Goal: Transaction & Acquisition: Purchase product/service

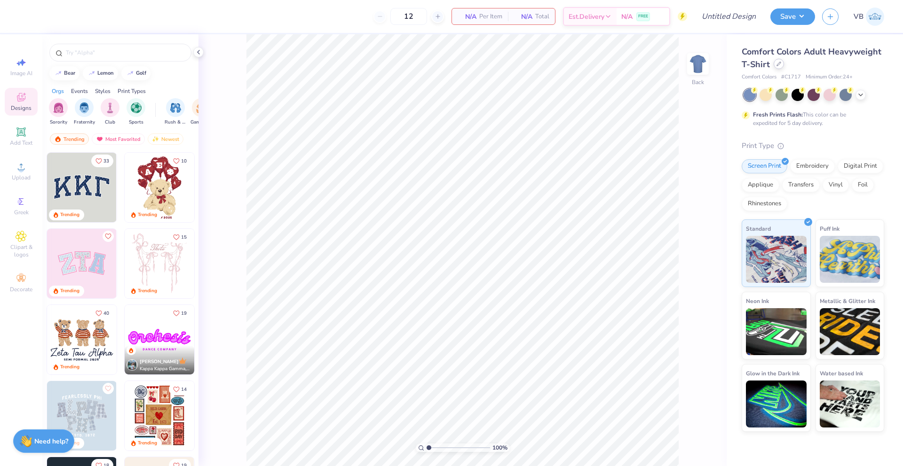
click at [677, 65] on icon at bounding box center [778, 64] width 5 height 5
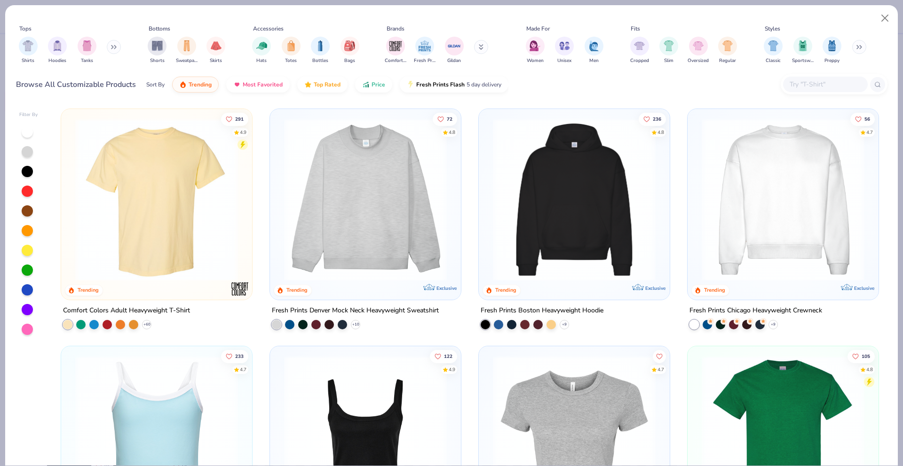
click at [483, 43] on button at bounding box center [481, 47] width 14 height 14
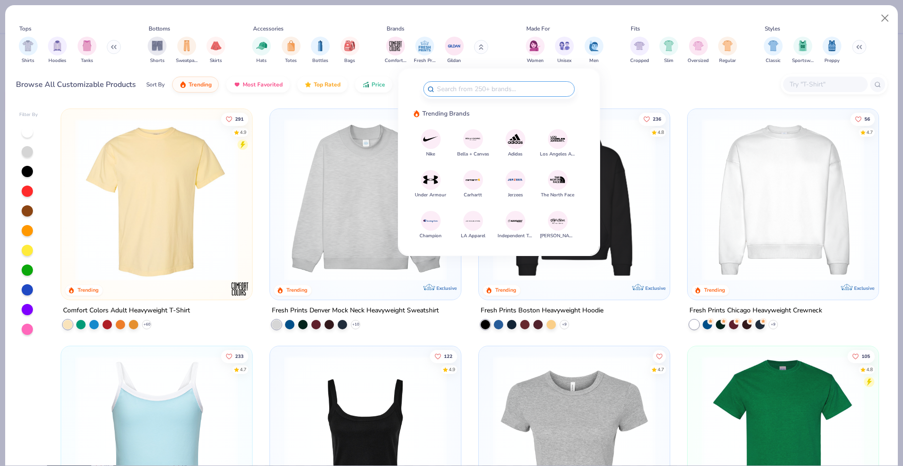
click at [429, 146] on img at bounding box center [430, 139] width 16 height 16
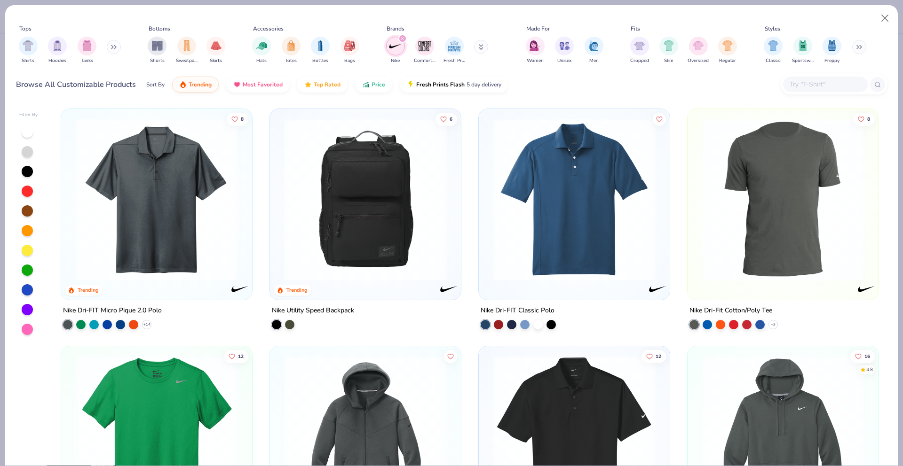
click at [116, 47] on icon at bounding box center [114, 47] width 6 height 5
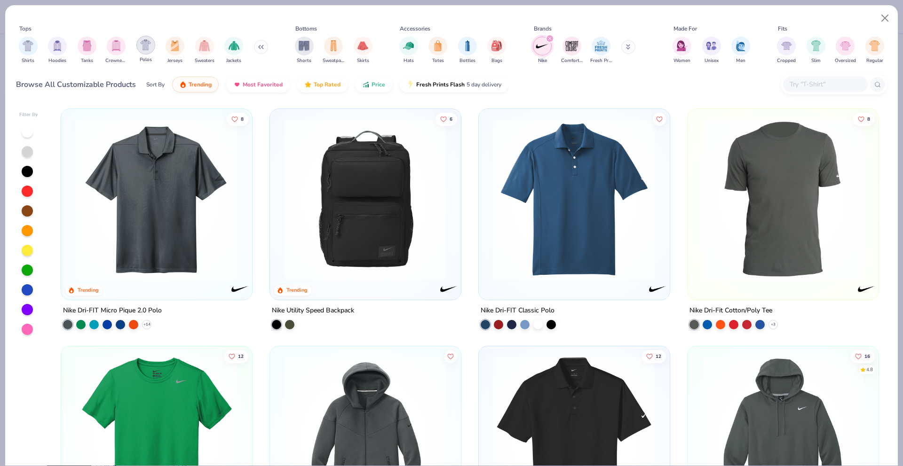
click at [150, 46] on img "filter for Polos" at bounding box center [145, 44] width 11 height 11
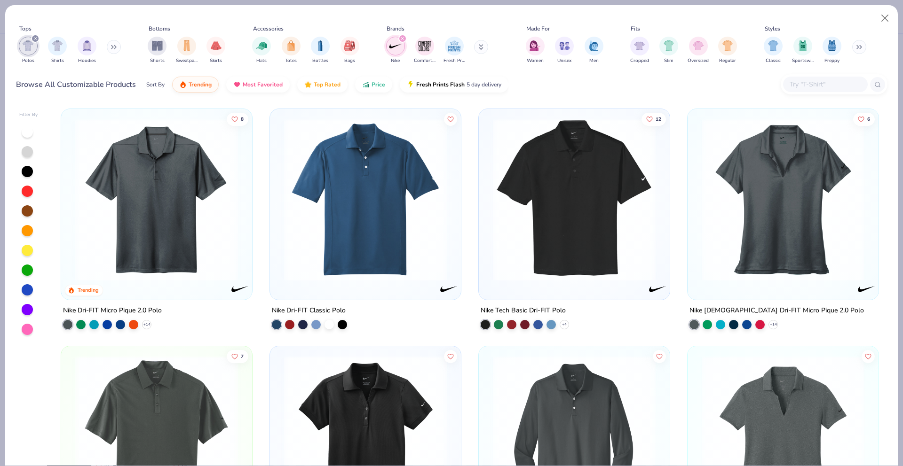
click at [497, 228] on img at bounding box center [574, 199] width 172 height 163
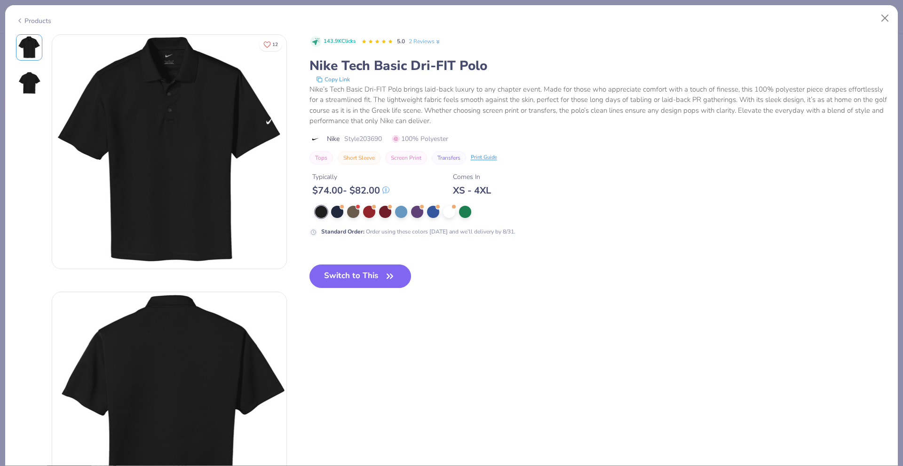
click at [371, 289] on div "Switch to This" at bounding box center [360, 284] width 102 height 39
click at [371, 276] on button "Switch to This" at bounding box center [360, 277] width 102 height 24
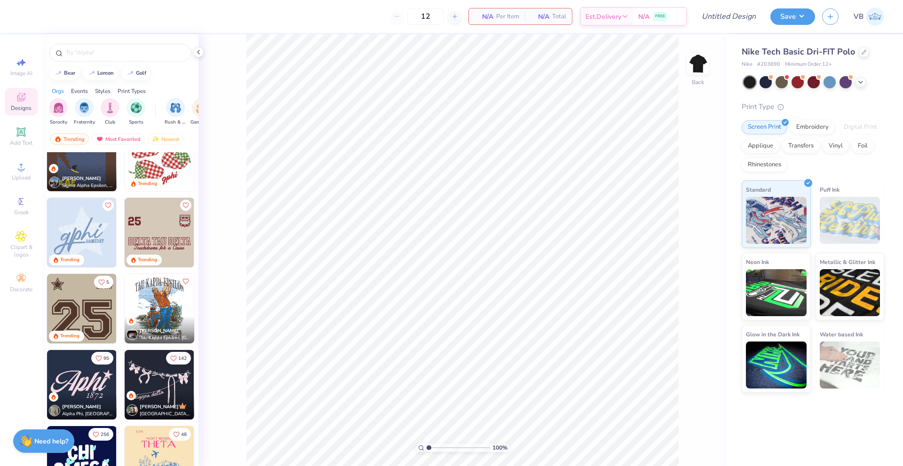
scroll to position [1341, 0]
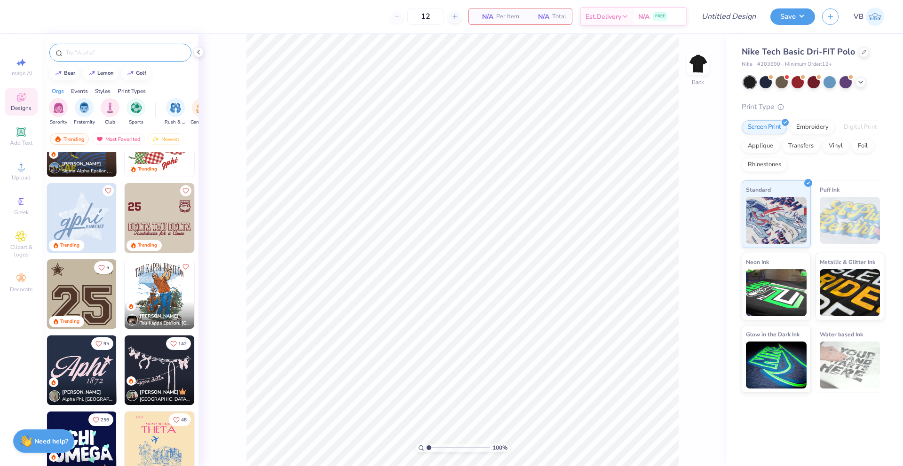
click at [134, 50] on input "text" at bounding box center [125, 52] width 120 height 9
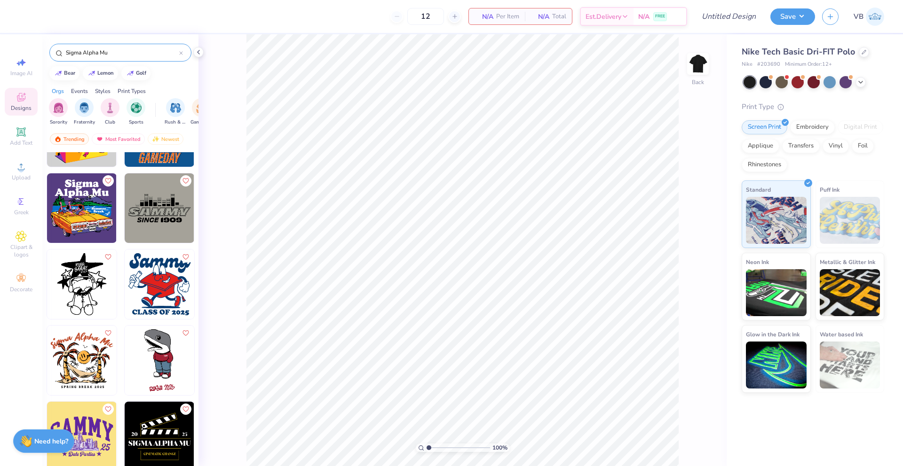
scroll to position [88, 0]
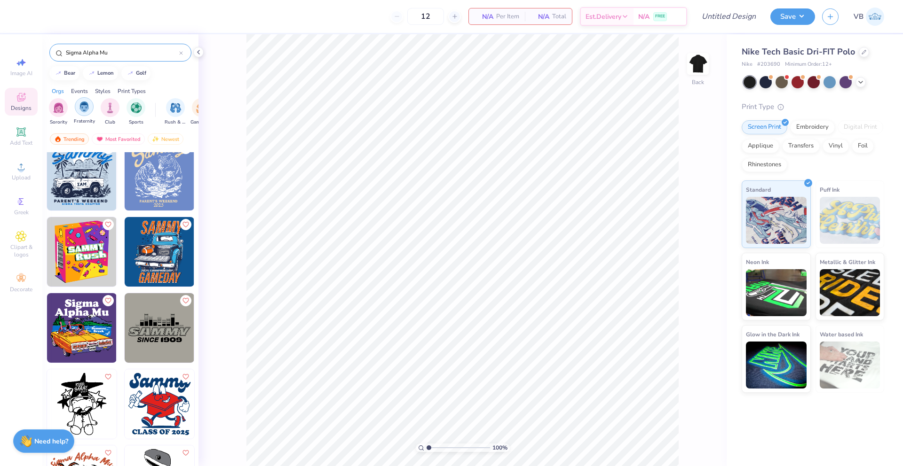
type input "Sigma Alpha Mu"
click at [84, 107] on img "filter for Fraternity" at bounding box center [84, 107] width 10 height 11
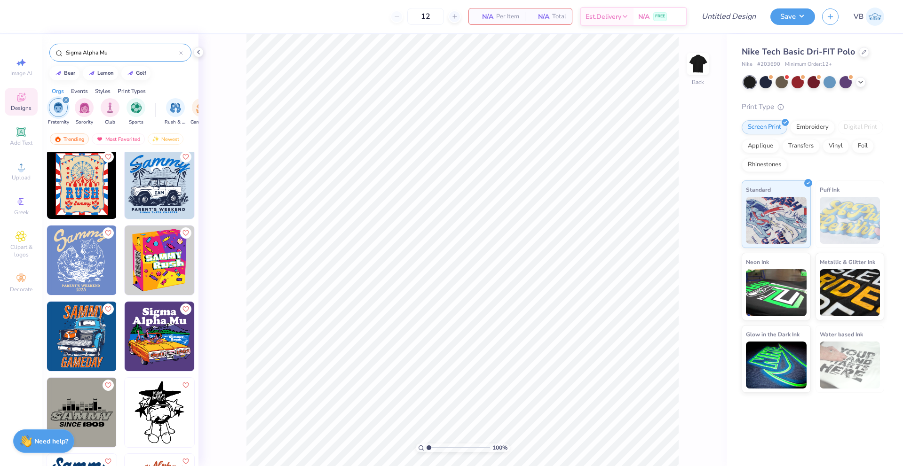
scroll to position [0, 0]
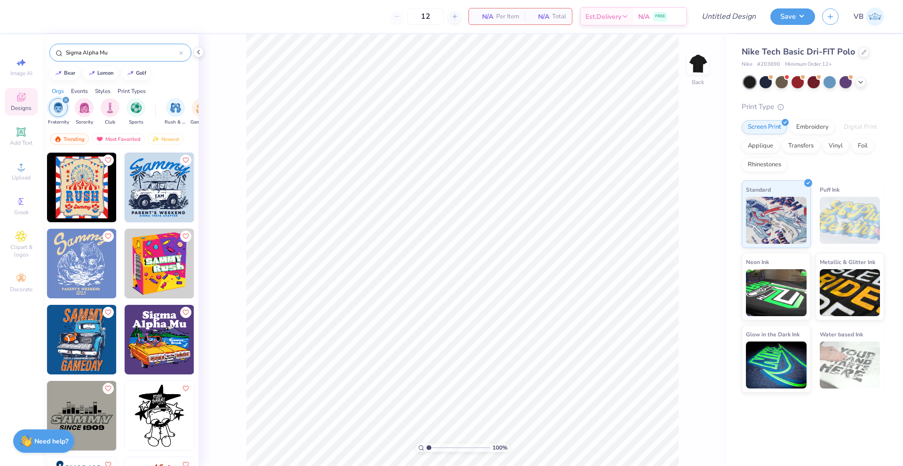
click at [125, 90] on div "Print Types" at bounding box center [132, 91] width 28 height 8
click at [178, 110] on img "filter for Screen Print" at bounding box center [176, 107] width 11 height 11
click at [186, 55] on div "Sigma Alpha Mu" at bounding box center [120, 53] width 142 height 18
click at [179, 53] on icon at bounding box center [181, 53] width 4 height 4
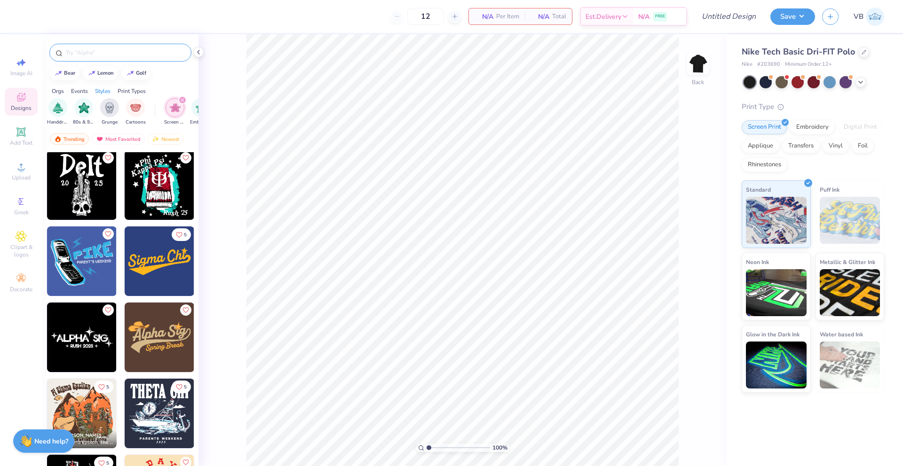
scroll to position [1190, 0]
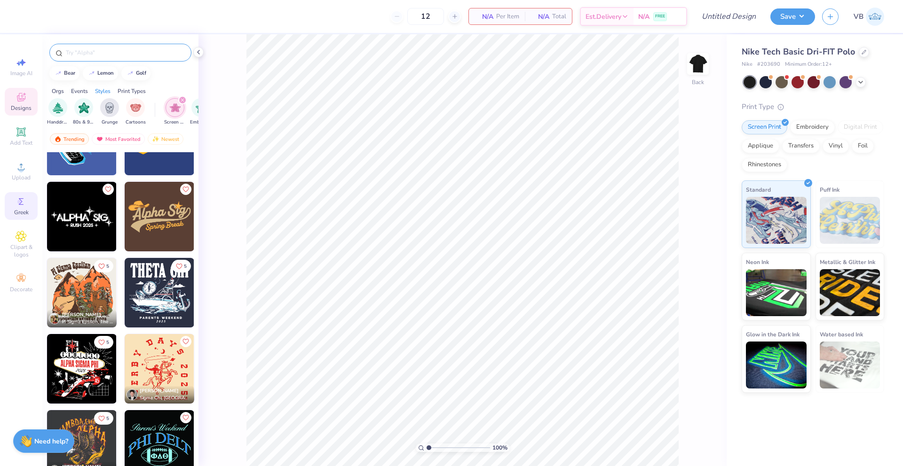
click at [26, 207] on icon at bounding box center [21, 201] width 11 height 11
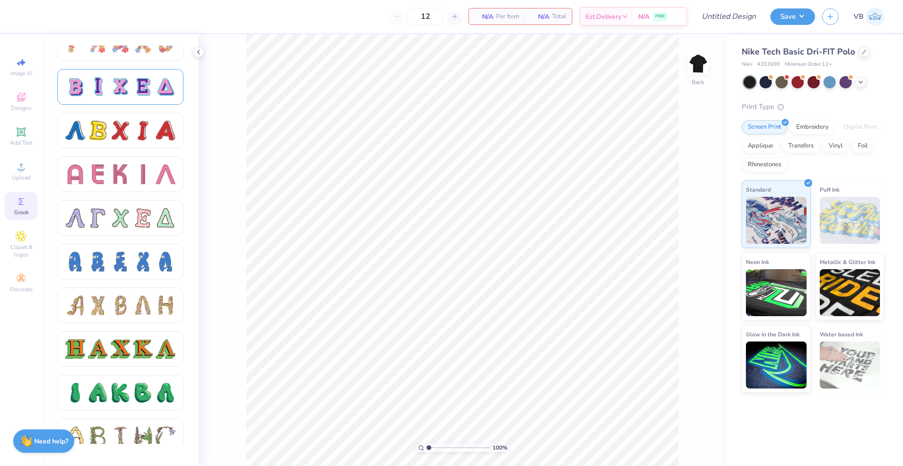
scroll to position [777, 0]
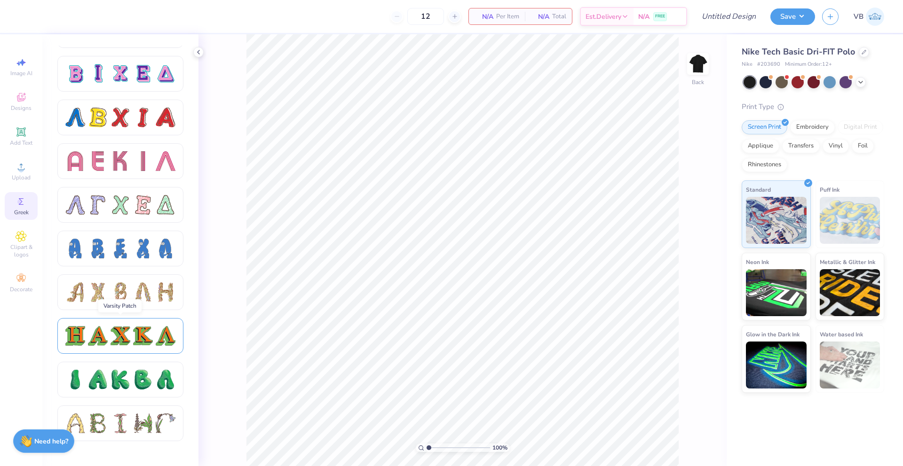
click at [144, 337] on div at bounding box center [143, 336] width 20 height 20
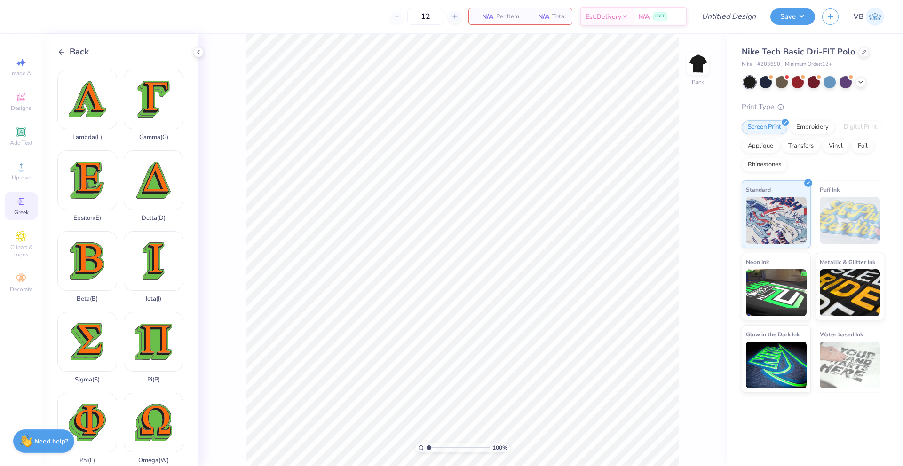
scroll to position [0, 0]
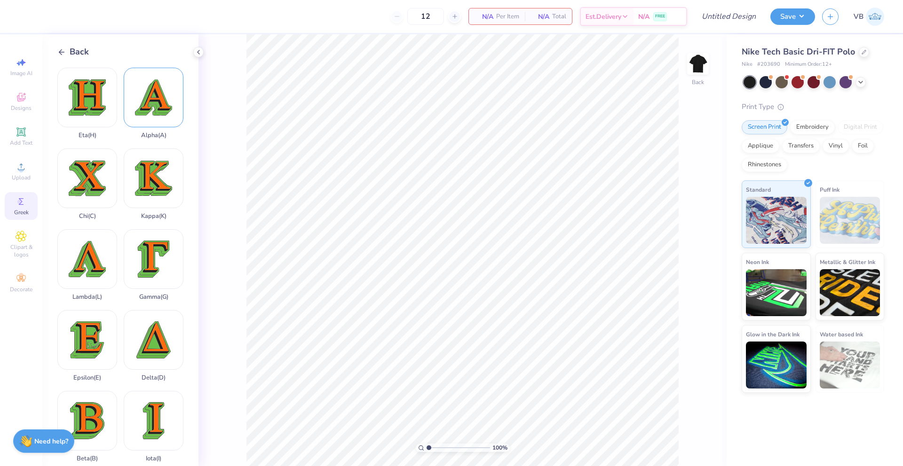
click at [136, 91] on div "Alpha ( A )" at bounding box center [154, 103] width 60 height 71
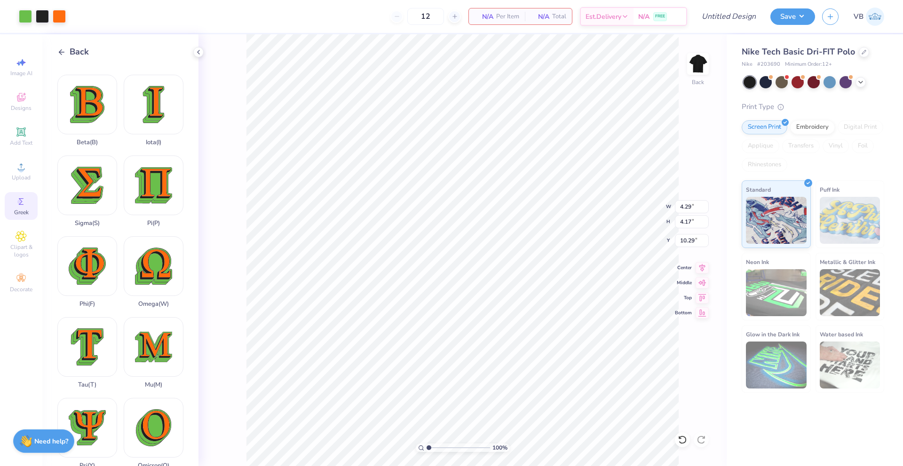
scroll to position [304, 0]
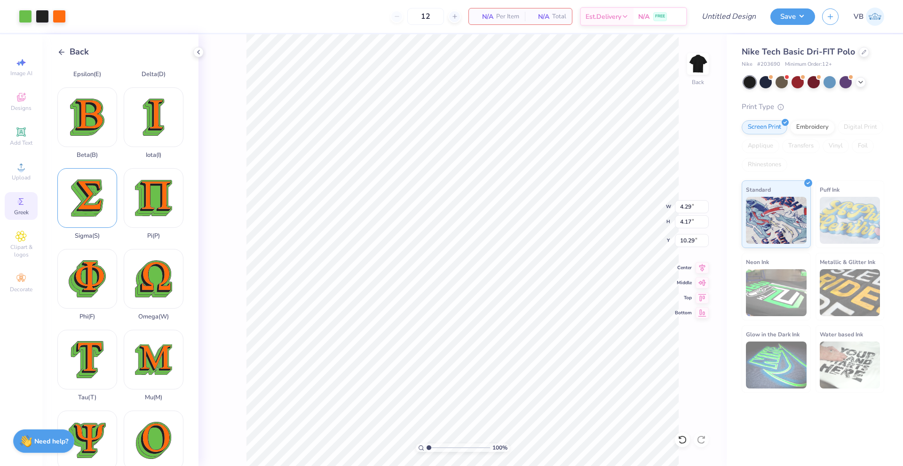
click at [95, 180] on div "Sigma ( S )" at bounding box center [87, 203] width 60 height 71
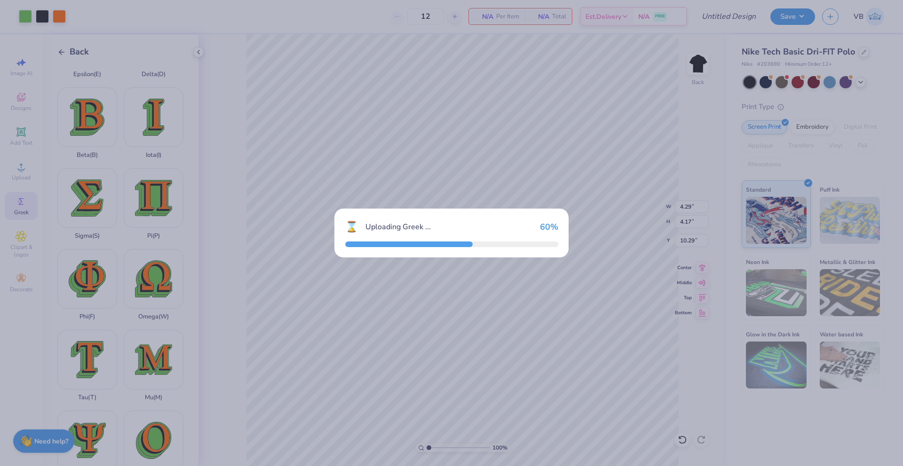
type input "3.54"
type input "4.10"
type input "10.32"
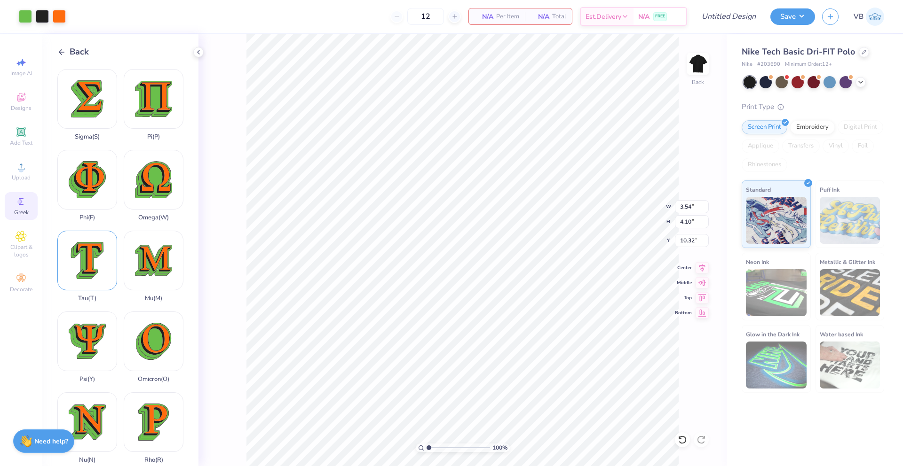
scroll to position [404, 0]
click at [154, 230] on div "Mu ( M )" at bounding box center [154, 265] width 60 height 71
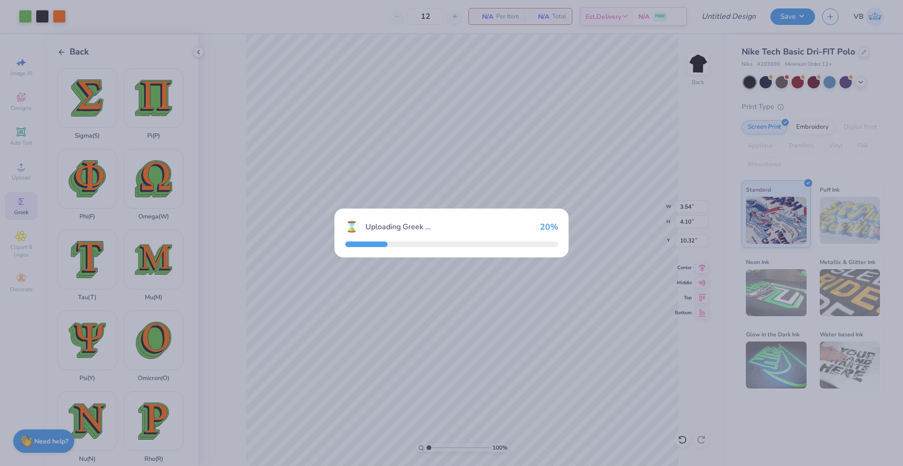
type input "4.98"
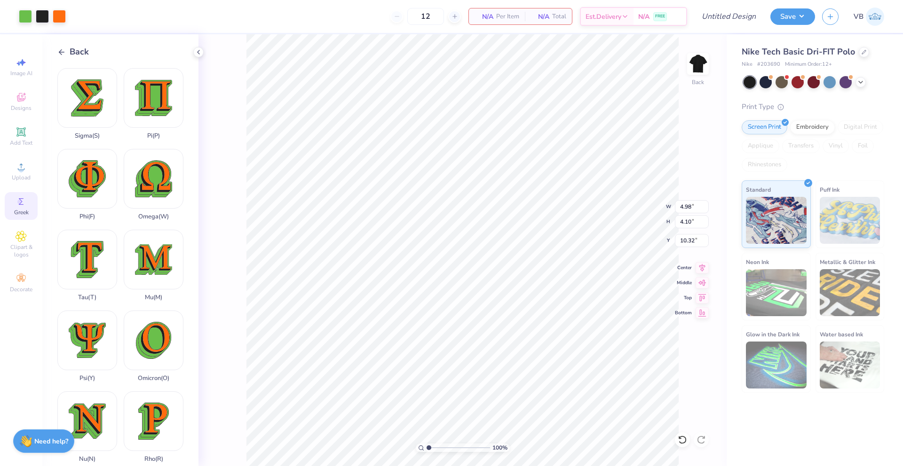
type input "3.00"
type input "3.54"
type input "9.27"
type input "4.29"
type input "4.17"
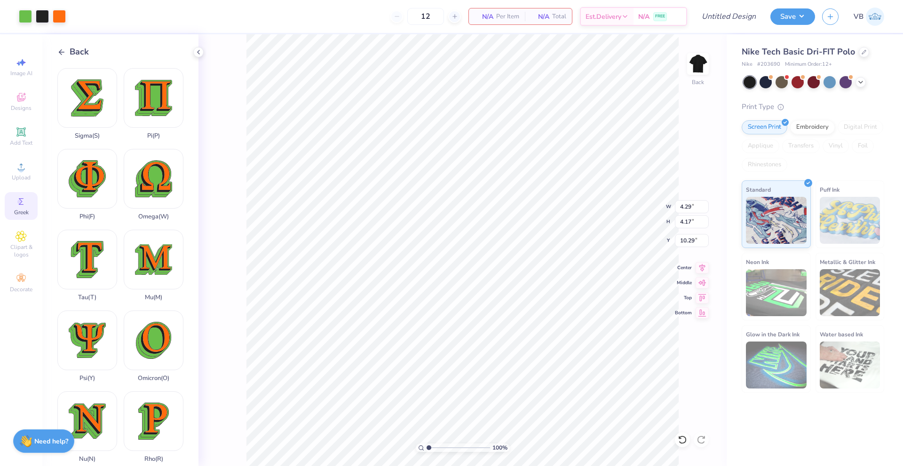
type input "9.27"
type input "4.98"
type input "4.10"
type input "9.27"
click at [30, 15] on div at bounding box center [25, 15] width 13 height 13
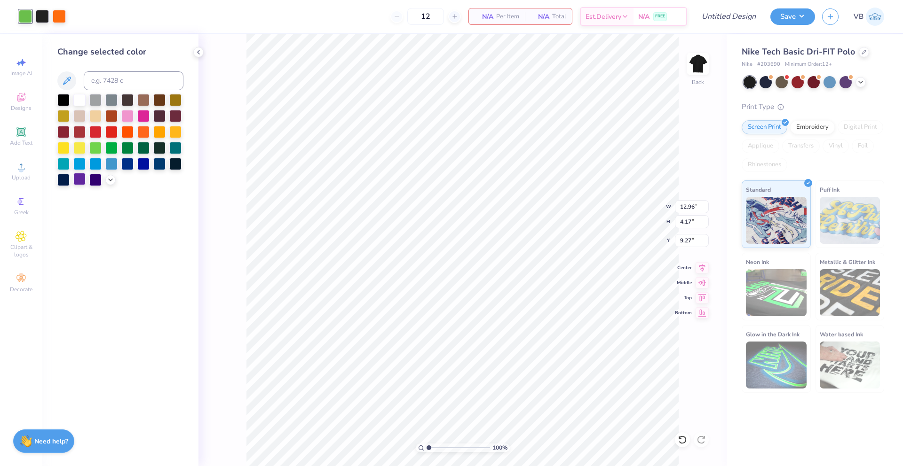
click at [85, 175] on div at bounding box center [79, 179] width 12 height 12
click at [58, 19] on div at bounding box center [59, 15] width 13 height 13
click at [80, 148] on div at bounding box center [79, 147] width 12 height 12
click at [66, 146] on div at bounding box center [63, 147] width 12 height 12
click at [40, 12] on div at bounding box center [42, 15] width 13 height 13
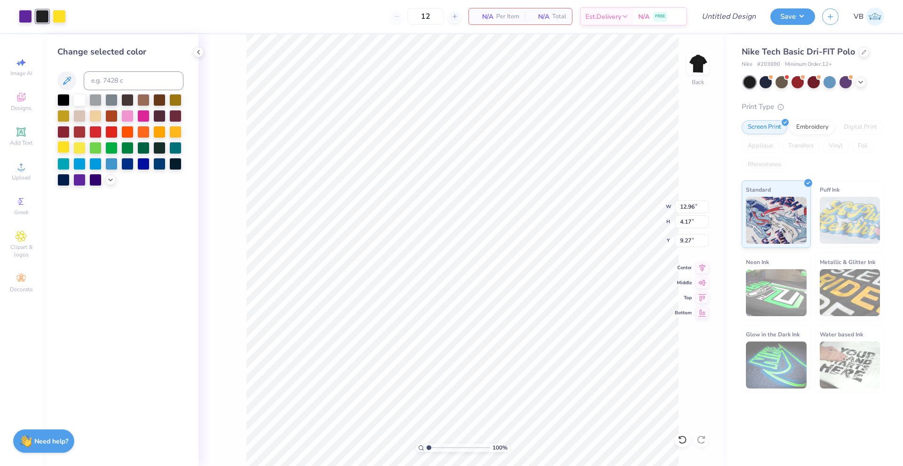
click at [63, 147] on div at bounding box center [63, 147] width 12 height 12
click at [68, 144] on div at bounding box center [63, 147] width 12 height 12
type input "8.21"
type input "5.07"
type input "1.63"
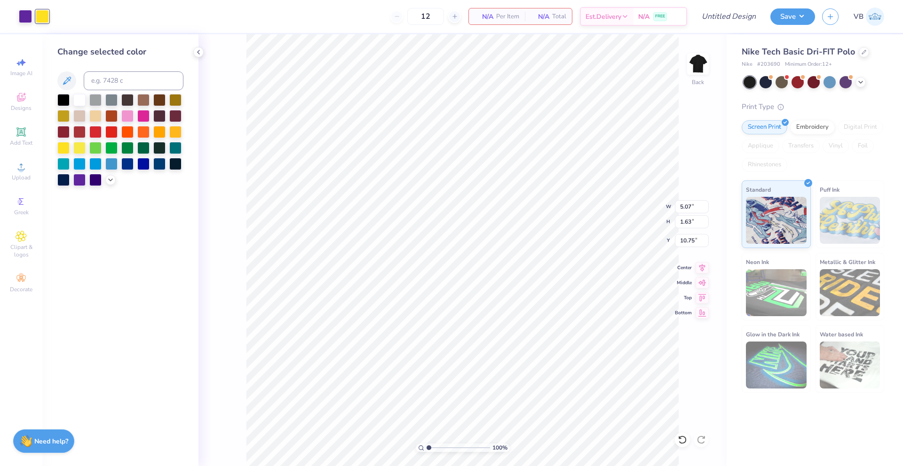
type input "2.78"
type input "4.22"
type input "1.36"
type input "3.05"
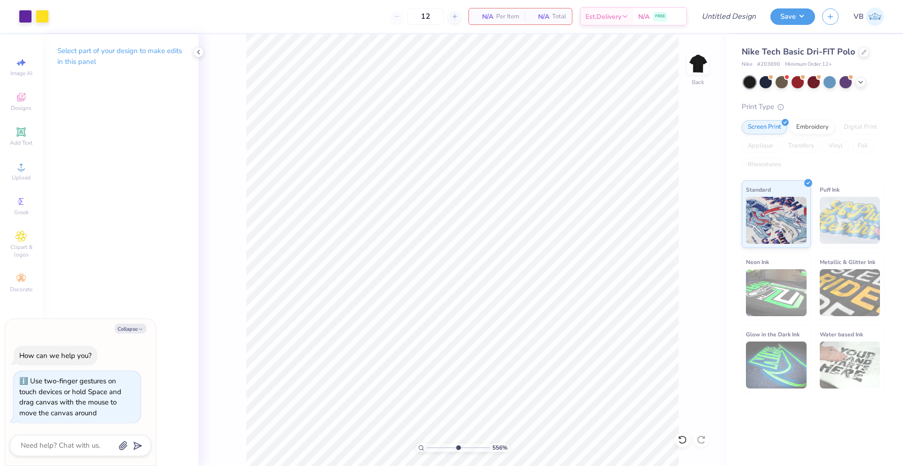
type input "5.56"
click at [457, 444] on input "range" at bounding box center [457, 448] width 63 height 8
type textarea "x"
type input "3.95"
type textarea "x"
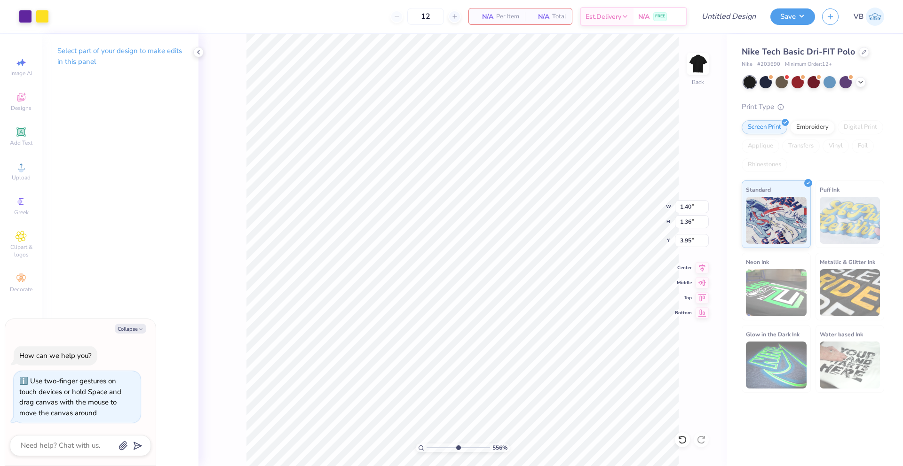
type input "1.62"
type input "1.34"
type input "3.05"
type textarea "x"
type input "2.95"
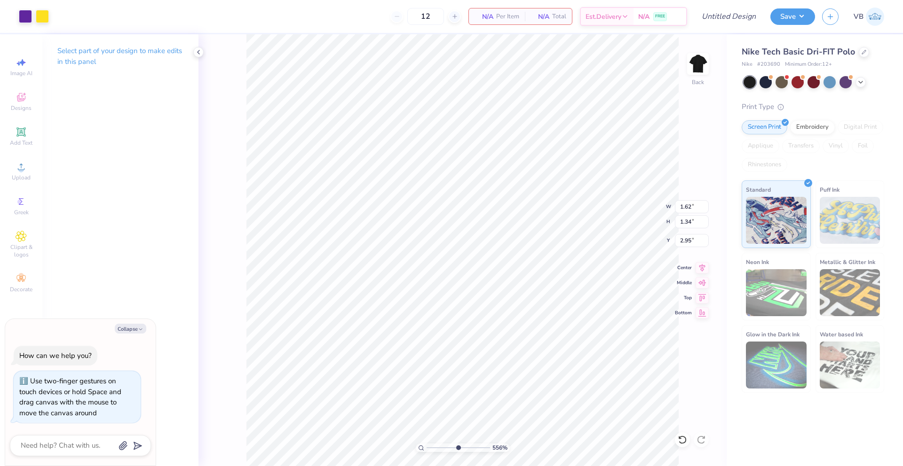
type textarea "x"
type input "1.15"
type input "1.33"
type input "3.05"
type textarea "x"
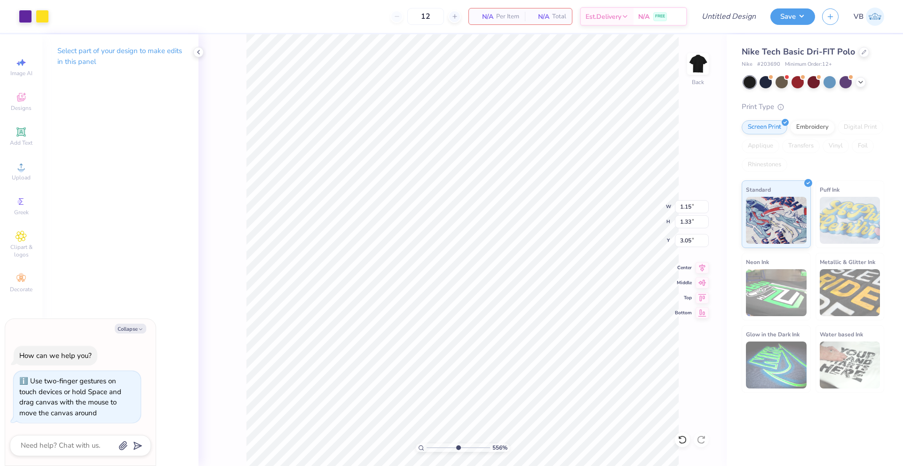
type input "2.88"
type textarea "x"
type input "3.88"
type textarea "x"
type input "1.62"
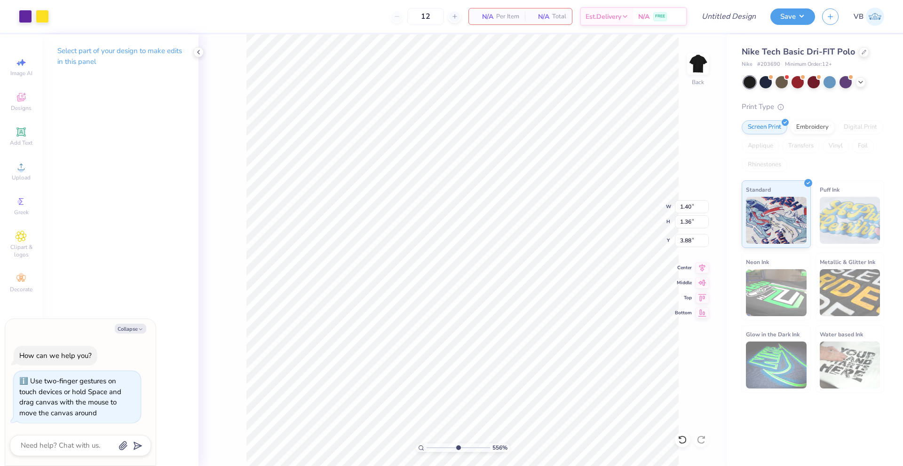
type input "1.34"
type input "2.95"
type textarea "x"
type input "3.06"
type textarea "x"
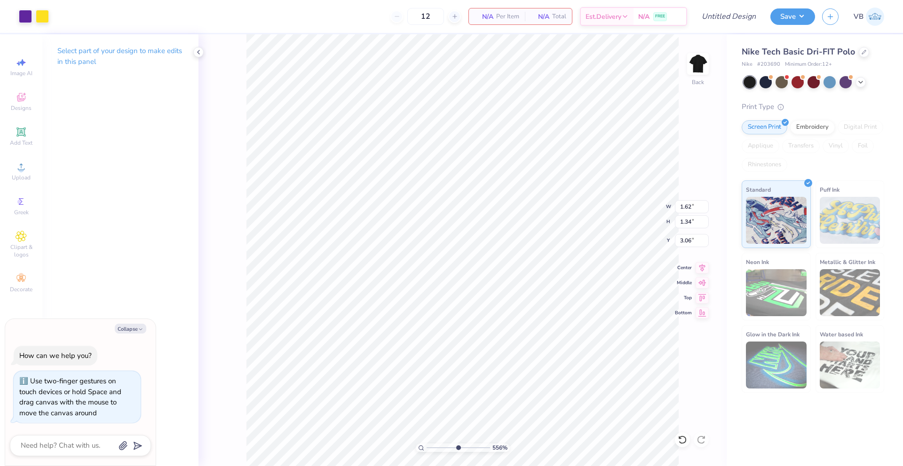
type input "1.15"
type input "1.33"
type input "2.88"
type textarea "x"
type input "3.22"
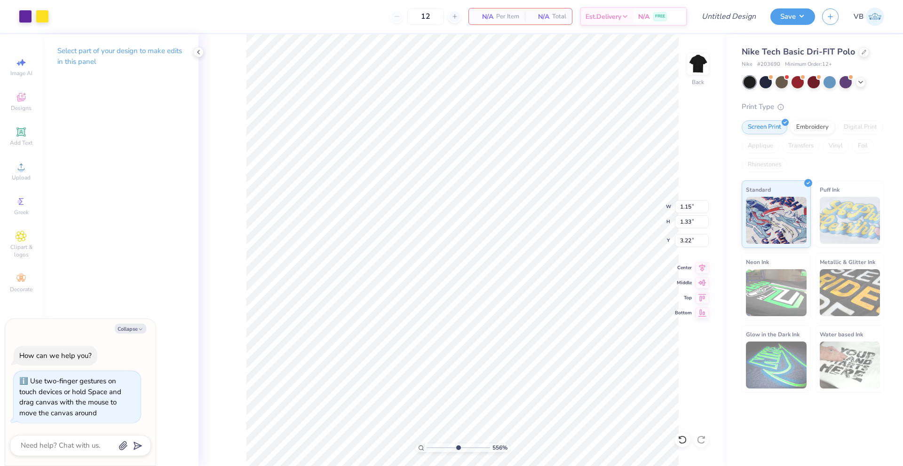
type textarea "x"
type input "1.62"
type input "1.34"
type input "3.06"
type textarea "x"
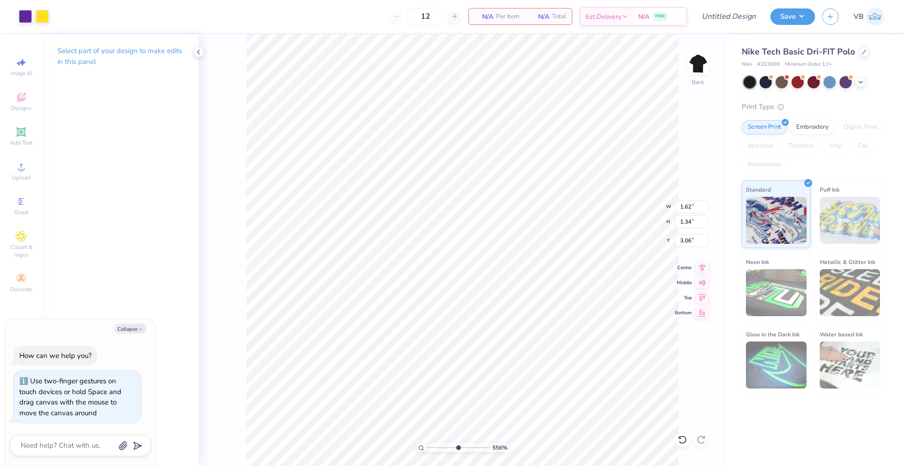
type input "4.55"
type textarea "x"
type input "4.96"
type textarea "x"
click at [442, 445] on input "range" at bounding box center [457, 448] width 63 height 8
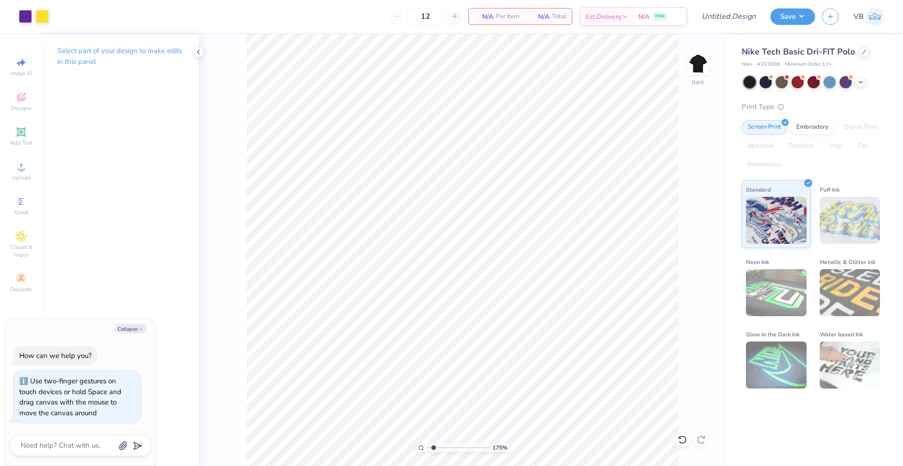
type input "1.75"
click at [433, 445] on input "range" at bounding box center [457, 448] width 63 height 8
type textarea "x"
type input "1.44"
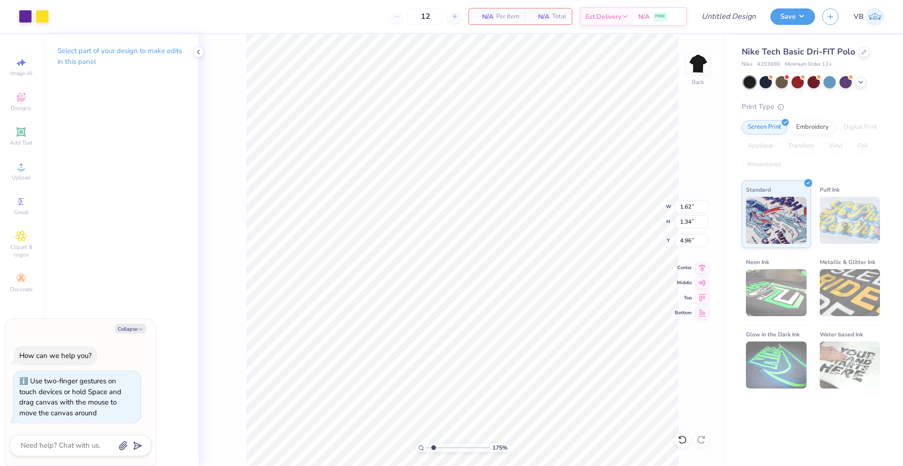
type input "1.19"
type textarea "x"
type input "4.55"
type textarea "x"
type input "1.15"
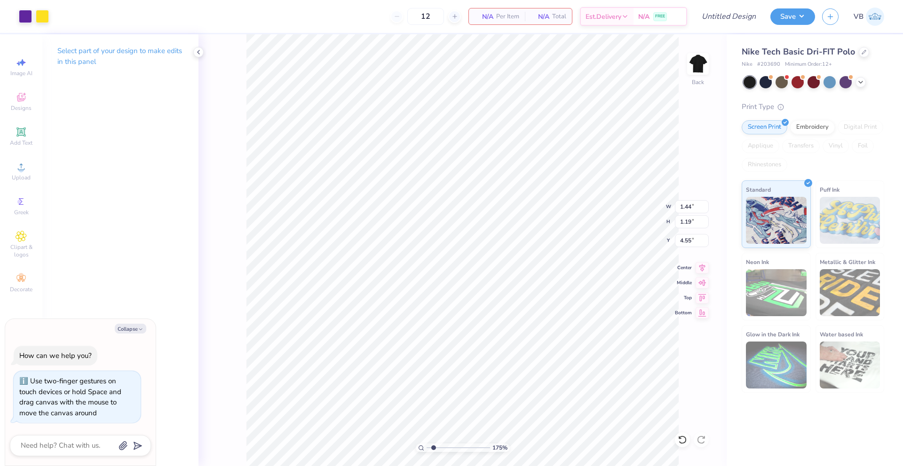
type input "1.33"
type input "3.22"
type textarea "x"
type input "3.36"
type textarea "x"
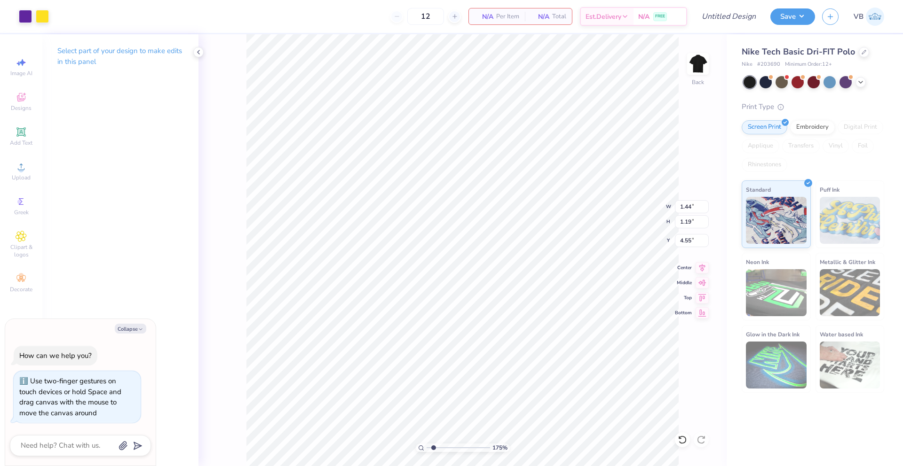
type input "4.43"
type textarea "x"
drag, startPoint x: 435, startPoint y: 447, endPoint x: 409, endPoint y: 447, distance: 25.9
type input "1"
click at [426, 447] on input "range" at bounding box center [457, 448] width 63 height 8
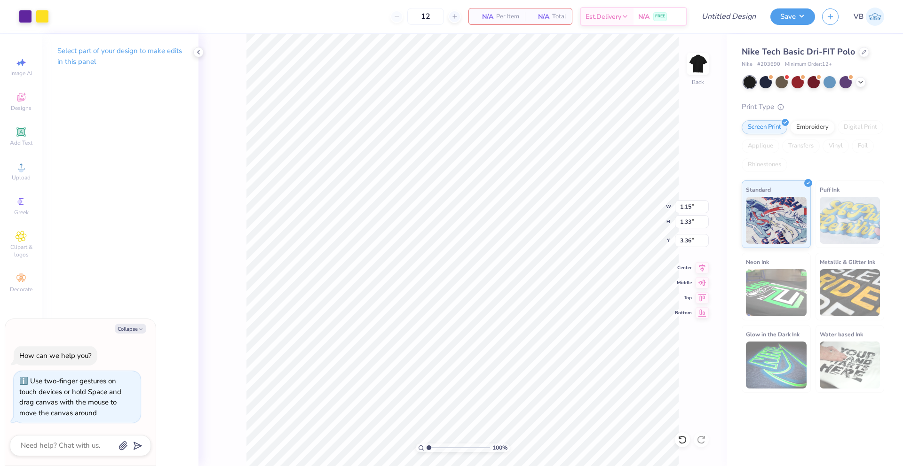
type textarea "x"
type input "1.93"
type textarea "x"
type input "1.40"
type input "1.36"
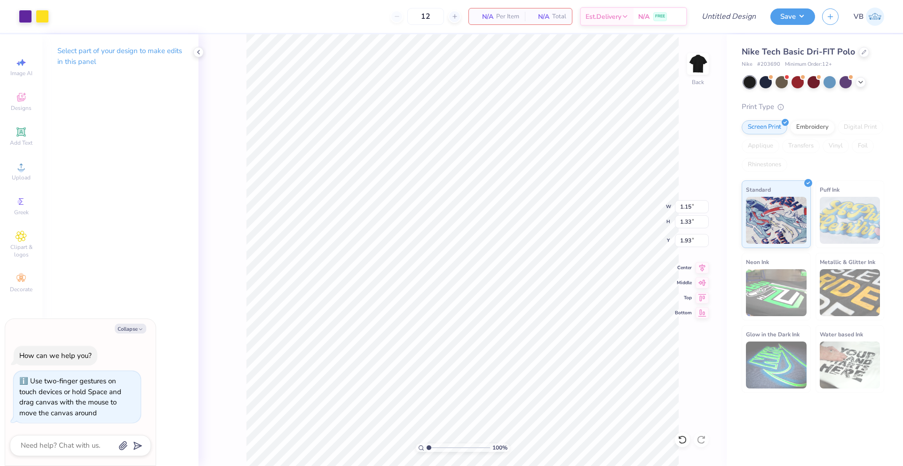
type input "3.88"
type textarea "x"
type input "3.00"
type textarea "x"
type input "4.36"
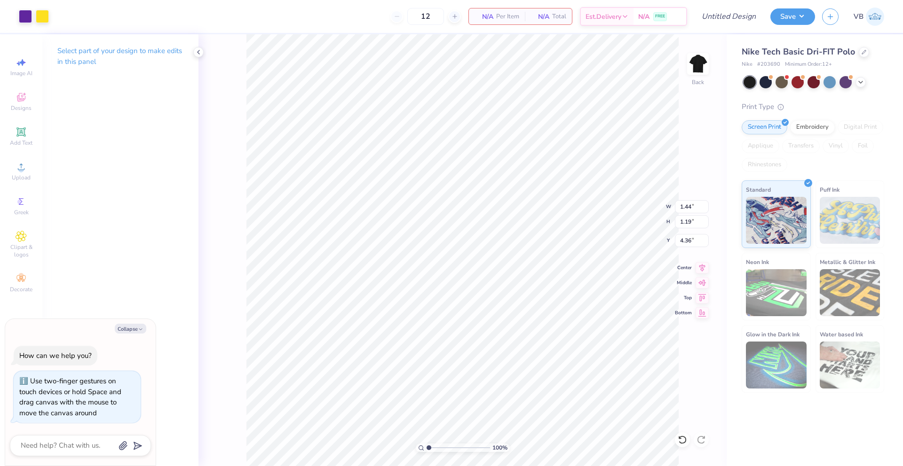
click at [613, 29] on div "12 N/A Per Item N/A Total Est. Delivery N/A FREE" at bounding box center [371, 16] width 631 height 33
type textarea "x"
type input "2.08"
type textarea "x"
click at [736, 13] on input "Design Title" at bounding box center [717, 16] width 92 height 19
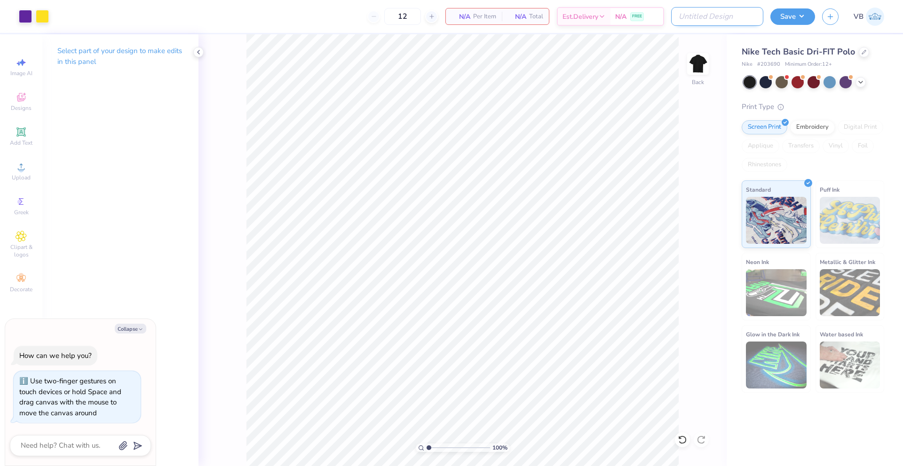
type input "S"
type textarea "x"
type input "SA"
type textarea "x"
type input "[PERSON_NAME]"
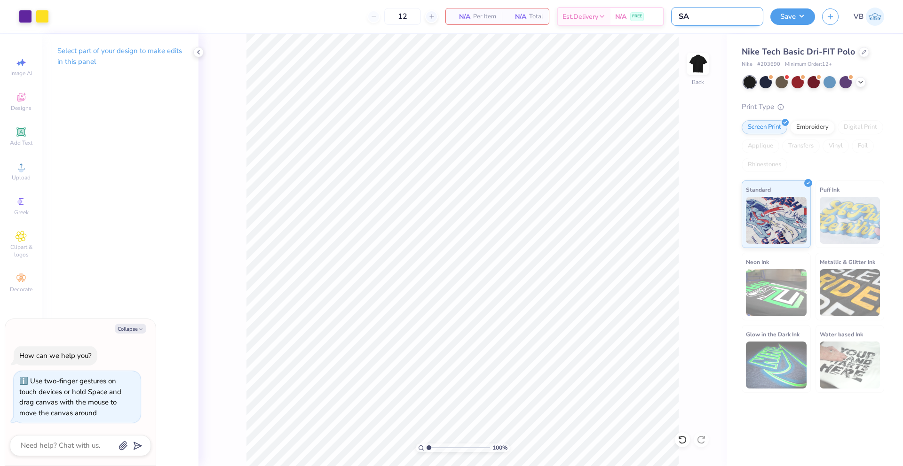
type textarea "x"
type input "SAMM"
type textarea "x"
type input "[PERSON_NAME]"
type textarea "x"
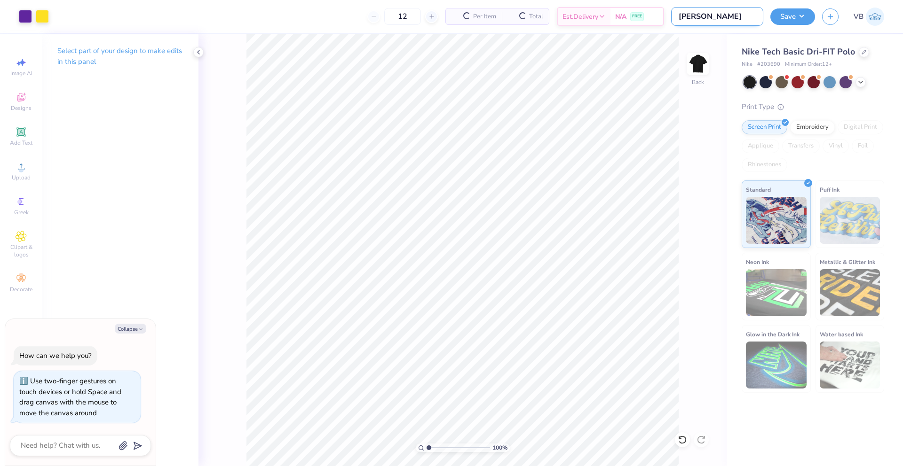
type input "[PERSON_NAME]"
type textarea "x"
type input "[PERSON_NAME]"
type textarea "x"
type input "[PERSON_NAME]"
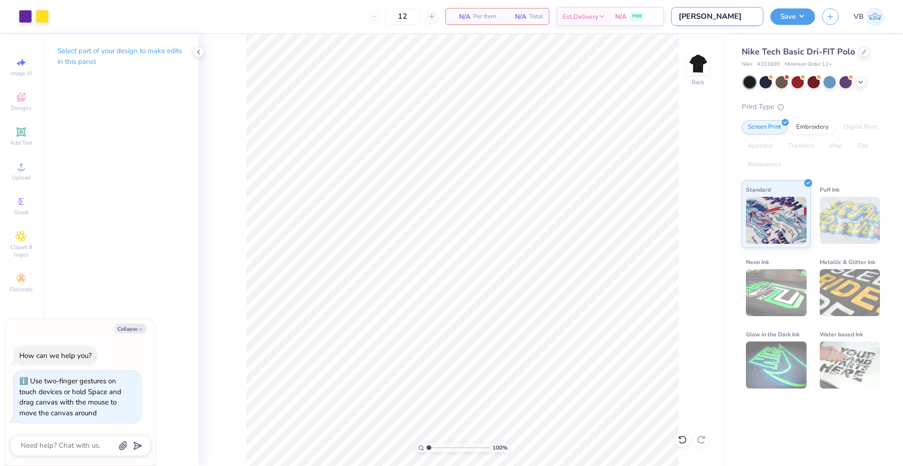
type textarea "x"
type input "[PERSON_NAME]"
type textarea "x"
type input "[PERSON_NAME]"
type textarea "x"
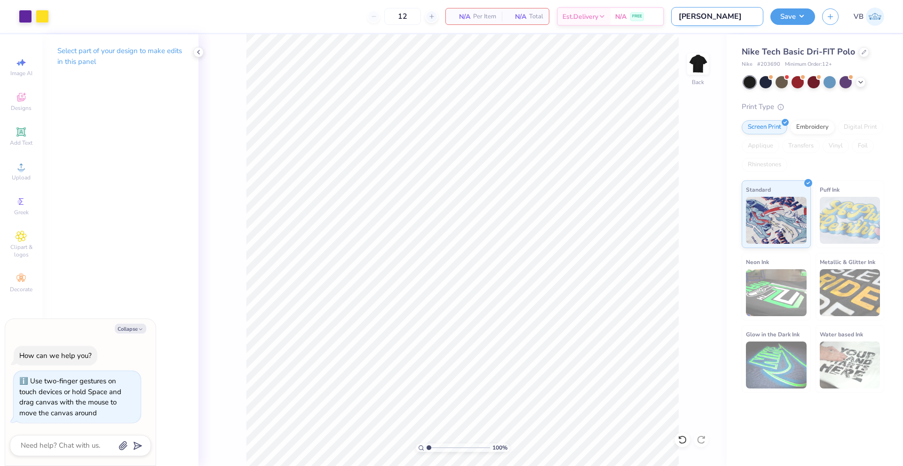
type input "[PERSON_NAME]"
type textarea "x"
type input "[PERSON_NAME]"
type textarea "x"
type input "[PERSON_NAME]"
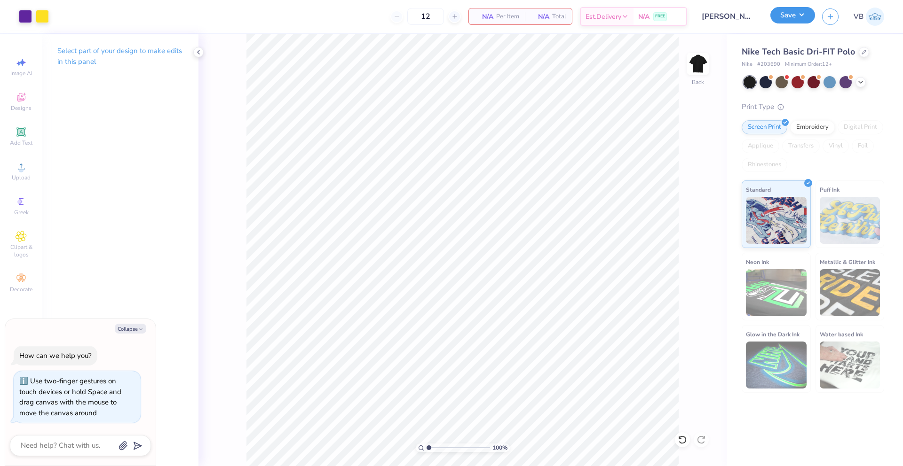
click at [794, 17] on button "Save" at bounding box center [792, 15] width 45 height 16
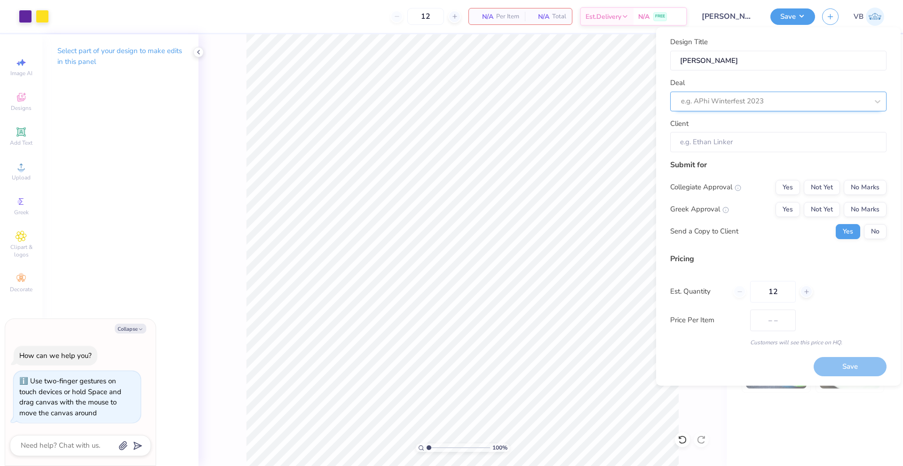
click at [714, 102] on div at bounding box center [774, 101] width 187 height 13
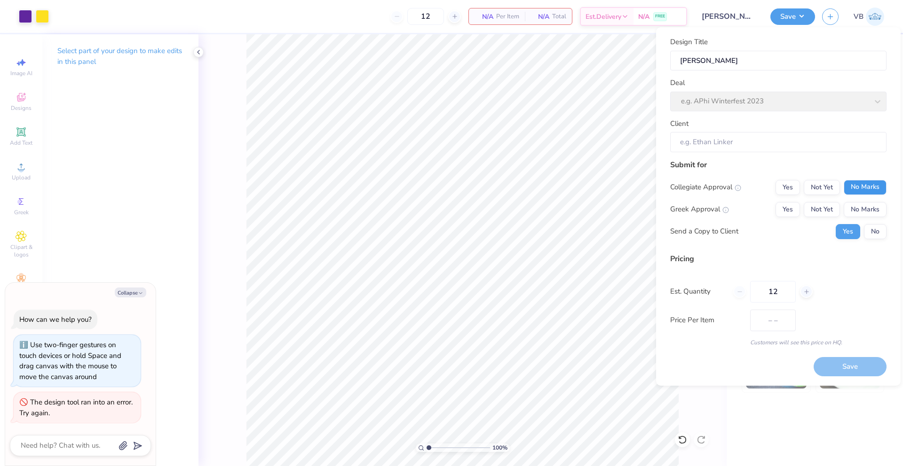
click at [868, 190] on button "No Marks" at bounding box center [865, 187] width 43 height 15
click at [792, 209] on button "Yes" at bounding box center [787, 209] width 24 height 15
click at [136, 289] on button "Collapse" at bounding box center [131, 293] width 32 height 10
type textarea "x"
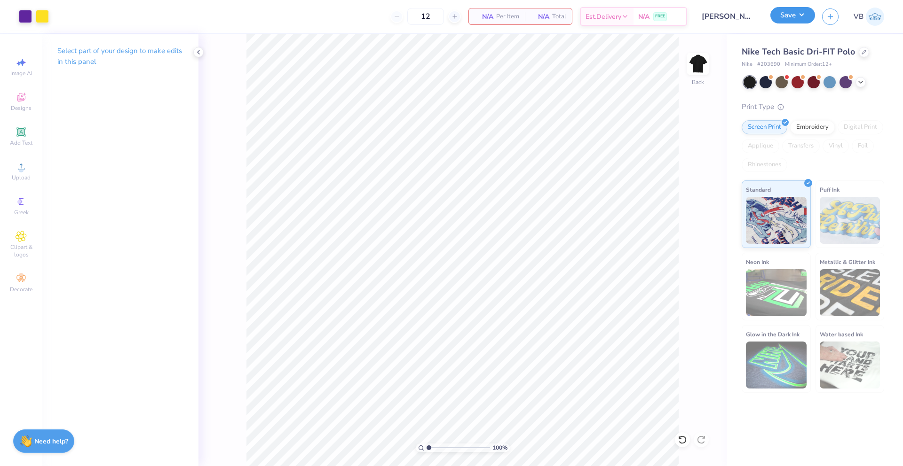
click at [803, 15] on button "Save" at bounding box center [792, 15] width 45 height 16
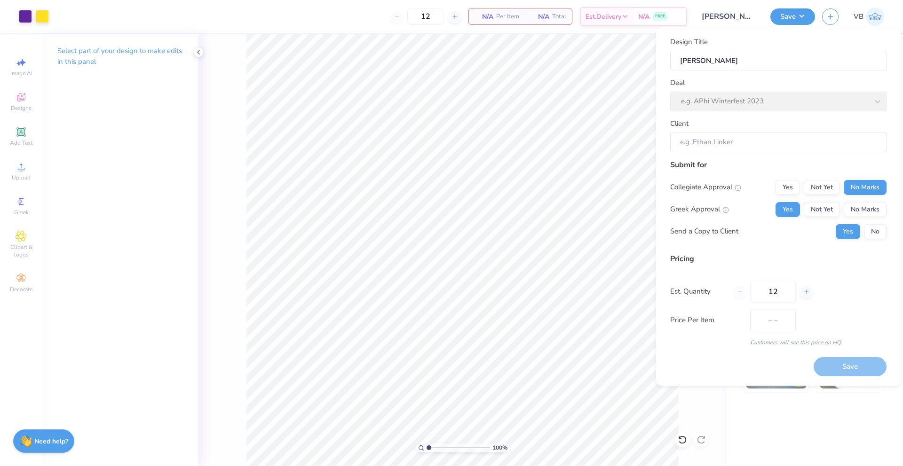
click at [731, 101] on div "Deal e.g. APhi Winterfest 2023" at bounding box center [778, 95] width 216 height 34
click at [752, 93] on div "Deal e.g. APhi Winterfest 2023" at bounding box center [778, 95] width 216 height 34
click at [723, 142] on input "Client" at bounding box center [778, 142] width 216 height 20
click at [770, 146] on input "Client" at bounding box center [778, 142] width 216 height 20
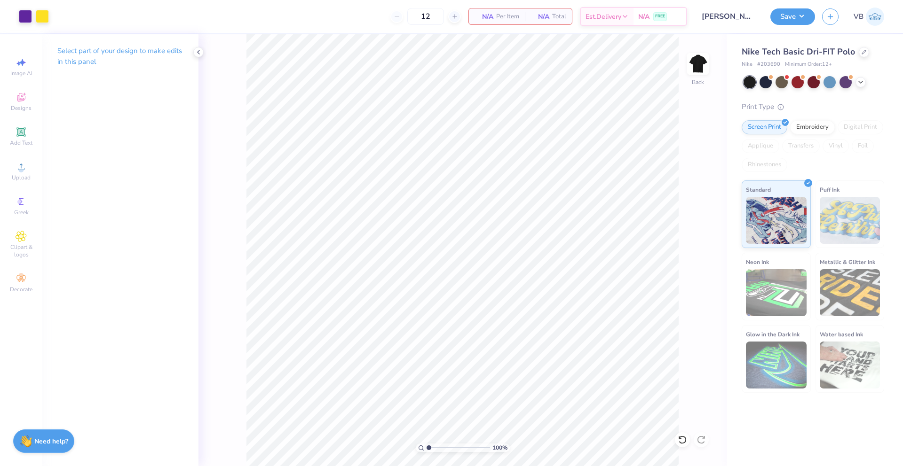
click at [553, 13] on span "Total" at bounding box center [559, 17] width 14 height 10
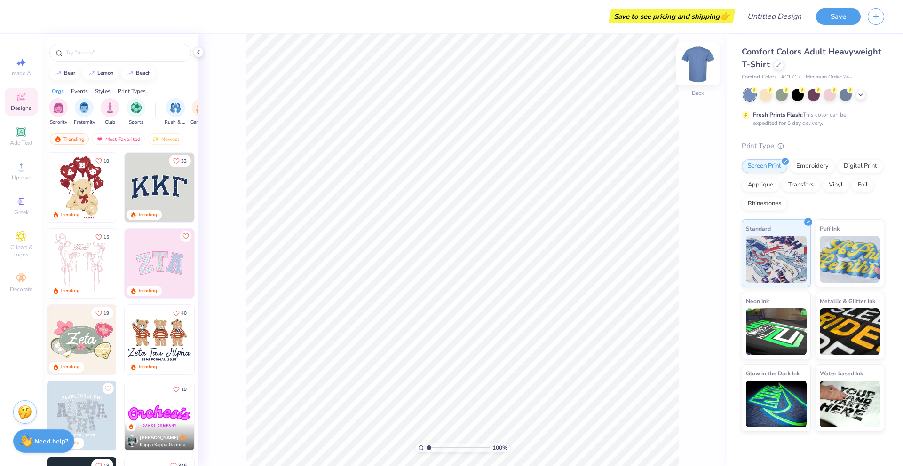
click at [699, 86] on div "Back" at bounding box center [698, 69] width 22 height 33
click at [779, 63] on icon at bounding box center [779, 64] width 4 height 4
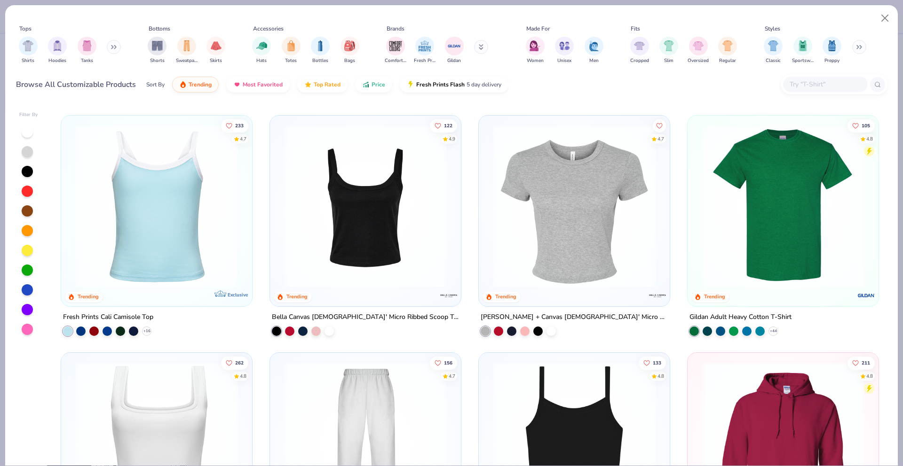
scroll to position [340, 0]
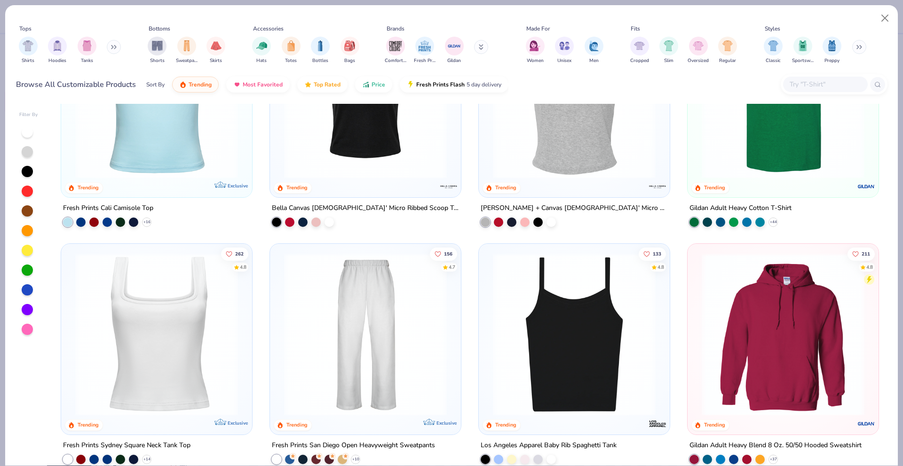
click at [483, 48] on icon at bounding box center [481, 47] width 5 height 6
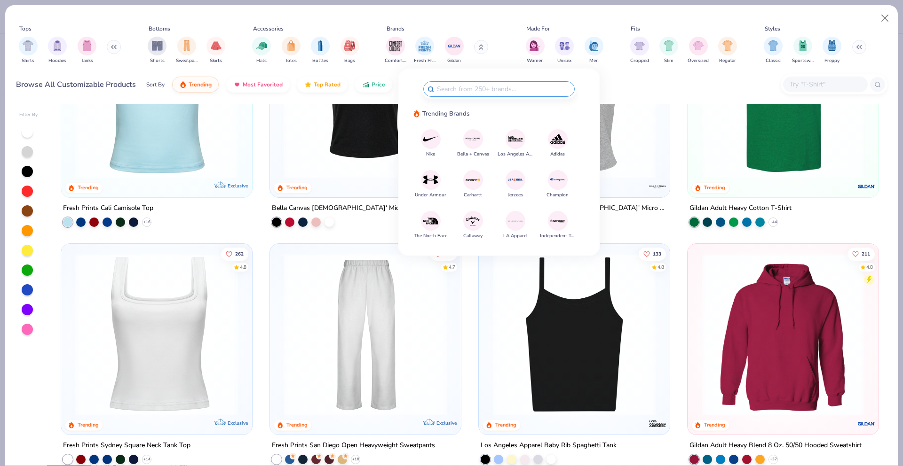
click at [422, 134] on img at bounding box center [430, 139] width 16 height 16
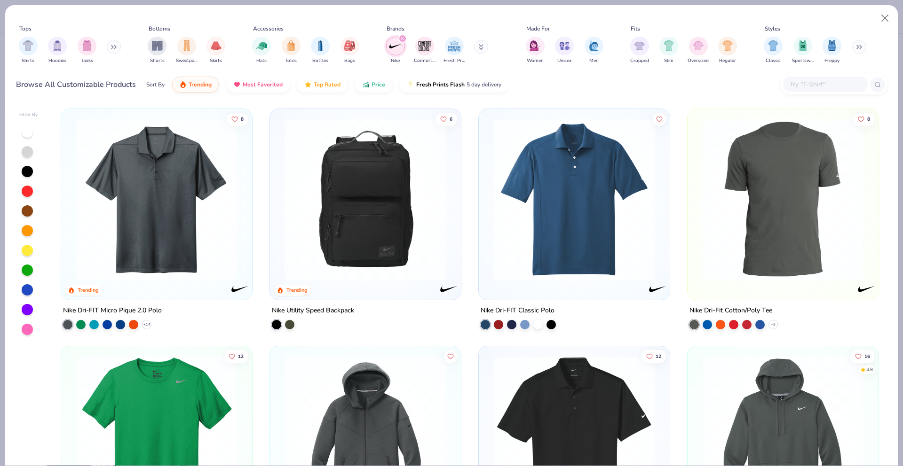
click at [110, 51] on button at bounding box center [114, 47] width 14 height 14
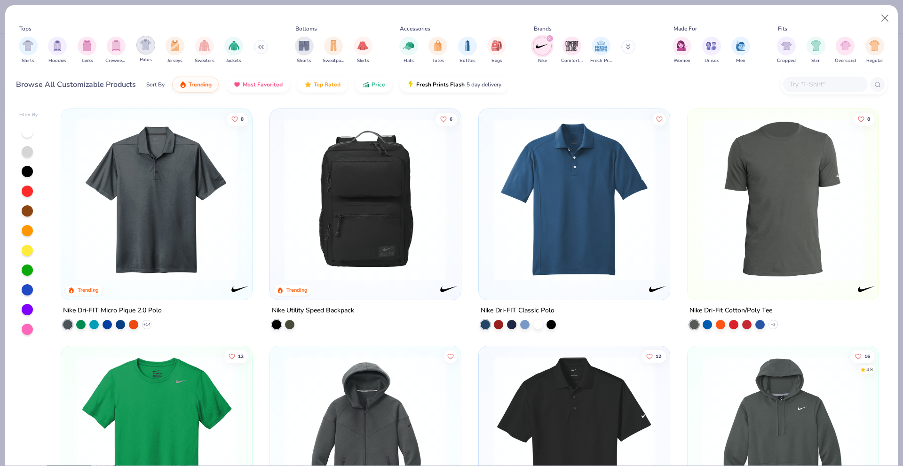
click at [146, 45] on img "filter for Polos" at bounding box center [145, 44] width 11 height 11
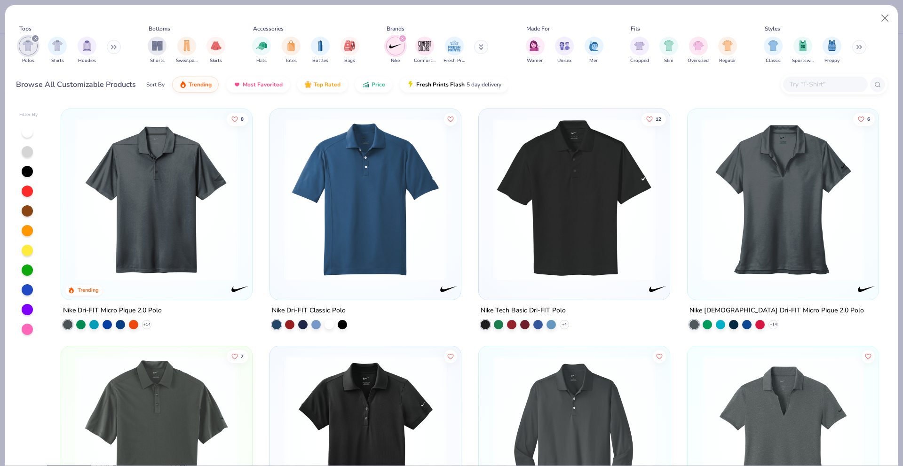
click at [510, 204] on img at bounding box center [574, 199] width 172 height 163
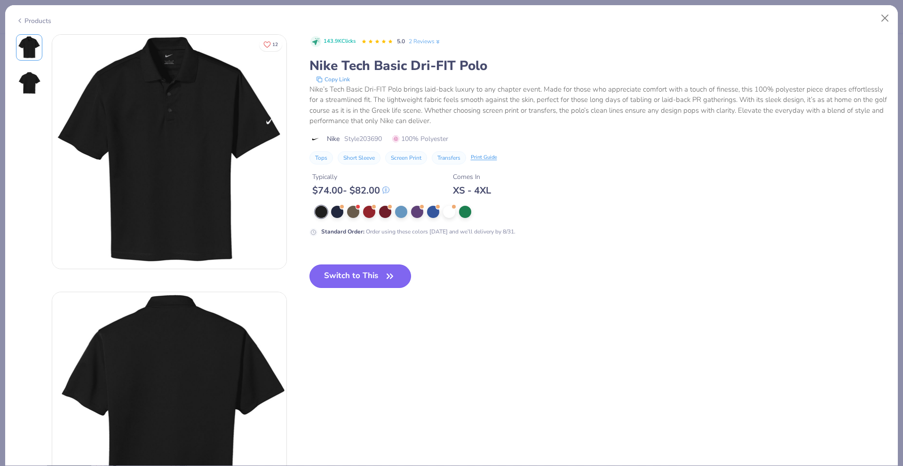
click at [347, 278] on button "Switch to This" at bounding box center [360, 277] width 102 height 24
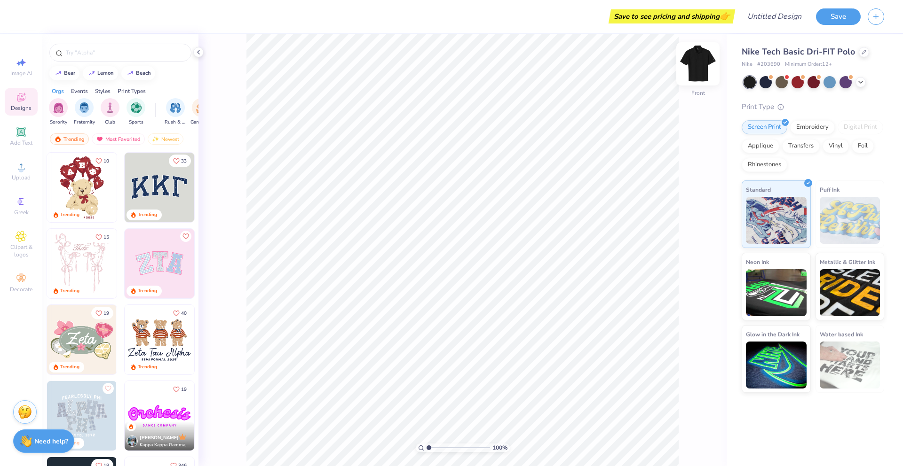
click at [695, 71] on img at bounding box center [698, 64] width 38 height 38
click at [25, 199] on icon at bounding box center [21, 201] width 11 height 11
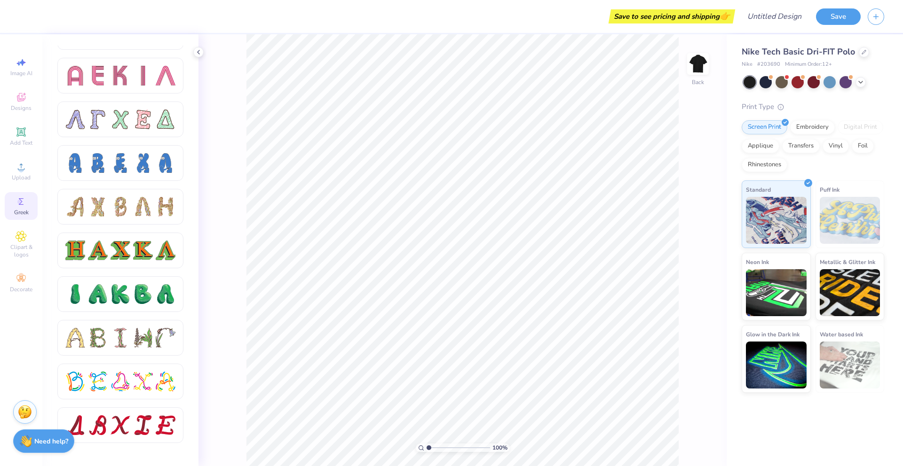
scroll to position [885, 0]
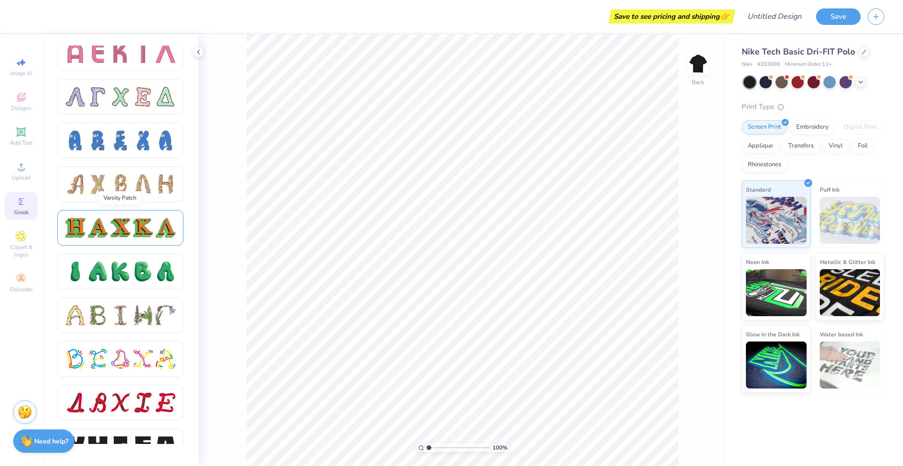
click at [150, 228] on div at bounding box center [143, 228] width 20 height 20
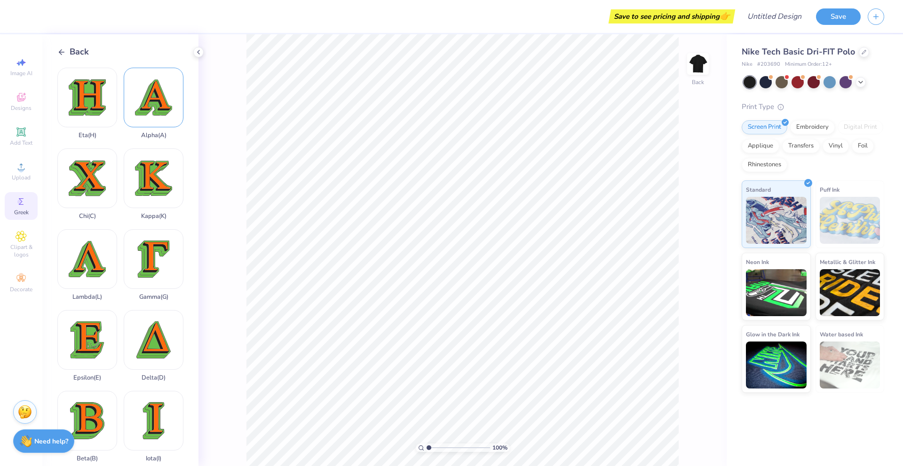
click at [145, 95] on div "Alpha ( A )" at bounding box center [154, 103] width 60 height 71
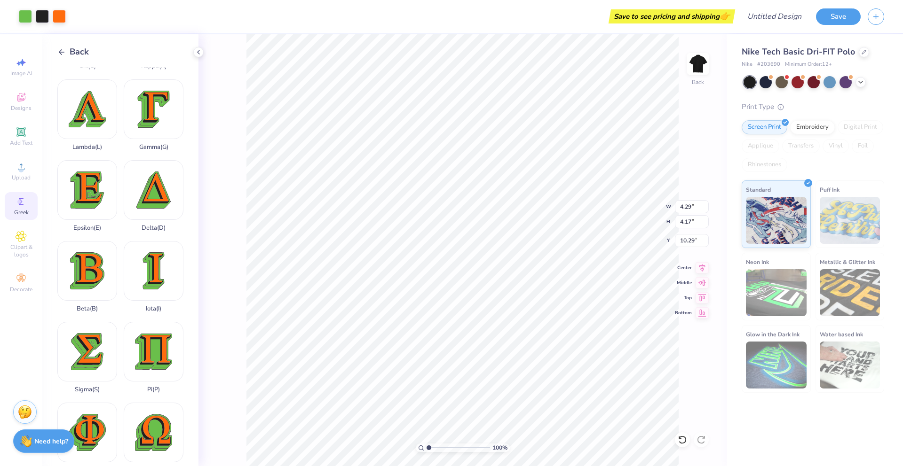
scroll to position [158, 0]
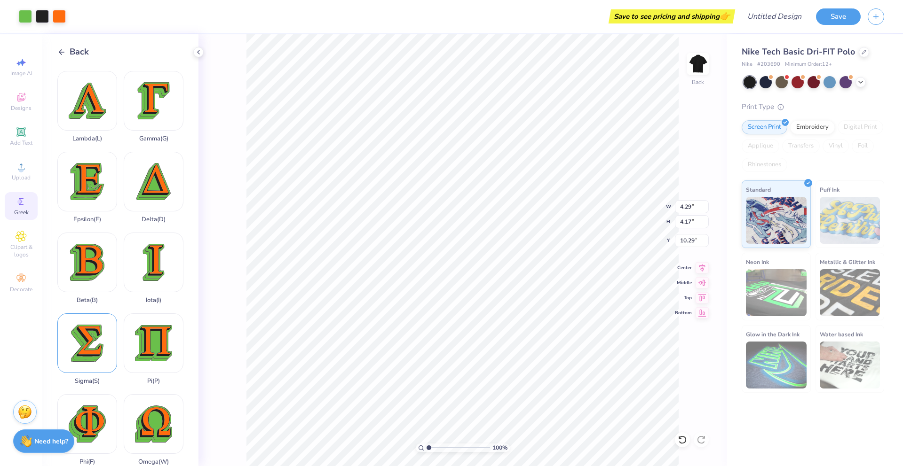
click at [88, 318] on div "Sigma ( S )" at bounding box center [87, 349] width 60 height 71
type input "3.54"
type input "4.10"
type input "10.32"
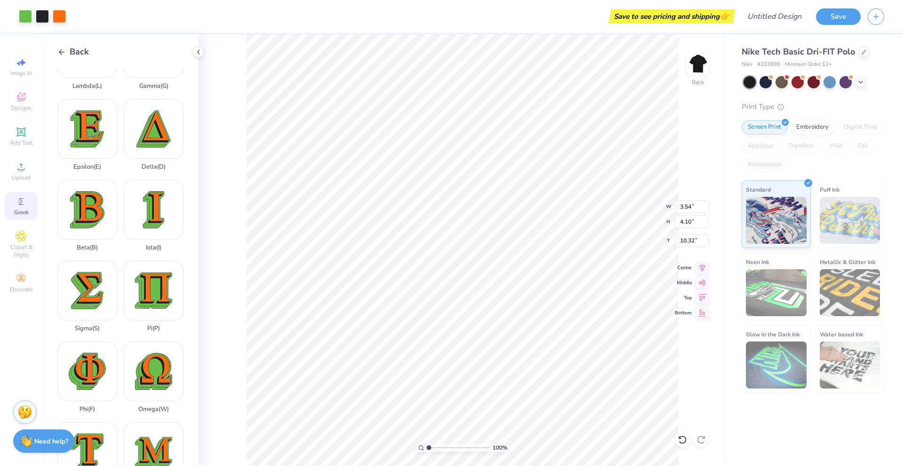
scroll to position [224, 0]
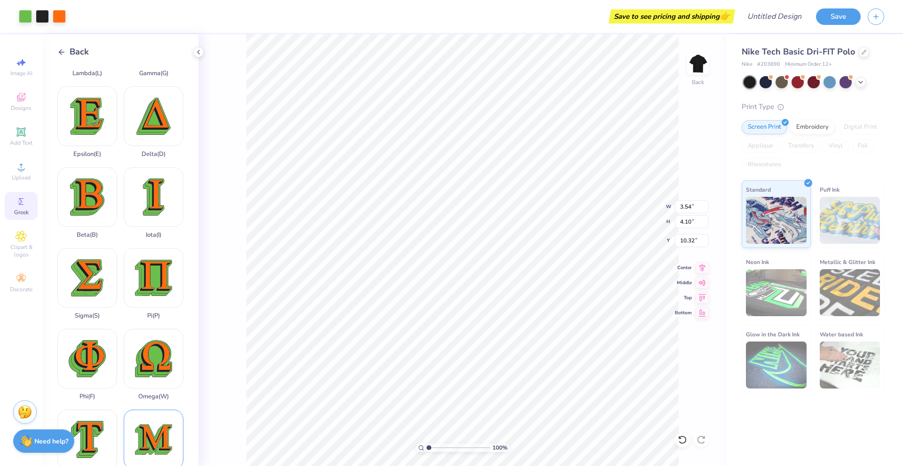
click at [152, 428] on div "Mu ( M )" at bounding box center [154, 445] width 60 height 71
type input "4.98"
type input "10.57"
type input "3.54"
type input "10.32"
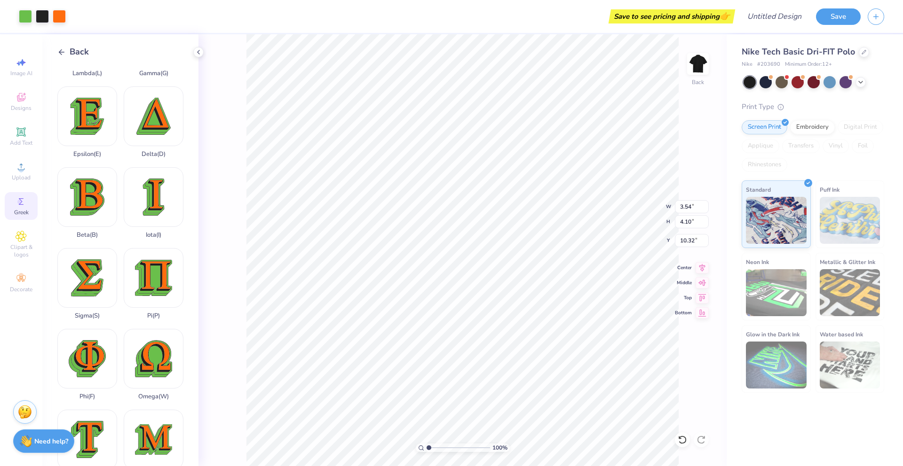
type input "4.98"
type input "10.32"
type input "3.54"
click at [34, 15] on div at bounding box center [42, 16] width 47 height 13
click at [24, 15] on div at bounding box center [25, 15] width 13 height 13
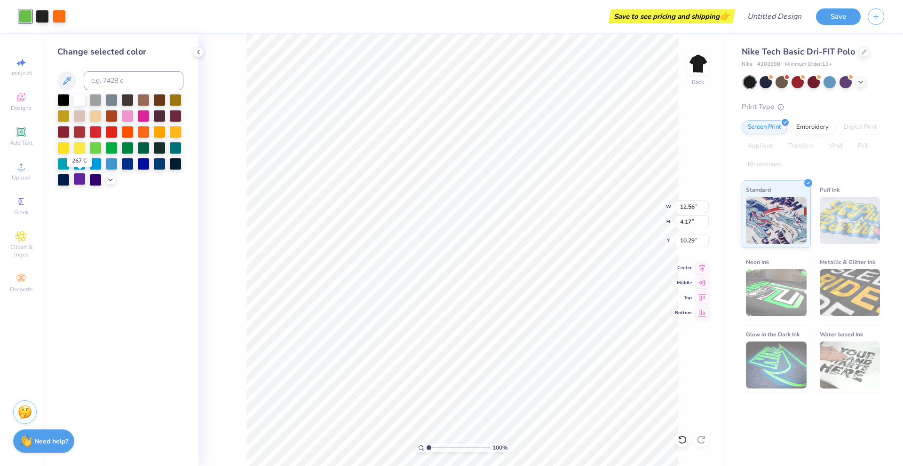
click at [79, 181] on div at bounding box center [79, 179] width 12 height 12
click at [39, 15] on div at bounding box center [42, 15] width 13 height 13
click at [66, 143] on div at bounding box center [63, 147] width 12 height 12
click at [60, 14] on div at bounding box center [59, 15] width 13 height 13
click at [63, 150] on div at bounding box center [63, 147] width 12 height 12
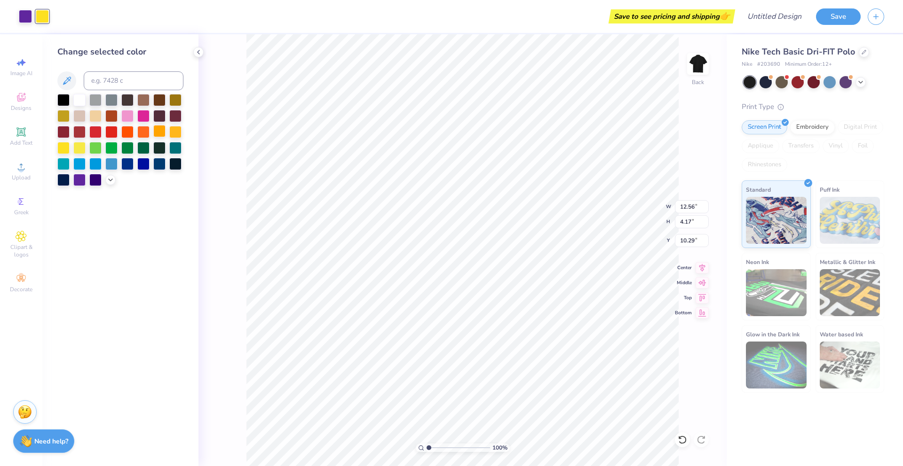
click at [163, 130] on div at bounding box center [159, 131] width 12 height 12
click at [172, 130] on div at bounding box center [175, 131] width 12 height 12
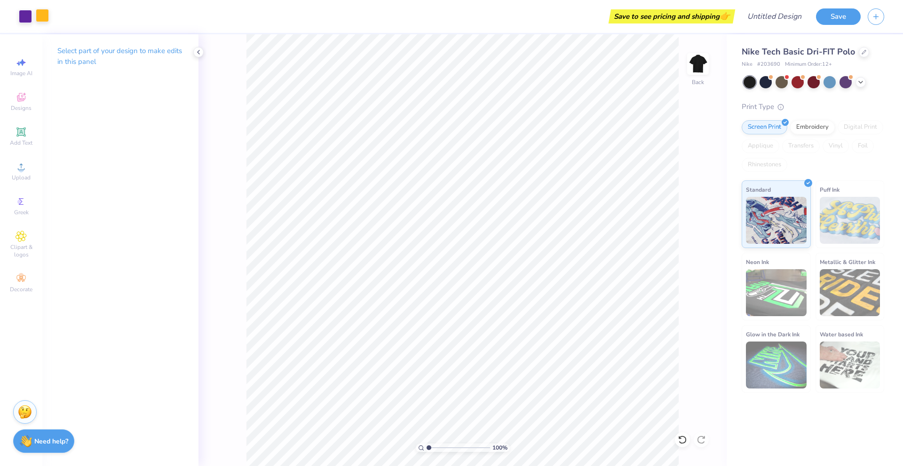
click at [48, 16] on div at bounding box center [42, 15] width 13 height 13
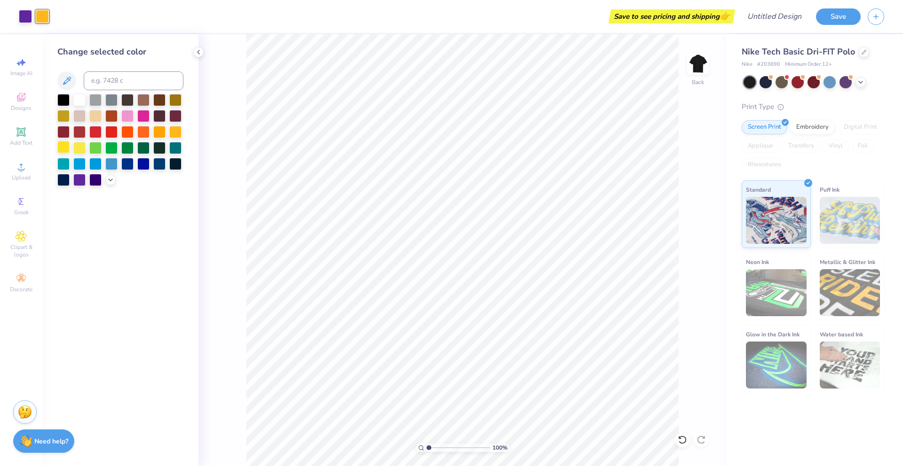
click at [65, 149] on div at bounding box center [63, 147] width 12 height 12
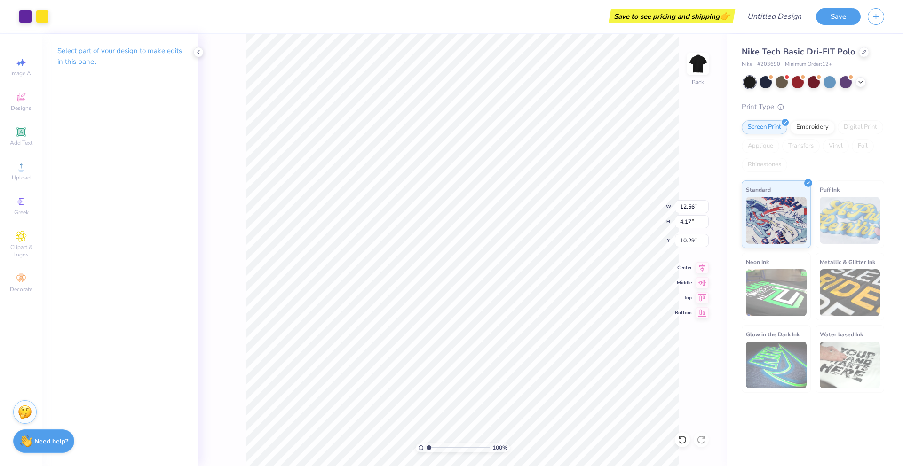
type input "3.18"
type input "1.05"
type input "3.00"
type input "3.53"
type input "4.24"
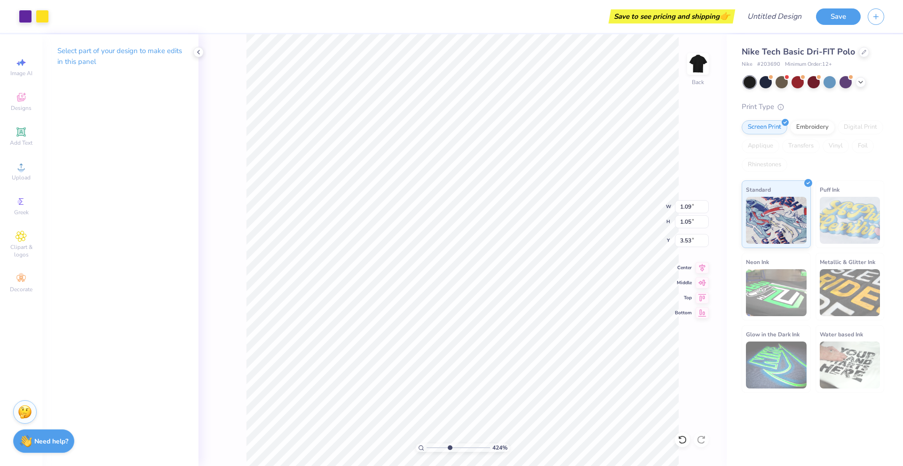
click at [449, 444] on input "range" at bounding box center [457, 448] width 63 height 8
type input "3.00"
type input "0.89"
type input "3.00"
type input "1.09"
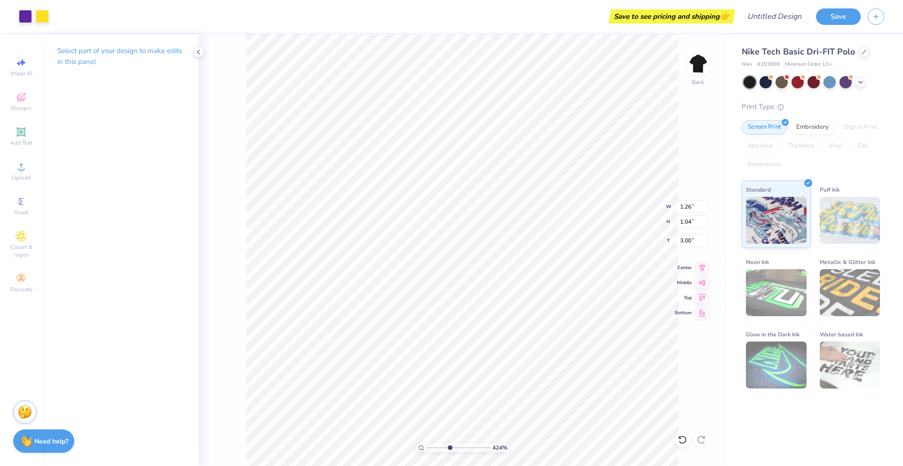
type input "0.90"
type input "3.14"
type input "3.07"
type input "3.61"
type input "0.89"
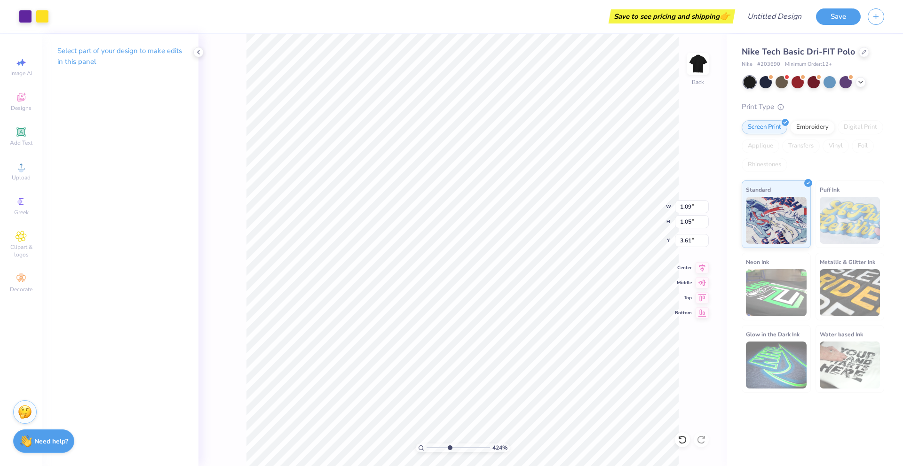
type input "1.04"
type input "3.00"
type input "1.09"
type input "0.90"
type input "3.07"
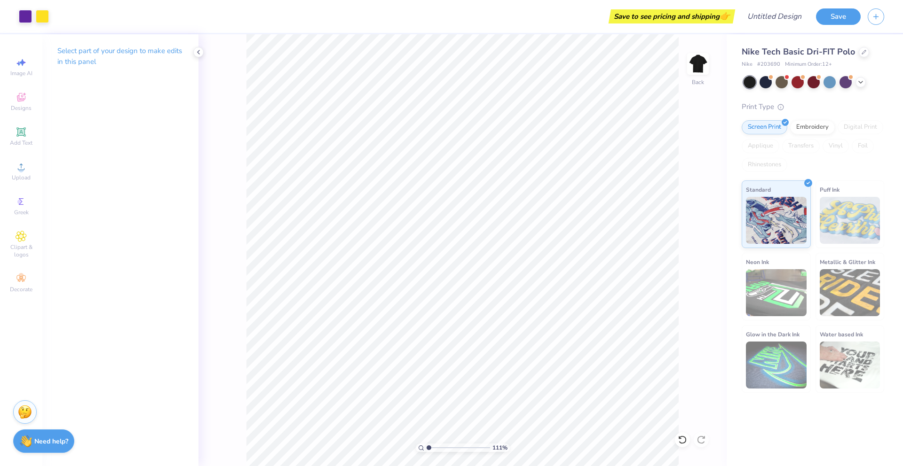
type input "1.03"
click at [428, 445] on input "range" at bounding box center [457, 448] width 63 height 8
click at [792, 14] on input "Design Title" at bounding box center [763, 16] width 92 height 19
type input "[PERSON_NAME]"
click at [832, 14] on button "Save" at bounding box center [838, 15] width 45 height 16
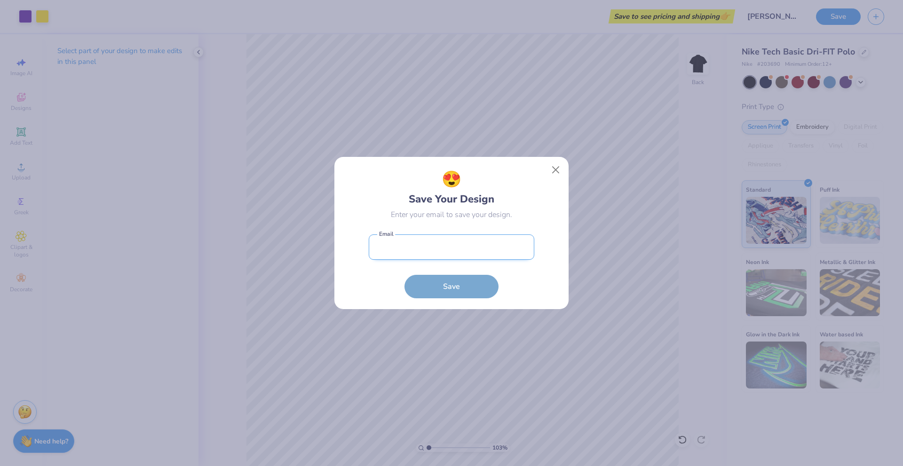
click at [379, 246] on input "email" at bounding box center [452, 248] width 166 height 26
type input "victoriabarrett@freshprints.com"
click at [464, 286] on button "Save" at bounding box center [451, 285] width 94 height 24
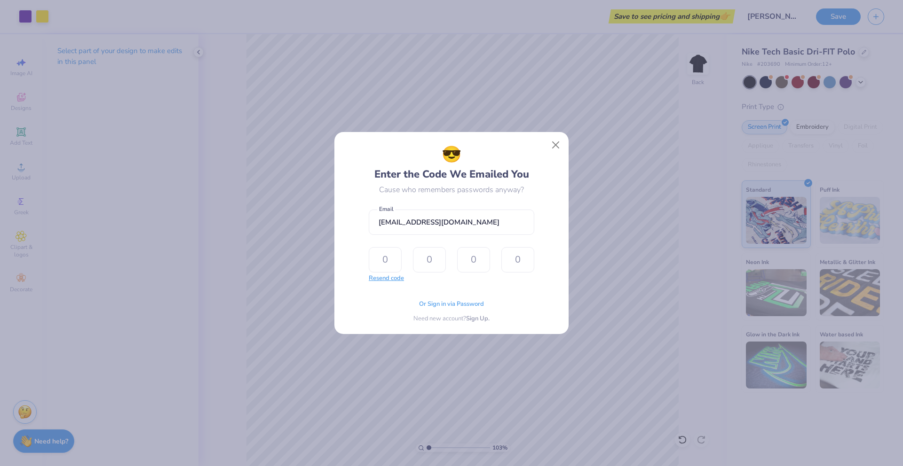
type input "4"
type input "7"
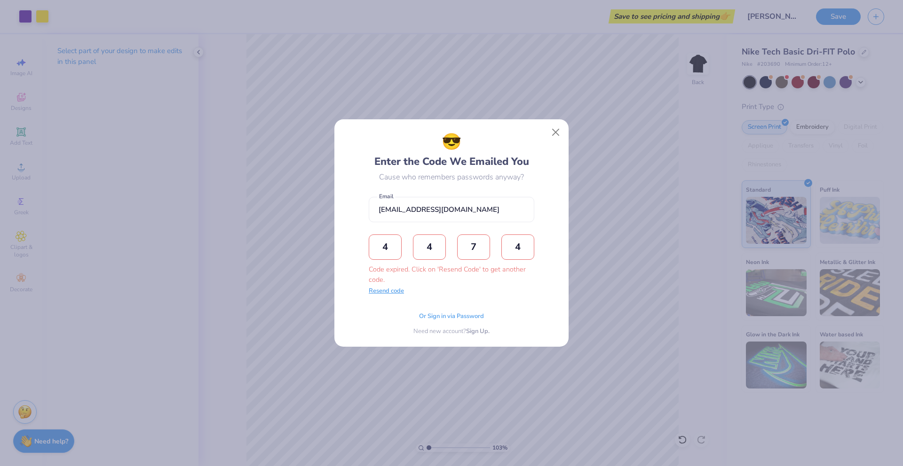
type input "4"
click at [393, 293] on button "Resend code" at bounding box center [386, 291] width 35 height 9
click at [396, 257] on input "text" at bounding box center [385, 247] width 33 height 25
type input "4"
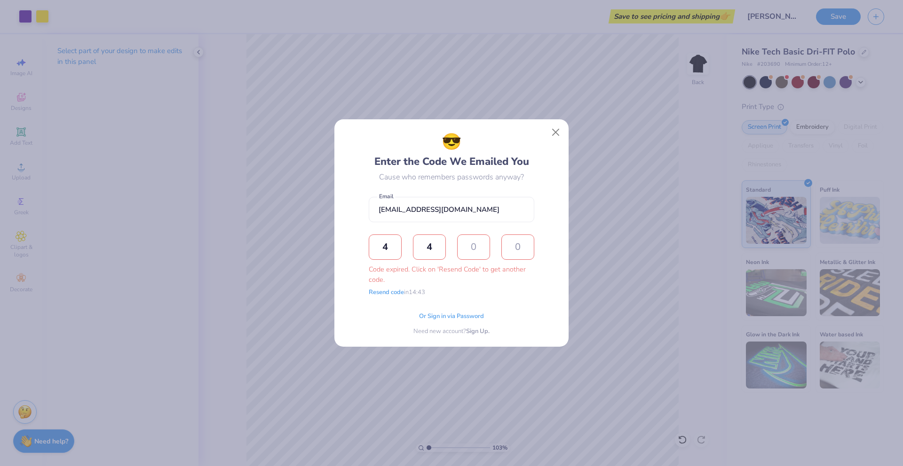
type input "7"
click at [272, 421] on div "😎 Enter the Code We Emailed You Cause who remembers passwords anyway? victoriab…" at bounding box center [451, 233] width 903 height 466
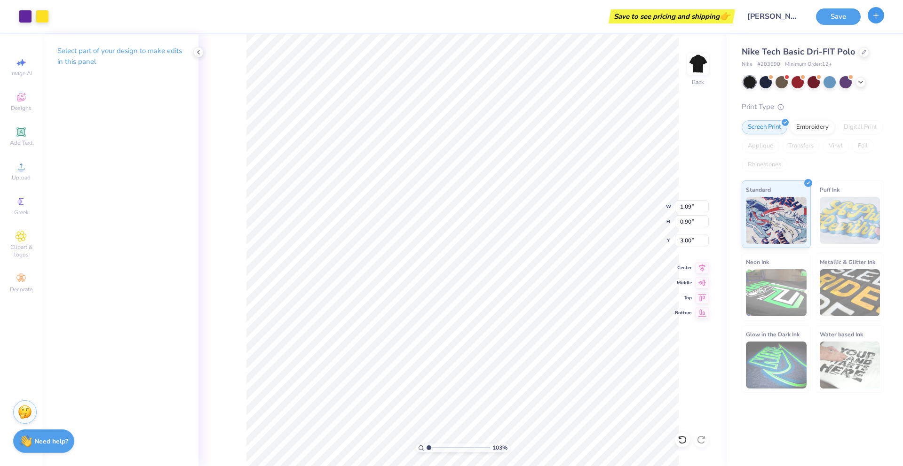
click at [873, 20] on button "button" at bounding box center [876, 15] width 16 height 16
click at [876, 18] on icon "button" at bounding box center [876, 15] width 8 height 8
click at [841, 13] on button "Save" at bounding box center [838, 15] width 45 height 16
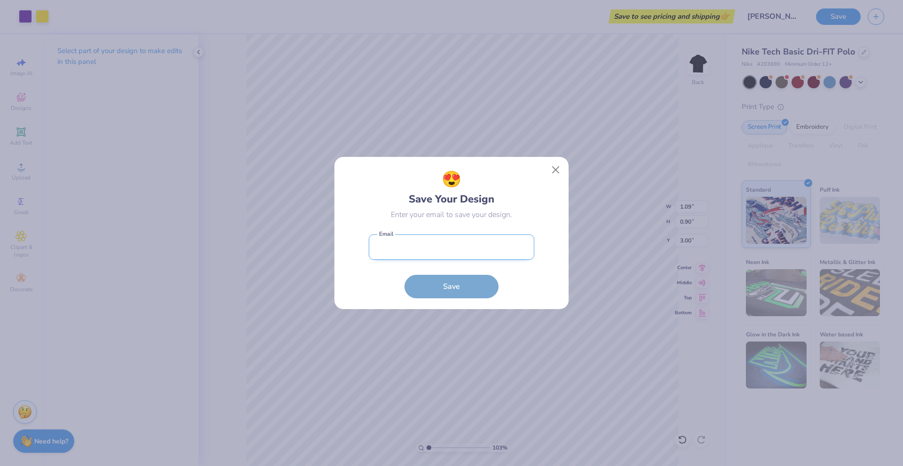
click at [486, 243] on input "email" at bounding box center [452, 248] width 166 height 26
type input "victoriabarrett@freshprints.com"
click at [481, 281] on button "Save" at bounding box center [451, 285] width 94 height 24
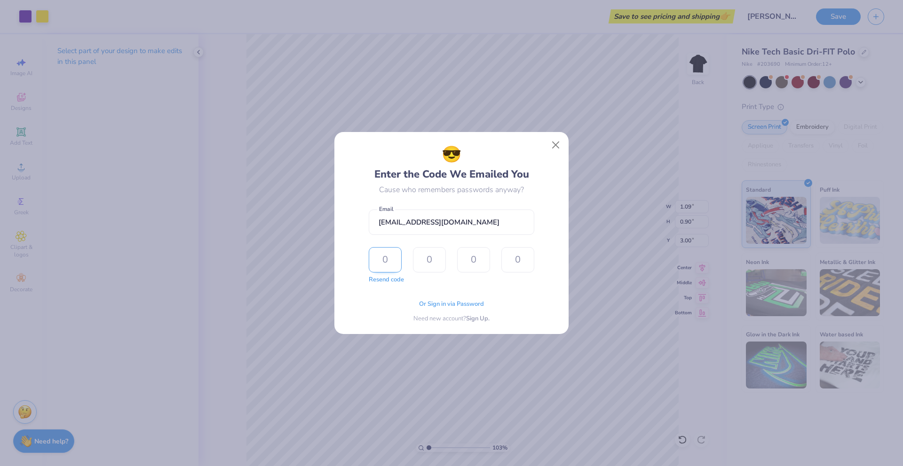
type input "5"
type input "8"
type input "0"
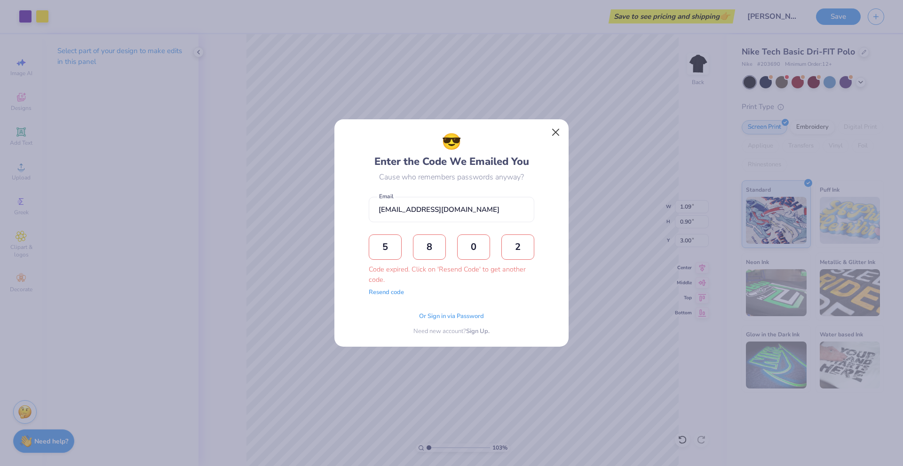
type input "2"
click at [557, 131] on button "Close" at bounding box center [556, 133] width 18 height 18
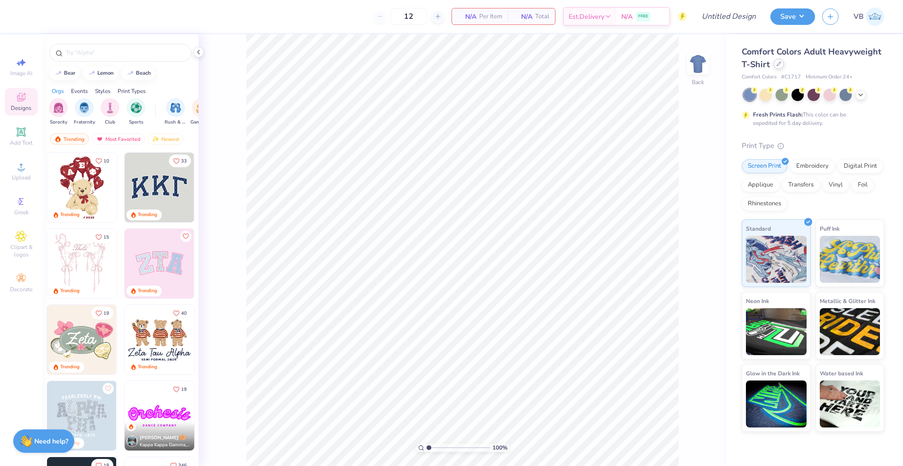
click at [782, 65] on div at bounding box center [778, 64] width 10 height 10
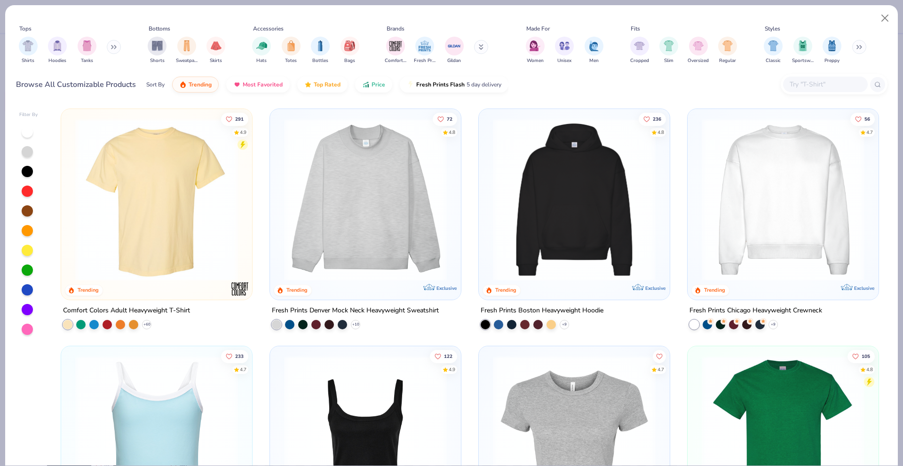
click at [480, 45] on button at bounding box center [481, 47] width 14 height 14
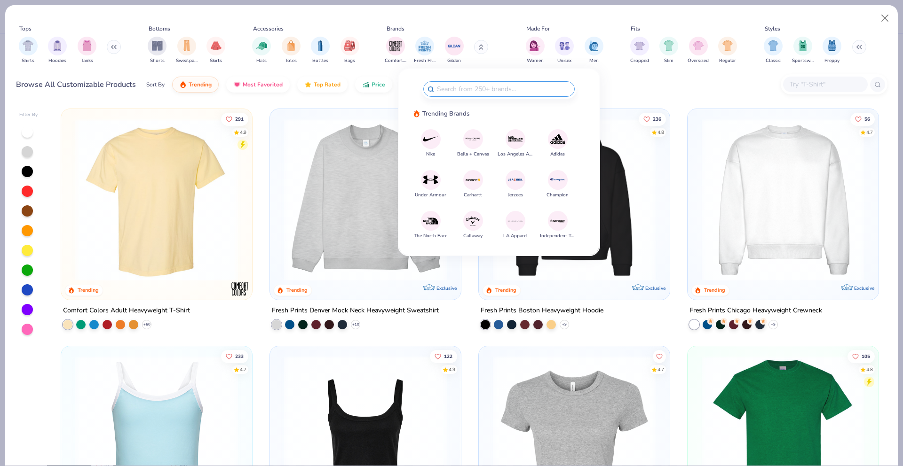
click at [422, 151] on button "Nike" at bounding box center [431, 143] width 20 height 29
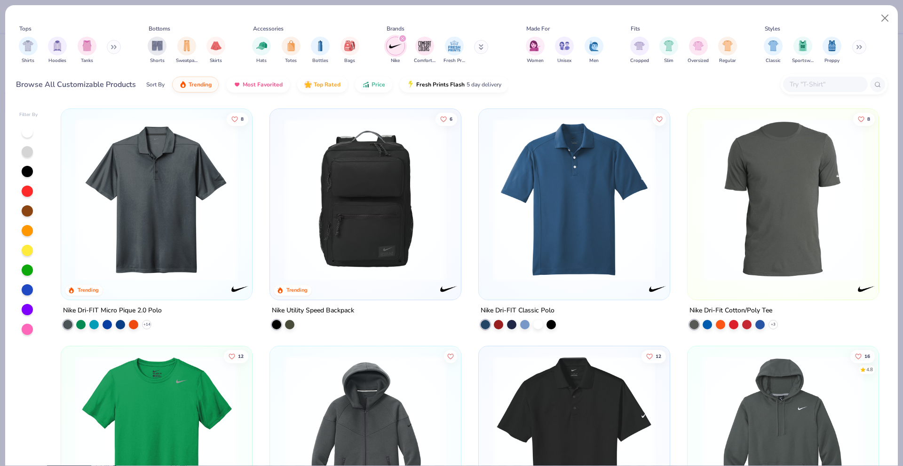
click at [111, 50] on button at bounding box center [114, 47] width 14 height 14
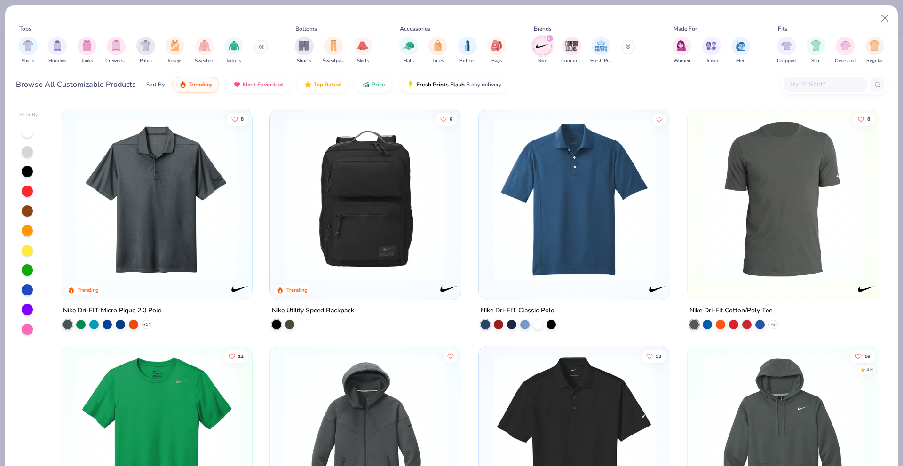
click at [142, 50] on img "filter for Polos" at bounding box center [145, 45] width 11 height 11
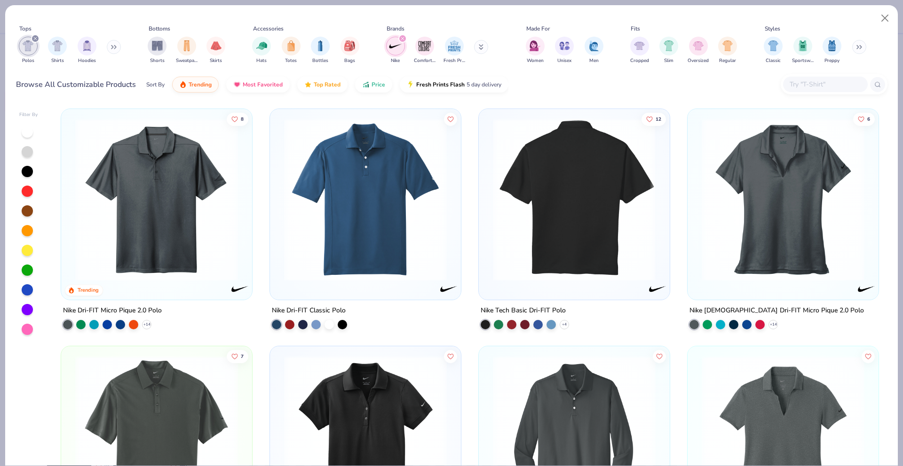
click at [488, 190] on img at bounding box center [402, 199] width 172 height 163
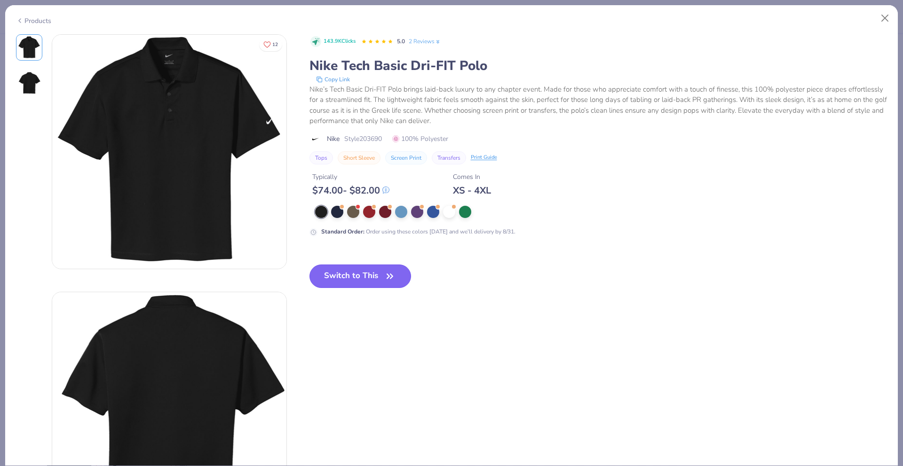
click at [345, 281] on button "Switch to This" at bounding box center [360, 277] width 102 height 24
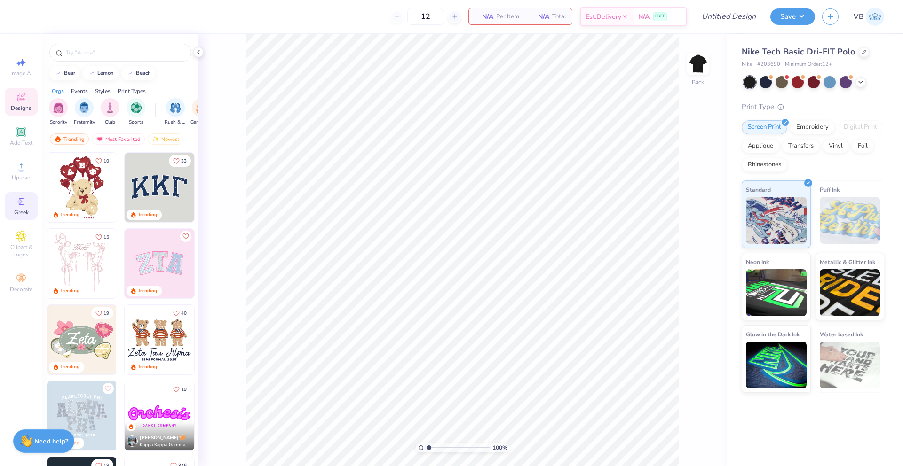
click at [17, 203] on icon at bounding box center [21, 201] width 11 height 11
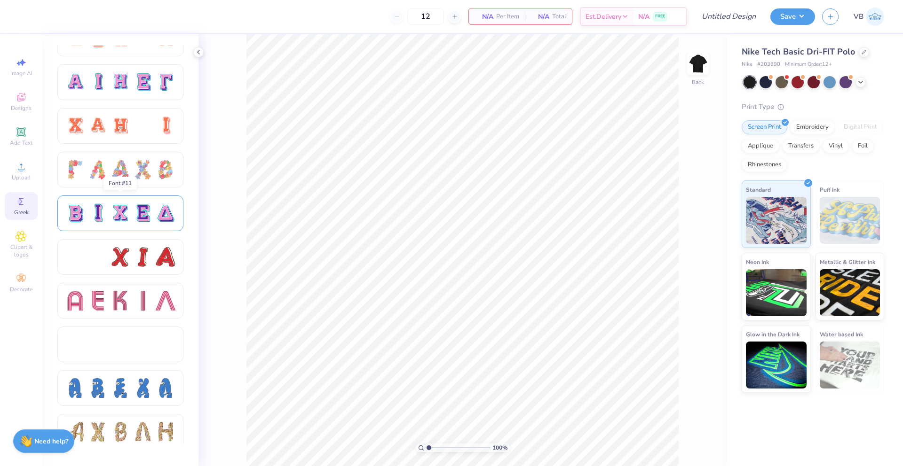
scroll to position [942, 0]
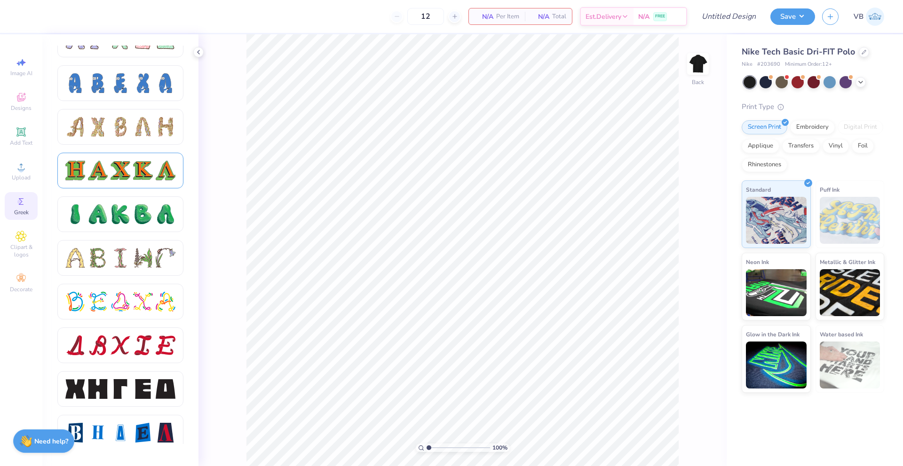
click at [125, 164] on div at bounding box center [120, 171] width 20 height 20
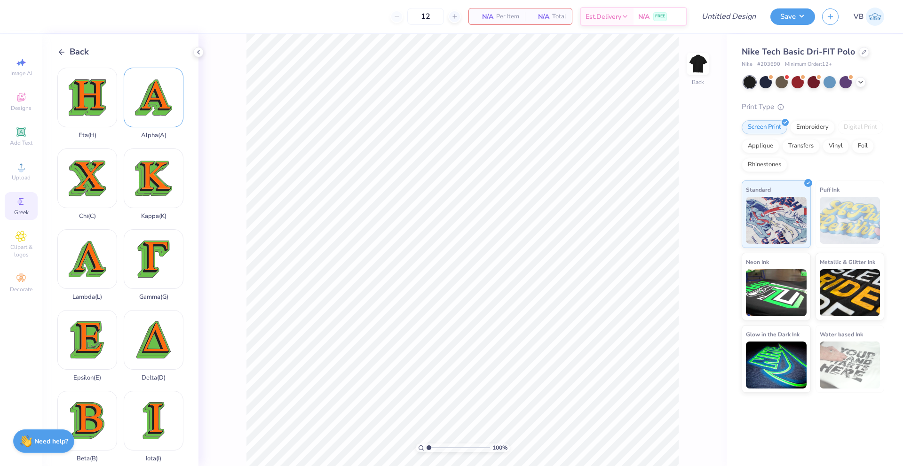
click at [147, 87] on div "Alpha ( A )" at bounding box center [154, 103] width 60 height 71
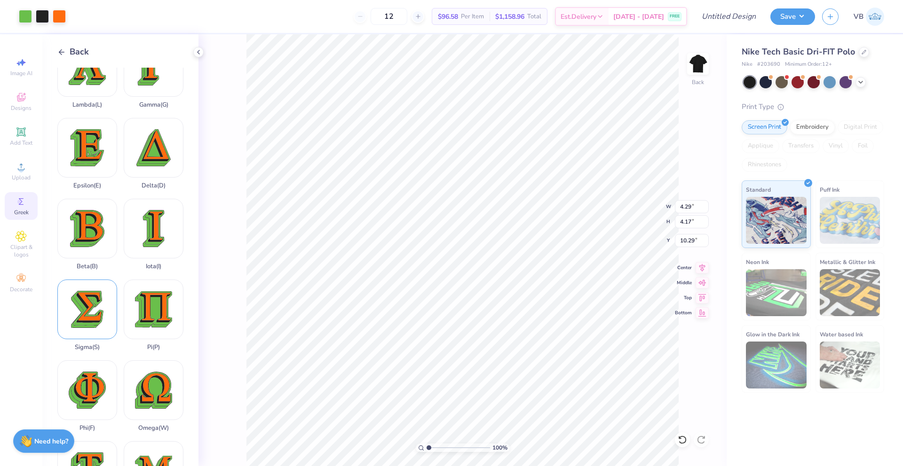
click at [86, 292] on div "Sigma ( S )" at bounding box center [87, 315] width 60 height 71
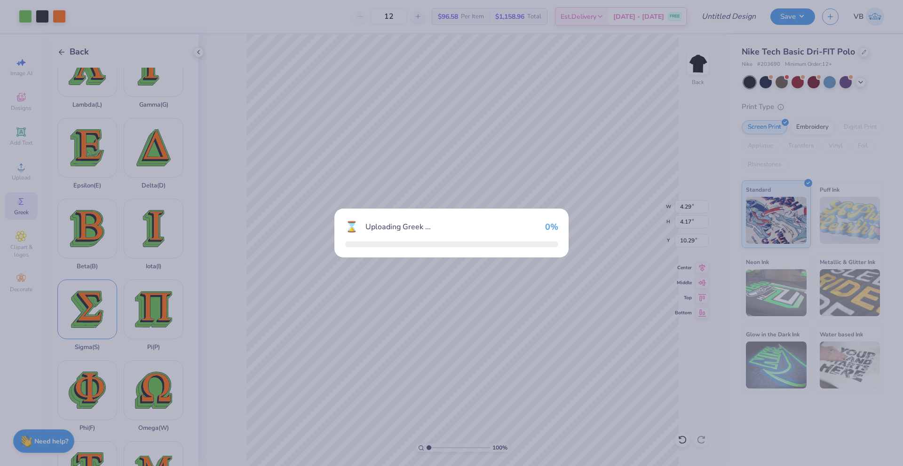
type input "3.54"
type input "4.10"
type input "10.32"
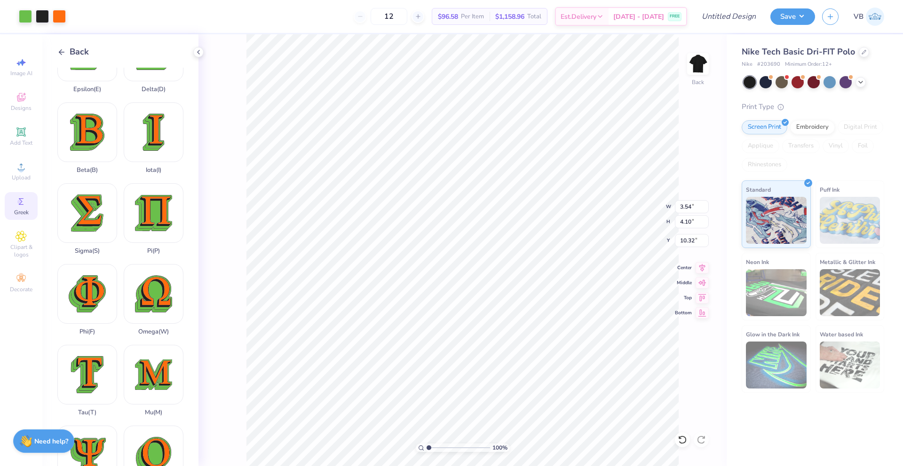
scroll to position [291, 0]
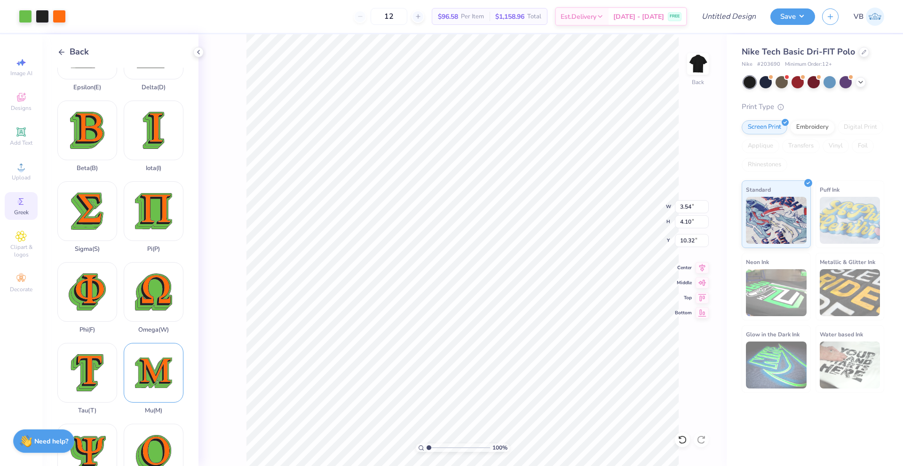
click at [153, 360] on div "Mu ( M )" at bounding box center [154, 378] width 60 height 71
type input "4.98"
type input "9.96"
type input "3.54"
type input "9.58"
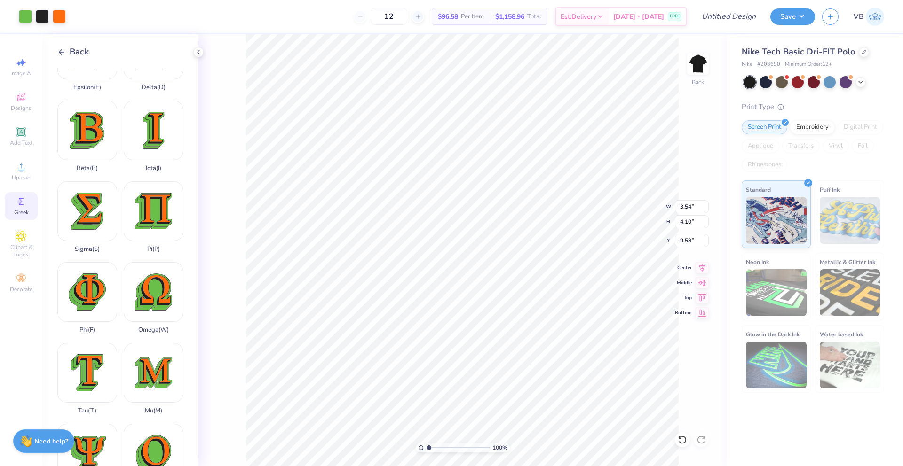
type input "4.29"
type input "4.17"
type input "10.94"
type input "4.98"
type input "4.10"
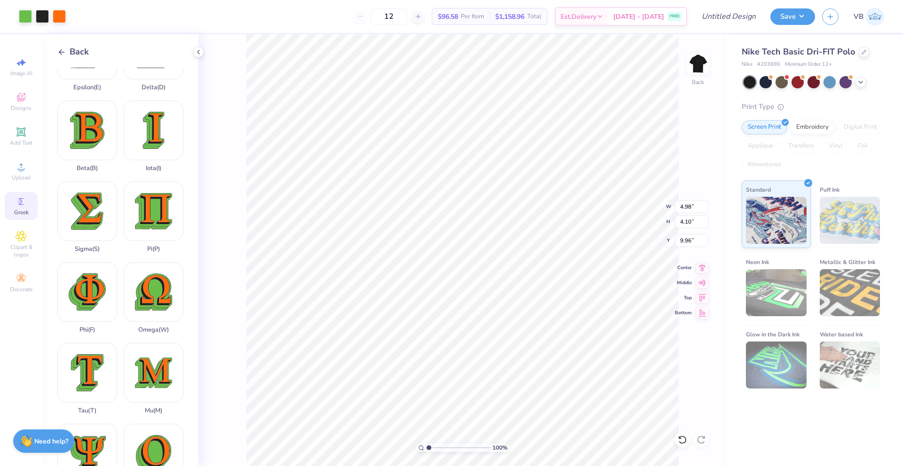
type input "9.58"
click at [25, 12] on div at bounding box center [25, 15] width 13 height 13
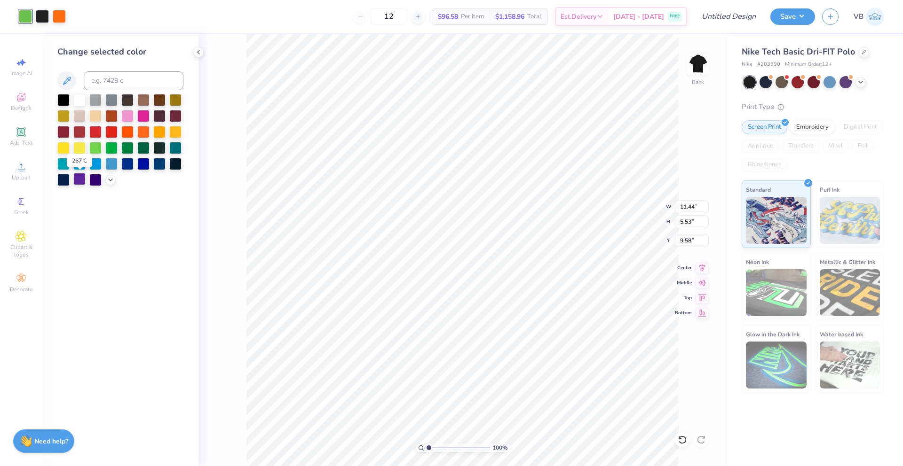
click at [82, 181] on div at bounding box center [79, 179] width 12 height 12
click at [98, 176] on div at bounding box center [95, 179] width 12 height 12
click at [42, 16] on div at bounding box center [42, 15] width 13 height 13
click at [63, 148] on div at bounding box center [63, 147] width 12 height 12
click at [61, 11] on div at bounding box center [59, 15] width 13 height 13
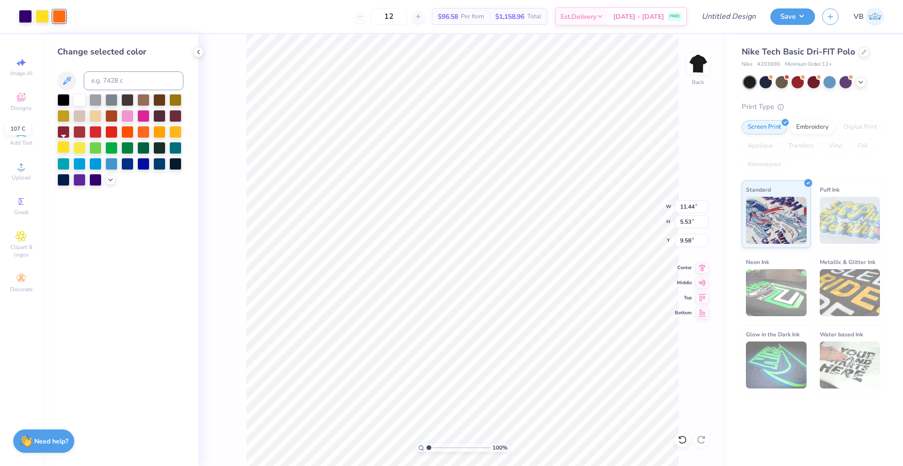
click at [63, 145] on div at bounding box center [63, 147] width 12 height 12
click at [20, 12] on div at bounding box center [25, 15] width 13 height 13
click at [78, 185] on div at bounding box center [79, 179] width 12 height 12
click at [240, 238] on div "100 % Back W 11.44 11.44 " H 5.53 5.53 " Y 9.58 9.58 " Center Middle Top Bottom" at bounding box center [462, 250] width 528 height 432
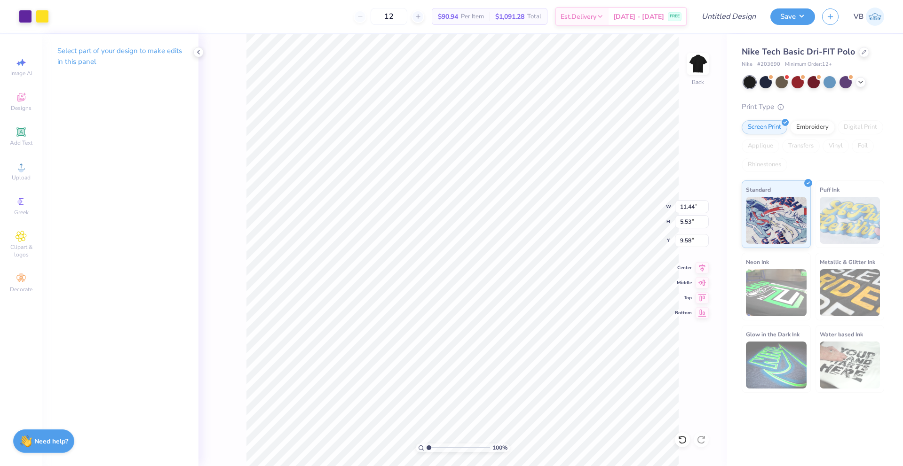
type input "3.18"
type input "1.54"
type input "3.00"
click at [746, 12] on input "Design Title" at bounding box center [717, 16] width 92 height 19
type input "[PERSON_NAME]"
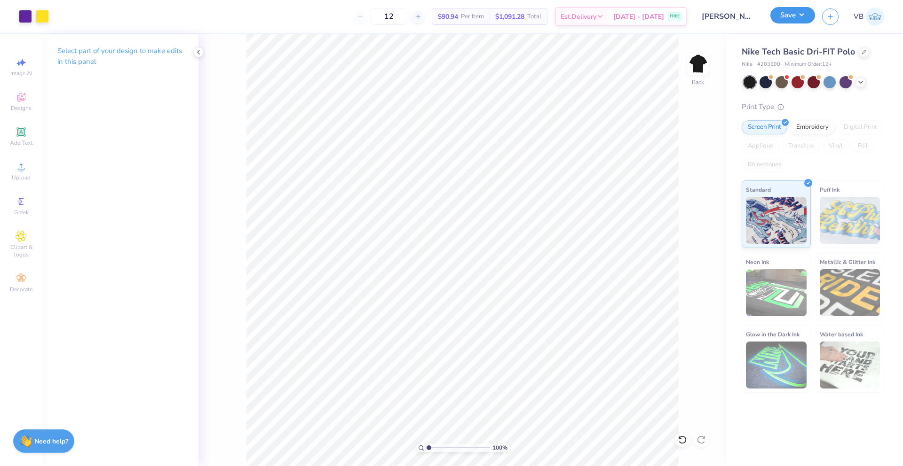
click at [792, 18] on button "Save" at bounding box center [792, 15] width 45 height 16
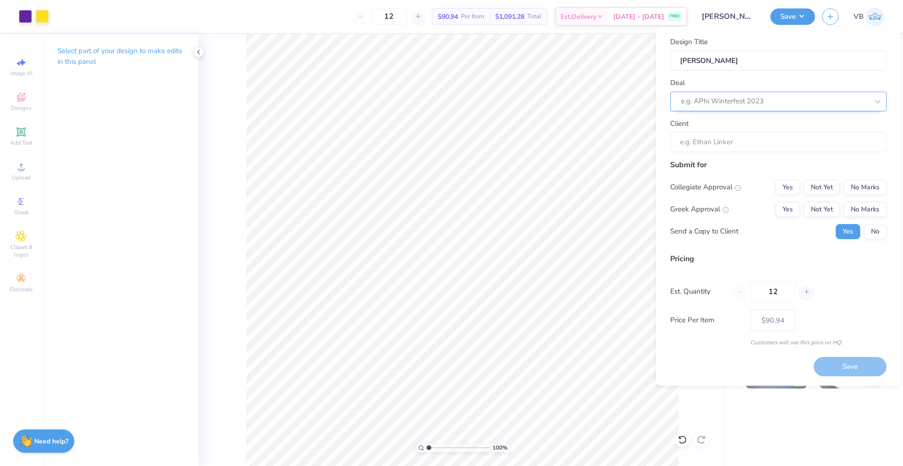
click at [724, 96] on div at bounding box center [774, 101] width 187 height 13
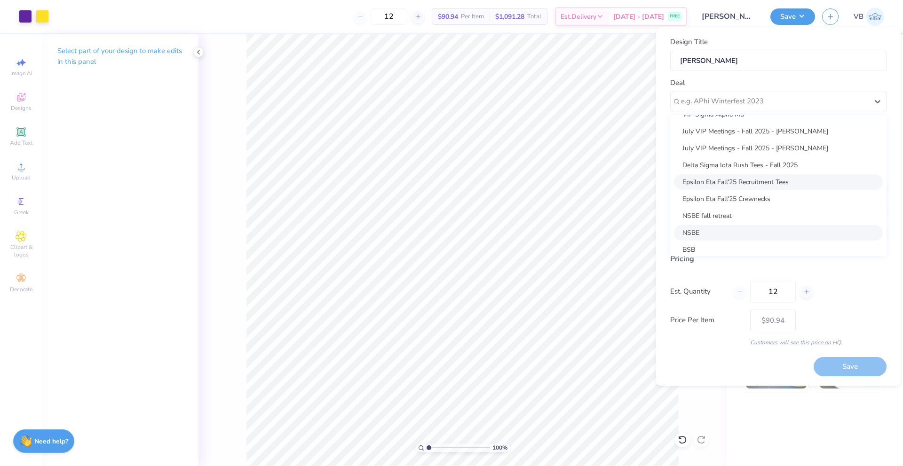
scroll to position [0, 0]
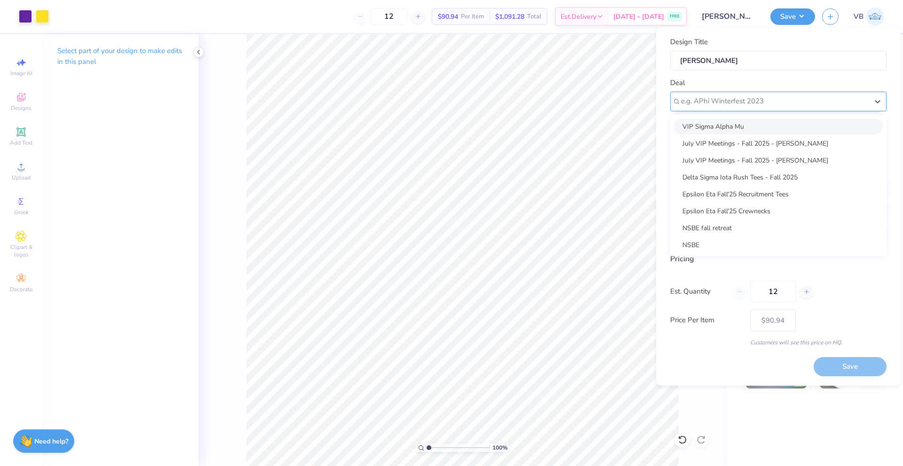
click at [717, 105] on div at bounding box center [774, 101] width 187 height 13
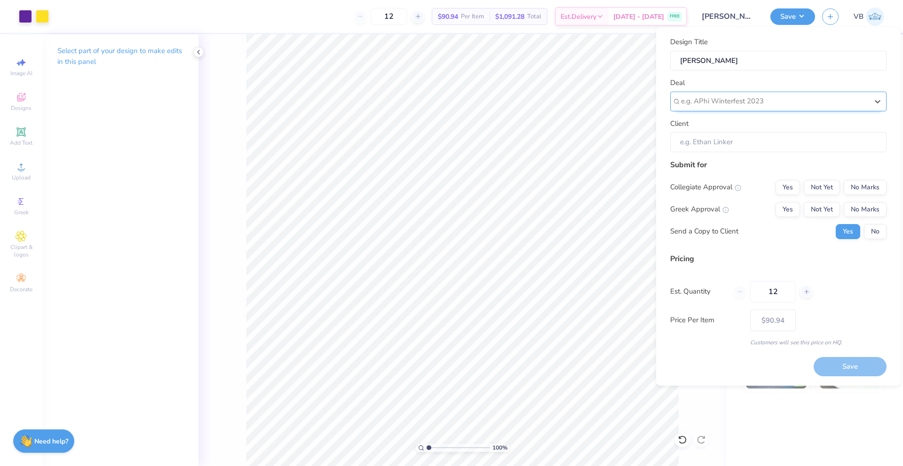
paste input "Sigma Alpha Mu [Polos]"
type input "Sigma Alpha Mu [Polos]"
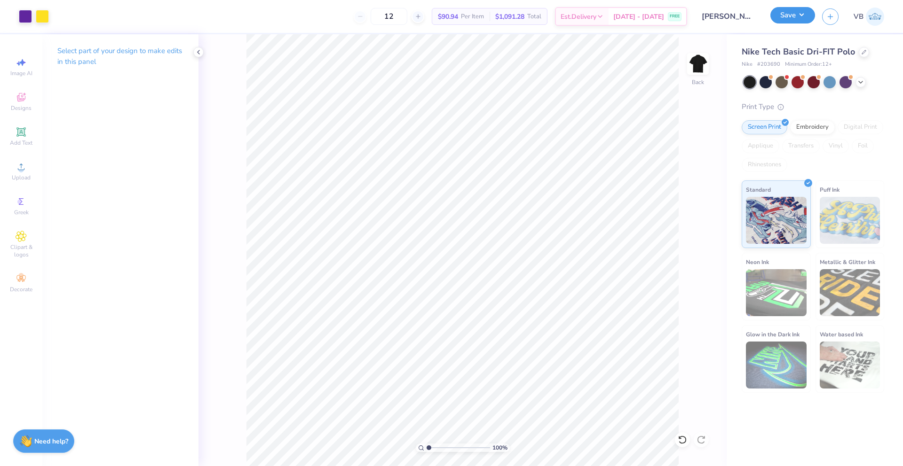
click at [788, 20] on button "Save" at bounding box center [792, 15] width 45 height 16
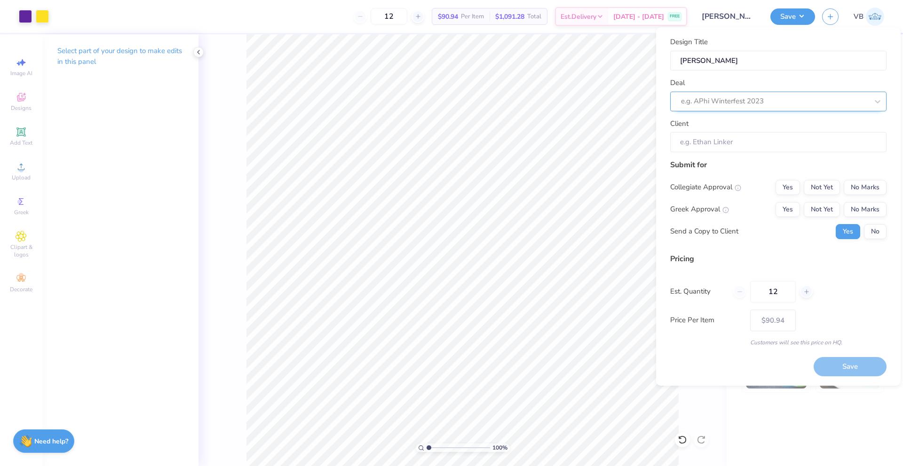
click at [738, 100] on div at bounding box center [774, 101] width 187 height 13
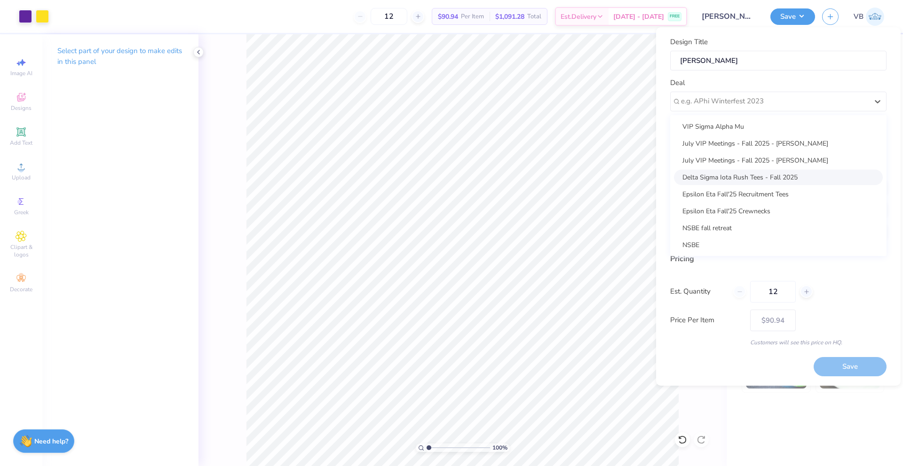
scroll to position [51, 0]
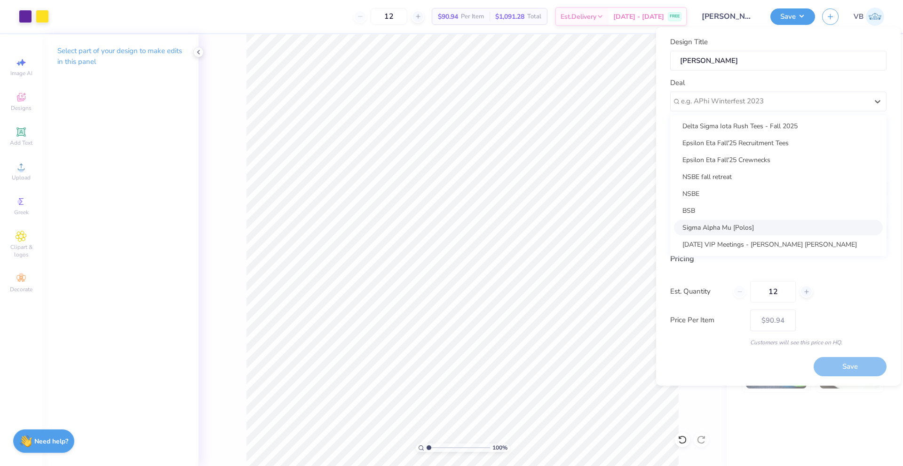
click at [725, 229] on div "Sigma Alpha Mu [Polos]" at bounding box center [778, 228] width 209 height 16
type input "[PERSON_NAME]"
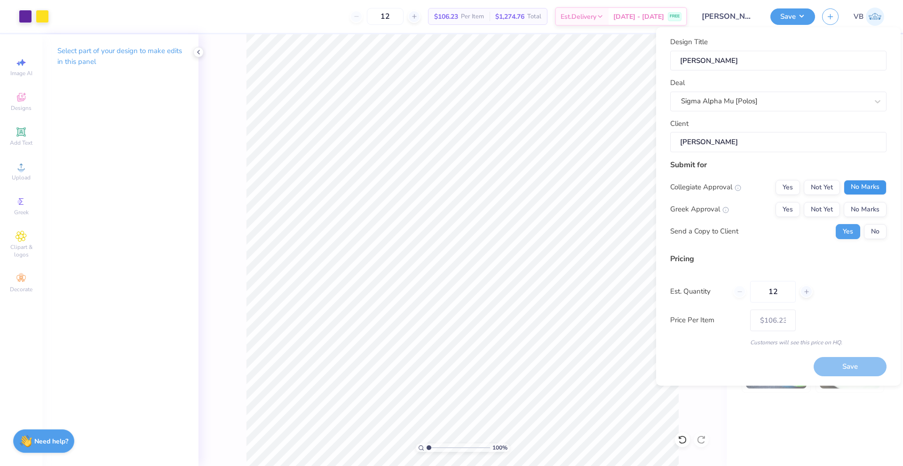
click at [861, 183] on button "No Marks" at bounding box center [865, 187] width 43 height 15
click at [787, 213] on button "Yes" at bounding box center [787, 209] width 24 height 15
click at [743, 293] on div "12" at bounding box center [772, 292] width 79 height 22
click at [868, 232] on button "No" at bounding box center [875, 231] width 23 height 15
click at [837, 364] on button "Save" at bounding box center [849, 366] width 73 height 19
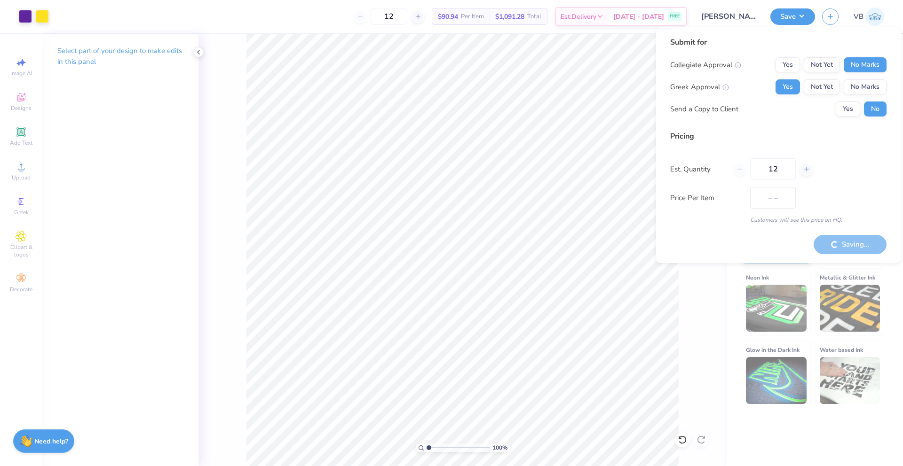
type input "$106.23"
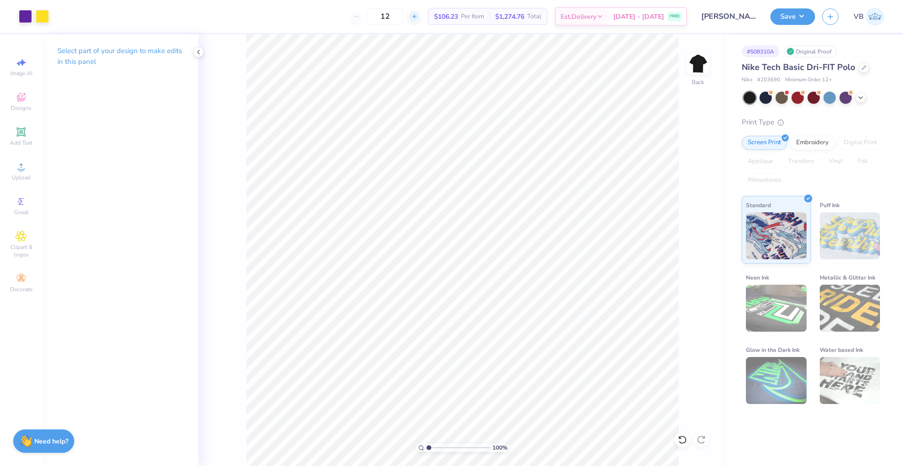
click at [418, 18] on icon at bounding box center [414, 16] width 7 height 7
click at [418, 15] on icon at bounding box center [414, 16] width 7 height 7
click at [418, 16] on icon at bounding box center [414, 16] width 7 height 7
click at [416, 16] on line at bounding box center [414, 16] width 4 height 0
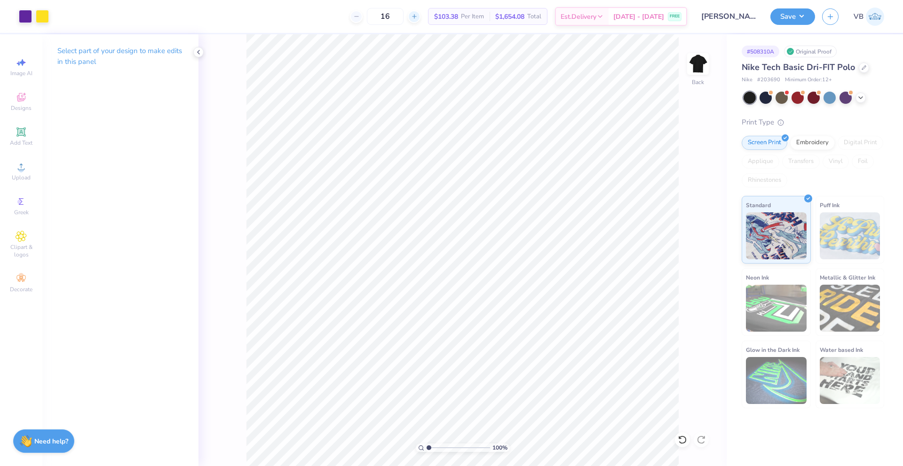
type input "17"
click at [862, 67] on icon at bounding box center [864, 67] width 4 height 4
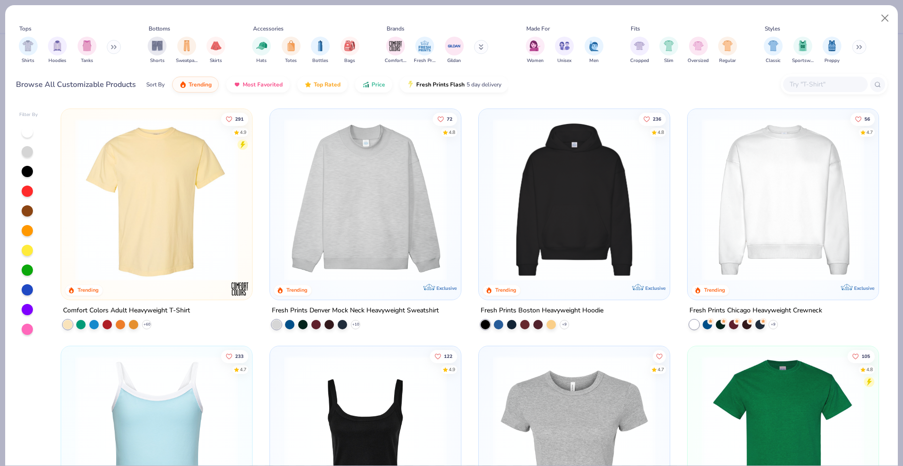
click at [477, 45] on button at bounding box center [481, 47] width 14 height 14
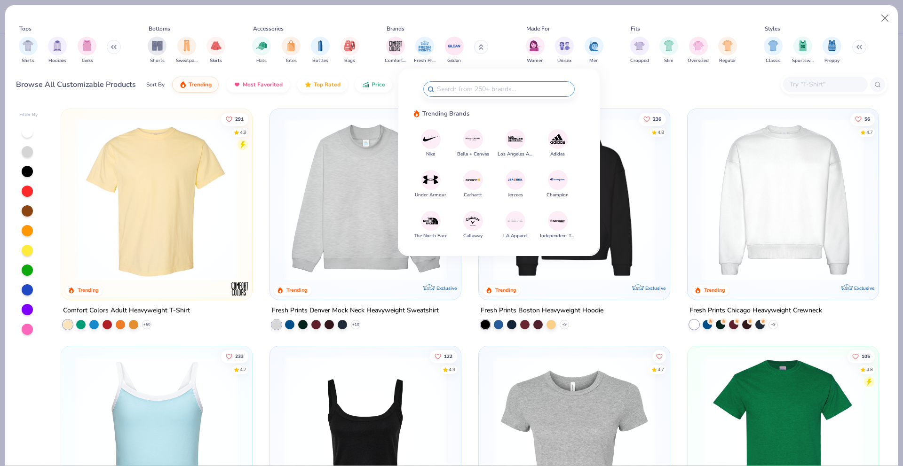
click at [433, 141] on img at bounding box center [430, 139] width 16 height 16
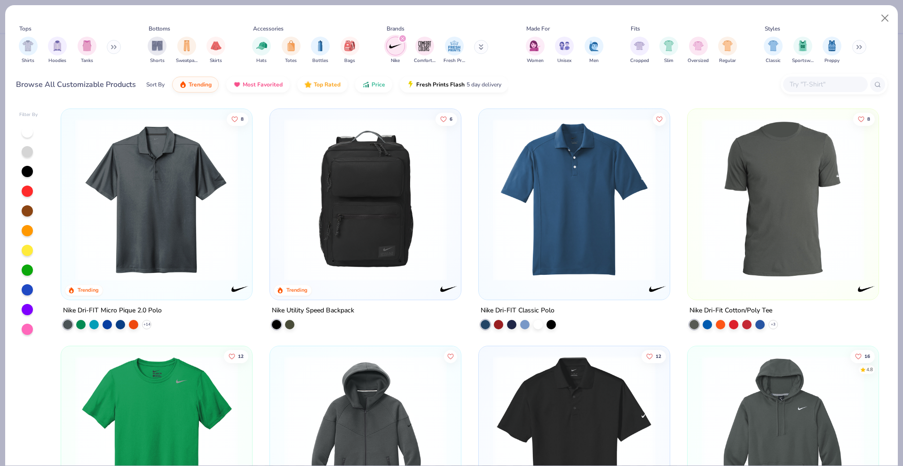
click at [115, 45] on icon at bounding box center [114, 47] width 6 height 5
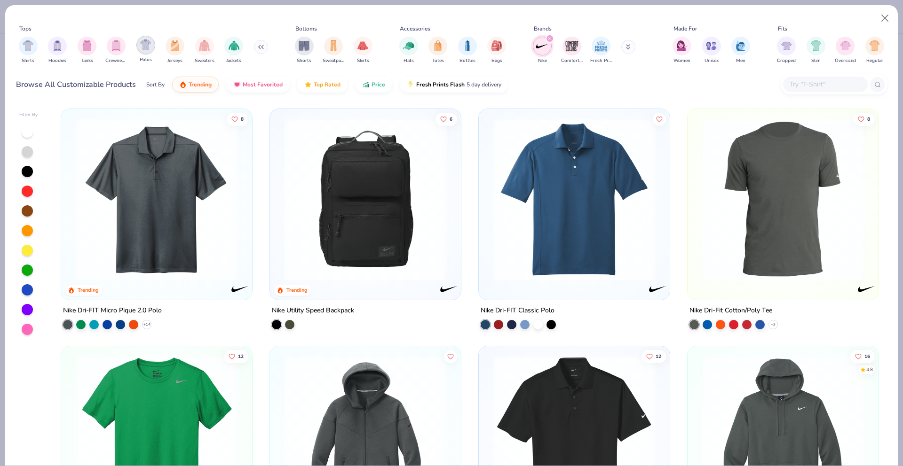
click at [149, 48] on img "filter for Polos" at bounding box center [145, 44] width 11 height 11
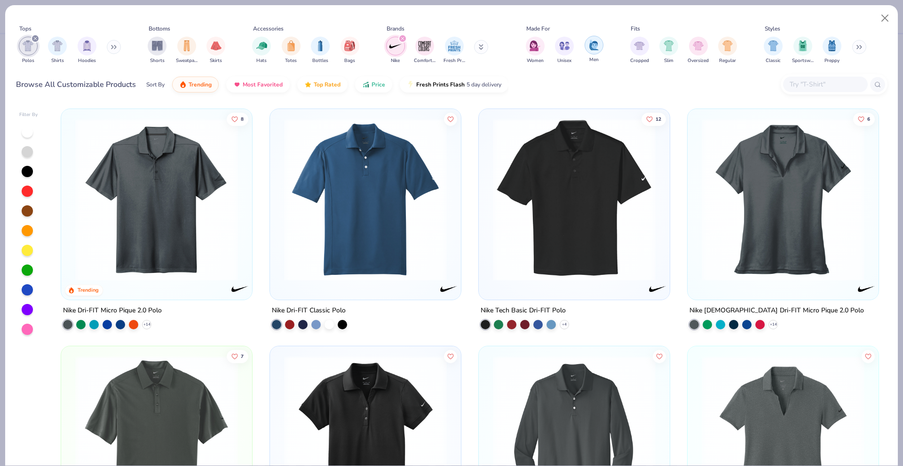
click at [596, 47] on img "filter for Men" at bounding box center [594, 44] width 10 height 11
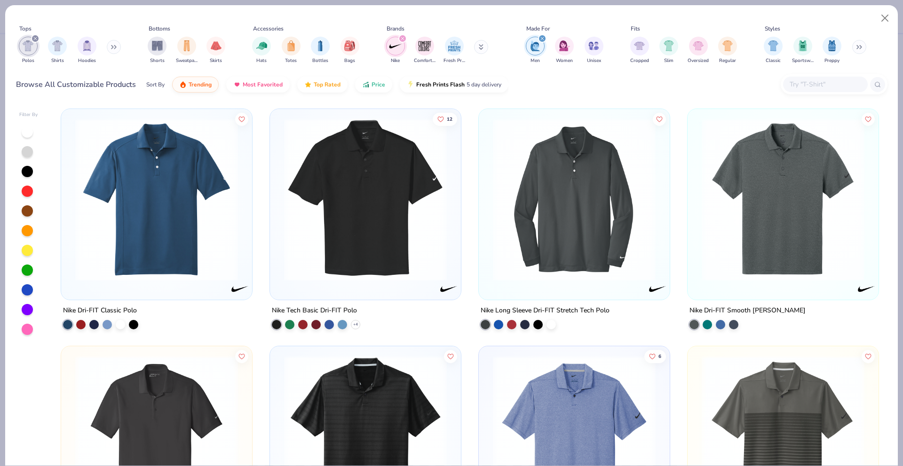
click at [486, 42] on div "Nike Comfort Colors Fresh Prints" at bounding box center [442, 50] width 118 height 35
click at [484, 44] on button at bounding box center [481, 47] width 14 height 14
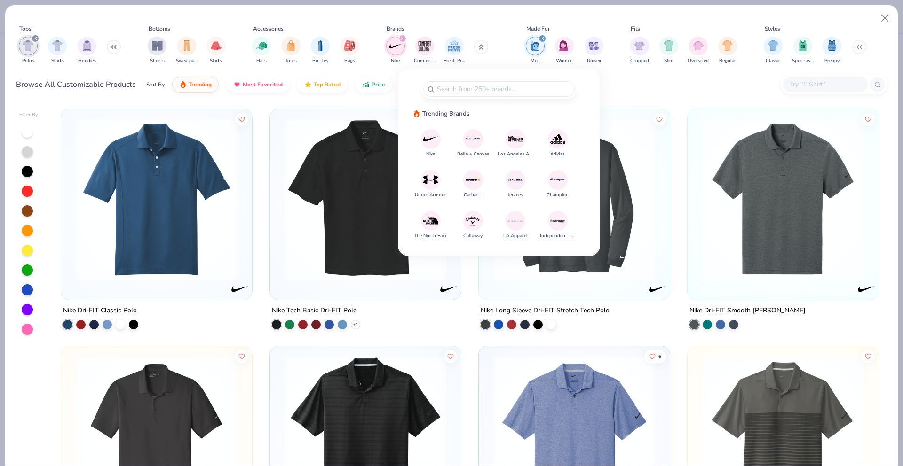
click at [504, 29] on div "Tops Polos Shirts Hoodies Bottoms Shorts Sweatpants Skirts Accessories Hats Tot…" at bounding box center [451, 45] width 871 height 43
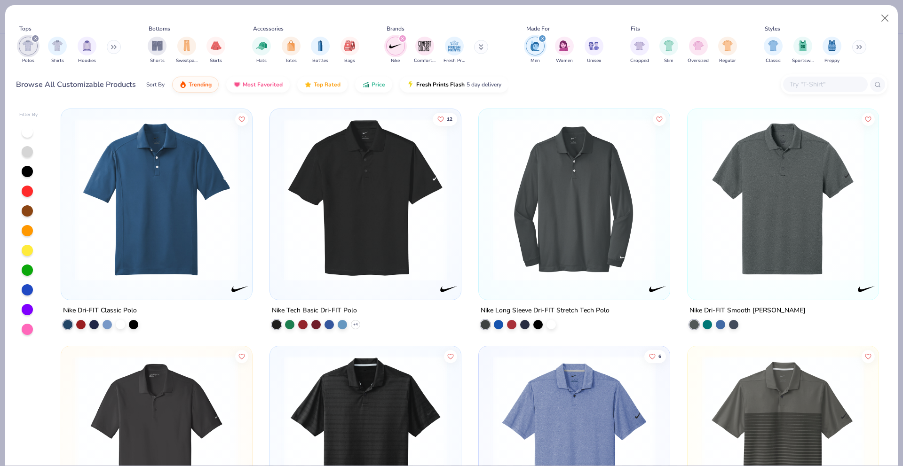
scroll to position [117, 0]
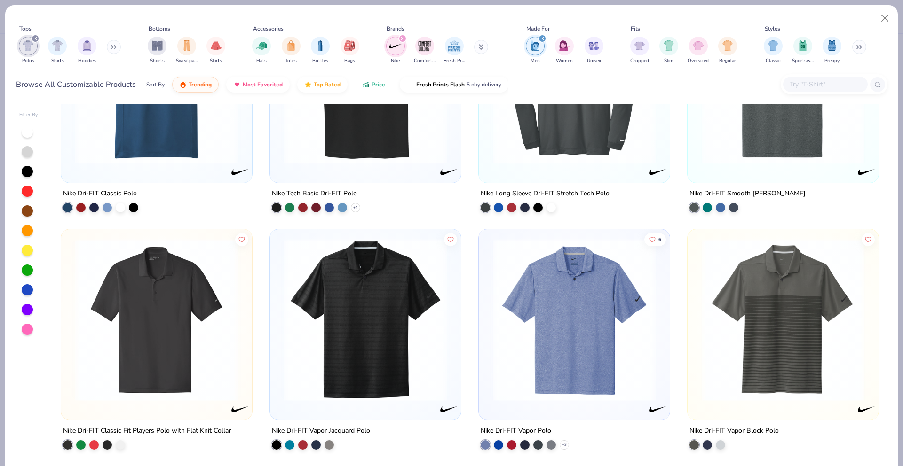
click at [376, 91] on div "Sort By Trending Most Favorited Top Rated Price Fresh Prints Flash 5 day delive…" at bounding box center [327, 84] width 362 height 26
click at [376, 86] on span "Price" at bounding box center [378, 83] width 14 height 8
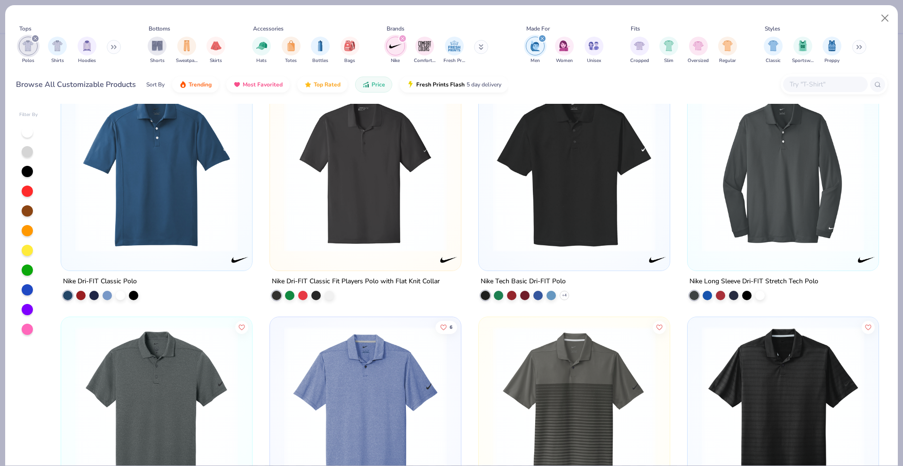
scroll to position [0, 0]
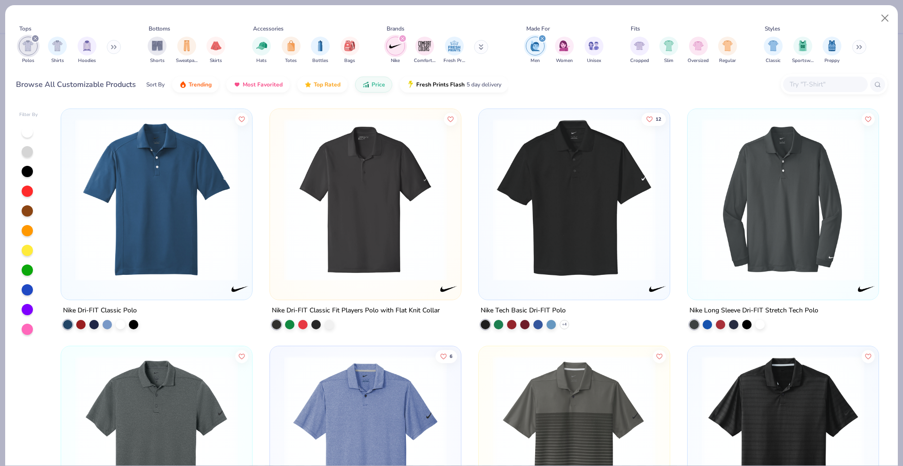
click at [33, 37] on icon "filter for Polos" at bounding box center [35, 39] width 4 height 4
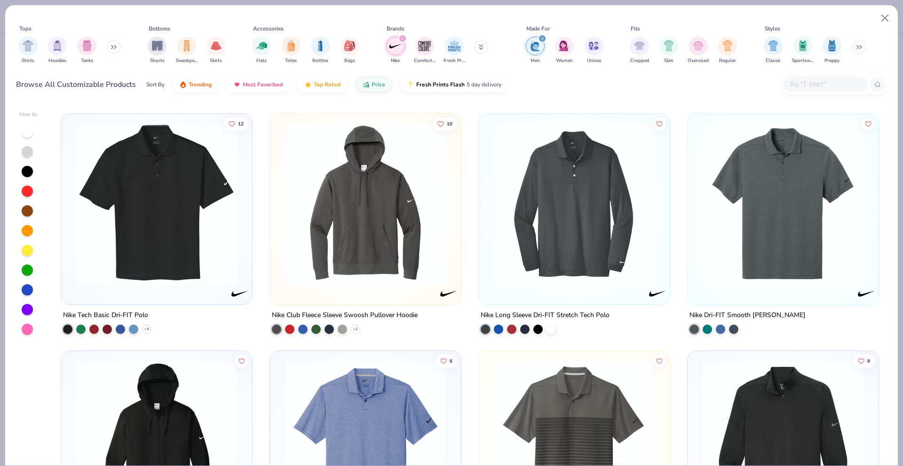
scroll to position [230, 0]
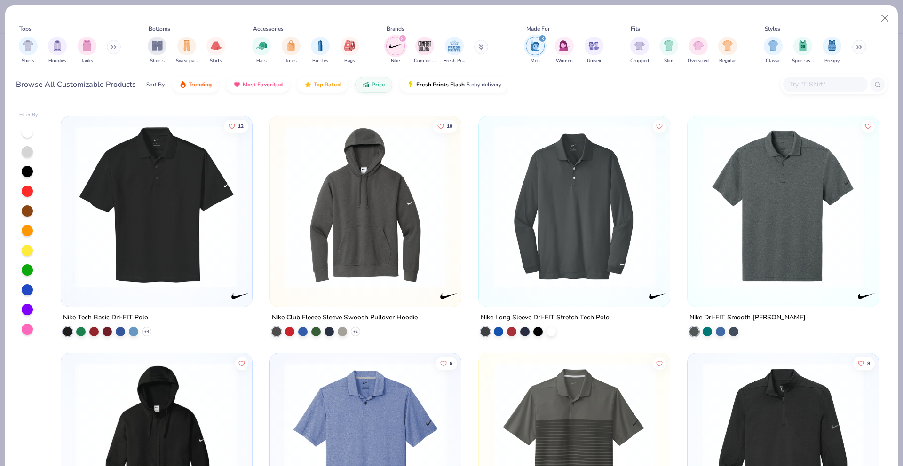
click at [182, 211] on img at bounding box center [157, 207] width 172 height 163
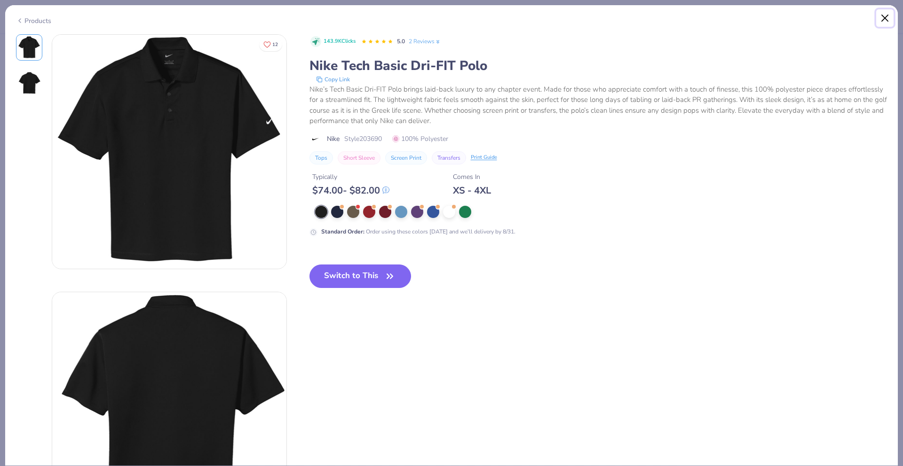
click at [882, 17] on button "Close" at bounding box center [885, 18] width 18 height 18
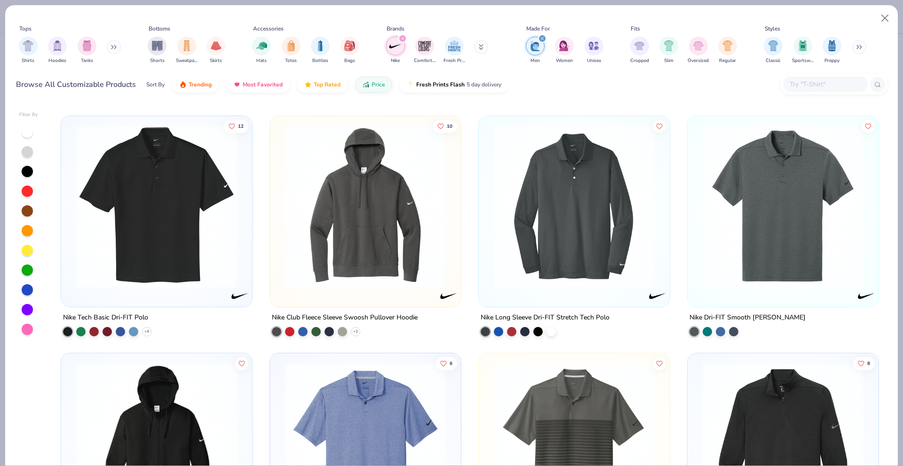
click at [808, 86] on input "text" at bounding box center [825, 84] width 72 height 11
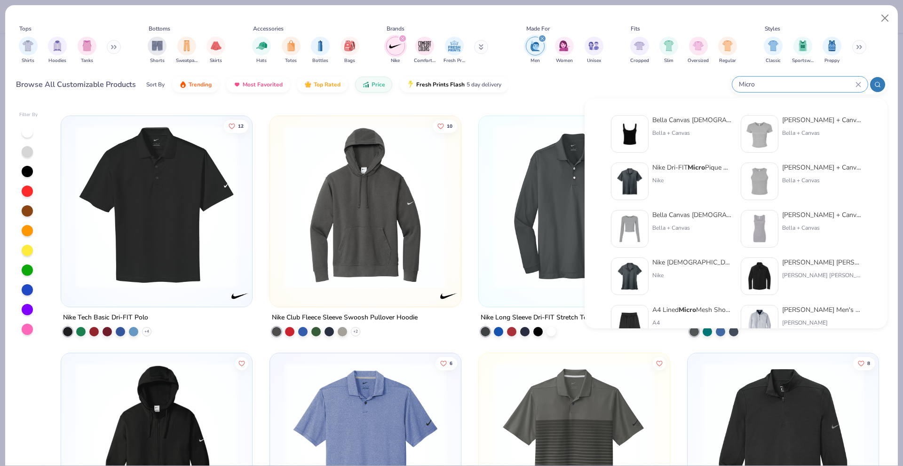
type input "Micro"
click at [691, 184] on div "Nike" at bounding box center [691, 180] width 79 height 8
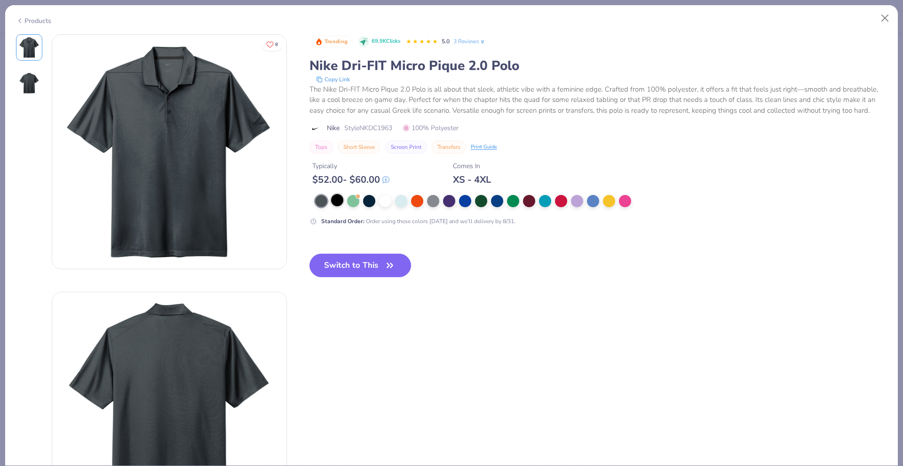
click at [335, 200] on div at bounding box center [337, 200] width 12 height 12
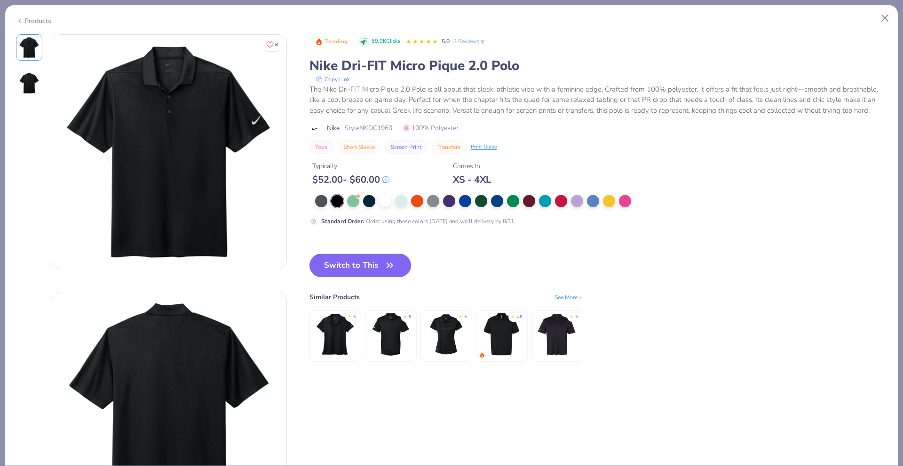
click at [339, 260] on button "Switch to This" at bounding box center [360, 266] width 102 height 24
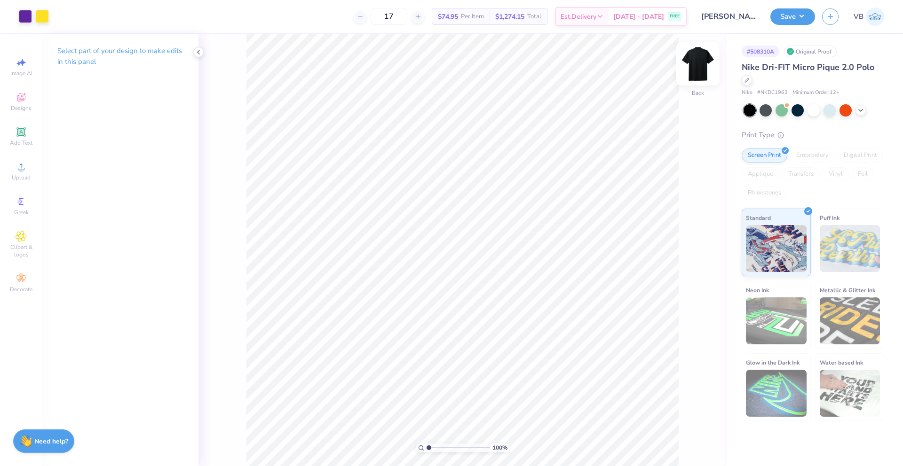
click at [694, 56] on img at bounding box center [698, 64] width 38 height 38
click at [745, 81] on icon at bounding box center [747, 80] width 4 height 4
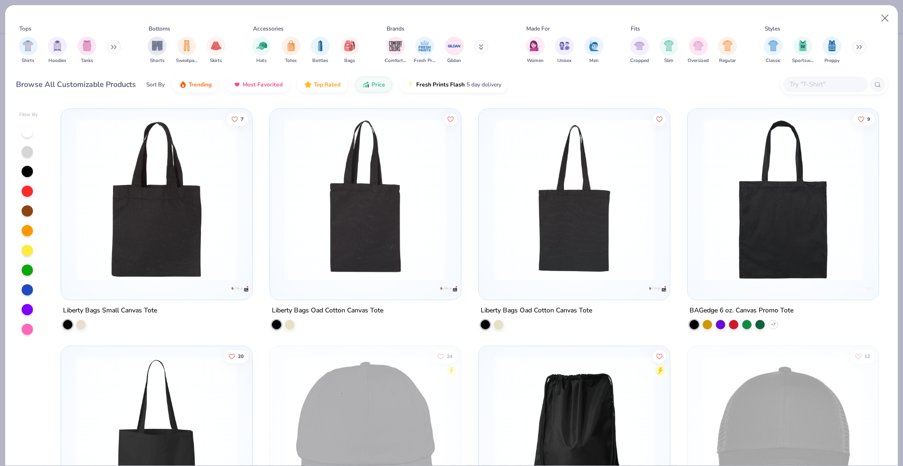
click at [827, 82] on input "text" at bounding box center [825, 84] width 72 height 11
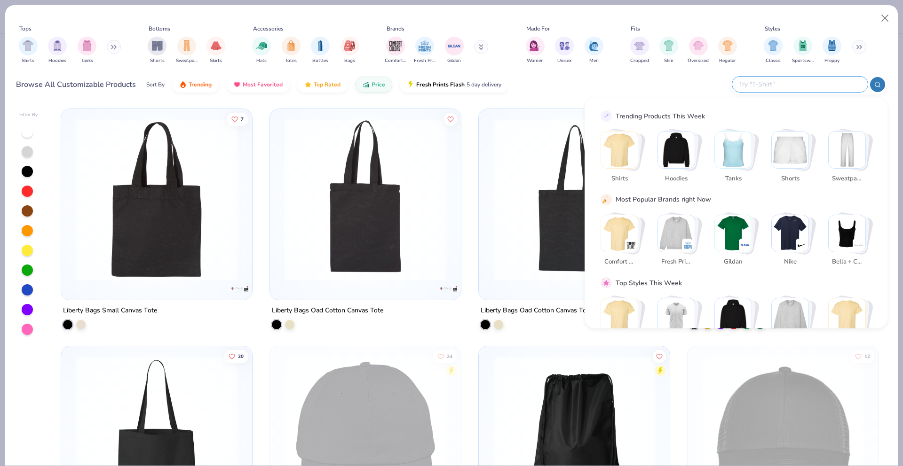
paste input "Nike Tech Sport Dri-fit polo"
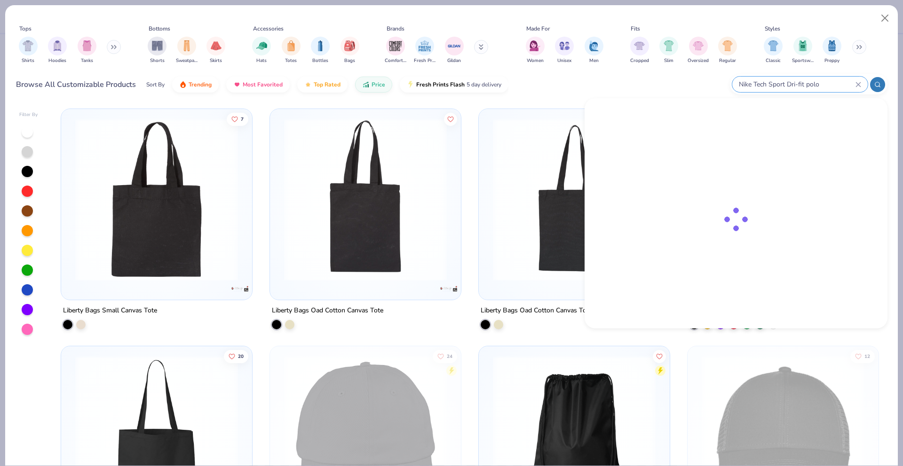
type input "Nike Tech Sport Dri-fit polo"
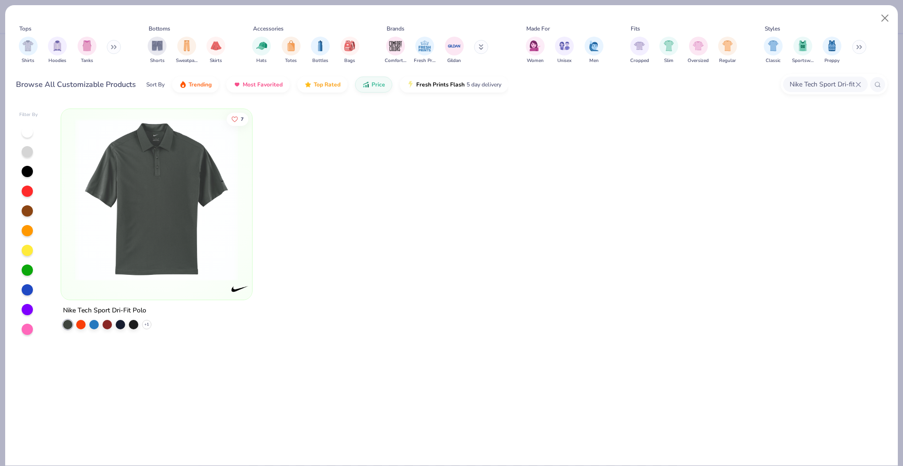
click at [155, 209] on img at bounding box center [157, 199] width 172 height 163
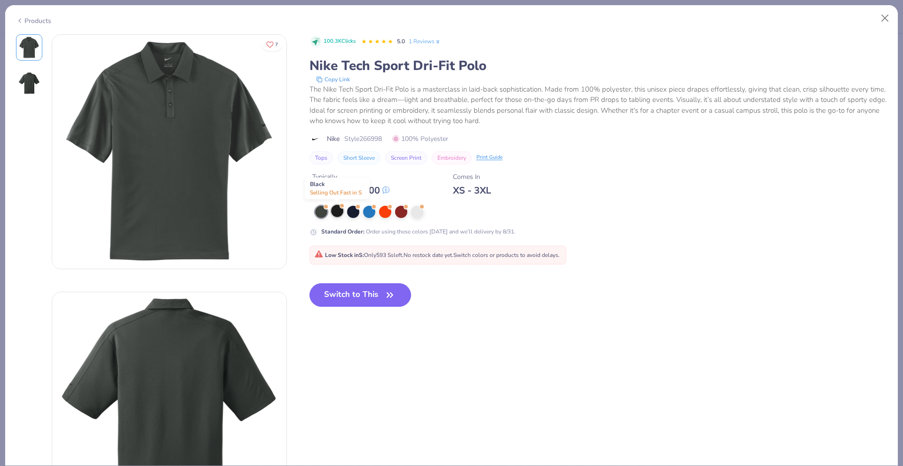
click at [335, 211] on div at bounding box center [337, 211] width 12 height 12
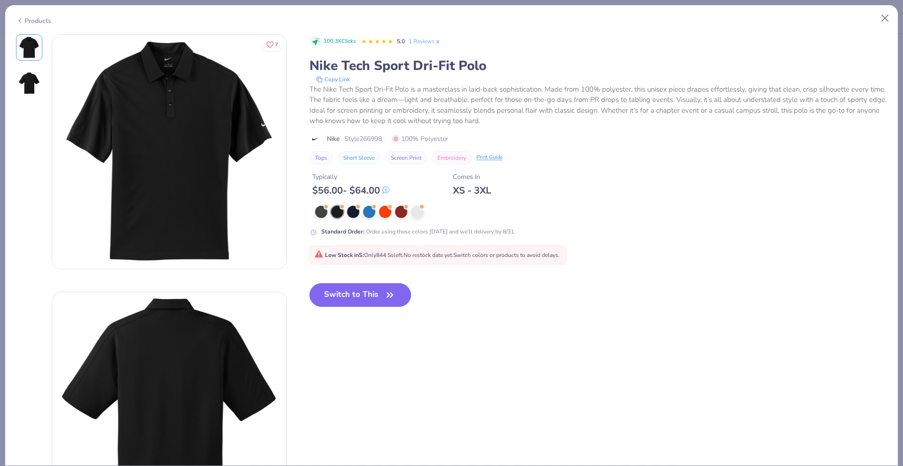
click at [363, 299] on button "Switch to This" at bounding box center [360, 296] width 102 height 24
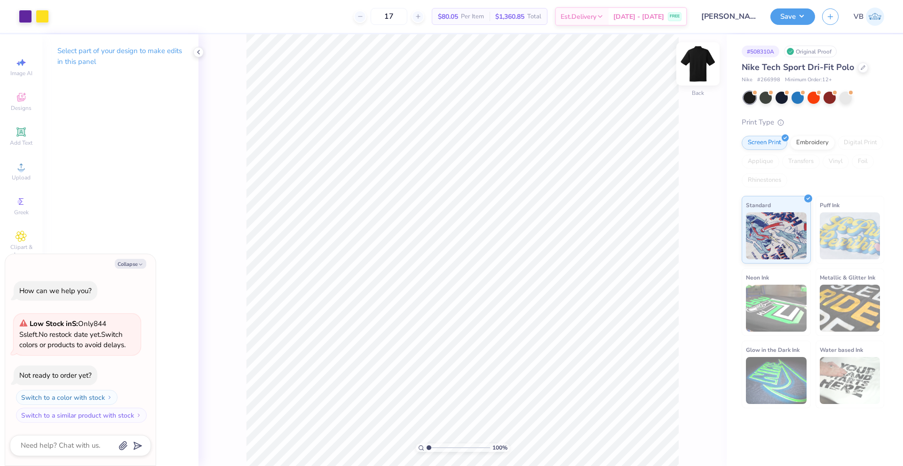
click at [700, 65] on img at bounding box center [698, 64] width 38 height 38
click at [804, 22] on button "Save" at bounding box center [792, 15] width 45 height 16
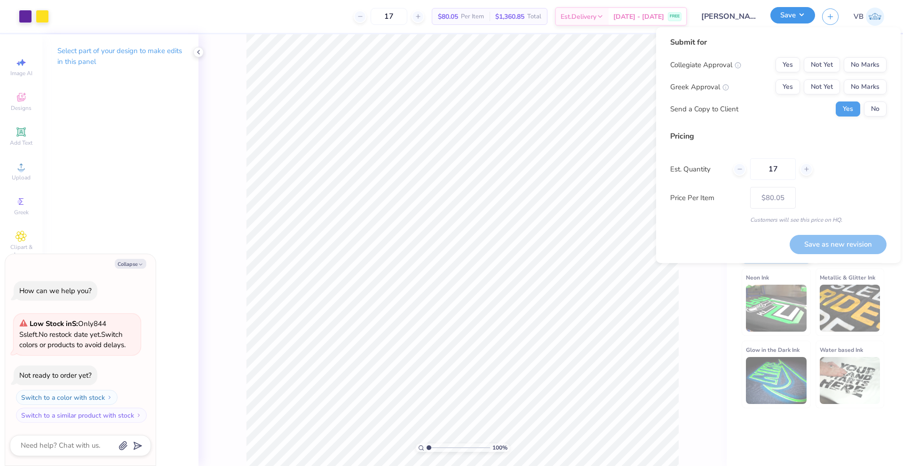
type textarea "x"
click at [793, 84] on button "Yes" at bounding box center [787, 86] width 24 height 15
click at [863, 60] on button "No Marks" at bounding box center [865, 64] width 43 height 15
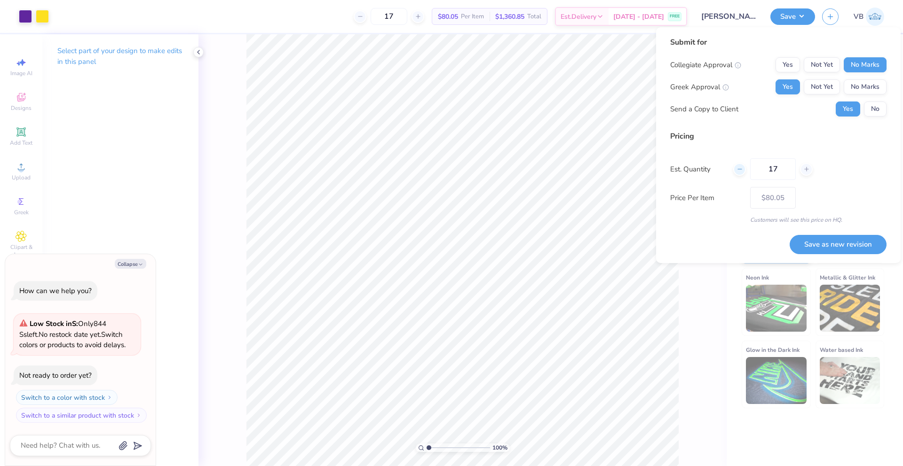
click at [742, 174] on div at bounding box center [739, 169] width 13 height 13
type input "16"
type input "$80.52"
click at [742, 173] on div at bounding box center [739, 169] width 13 height 13
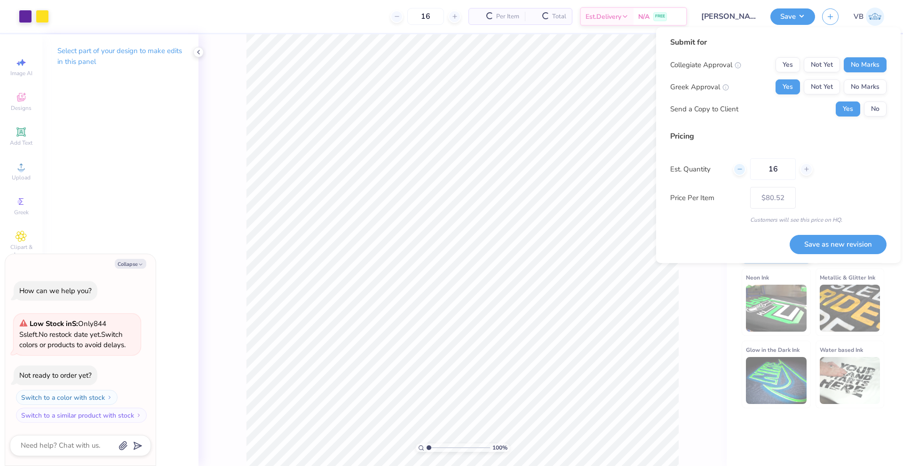
type input "15"
type input "$81.06"
click at [742, 173] on div at bounding box center [739, 169] width 13 height 13
type input "14"
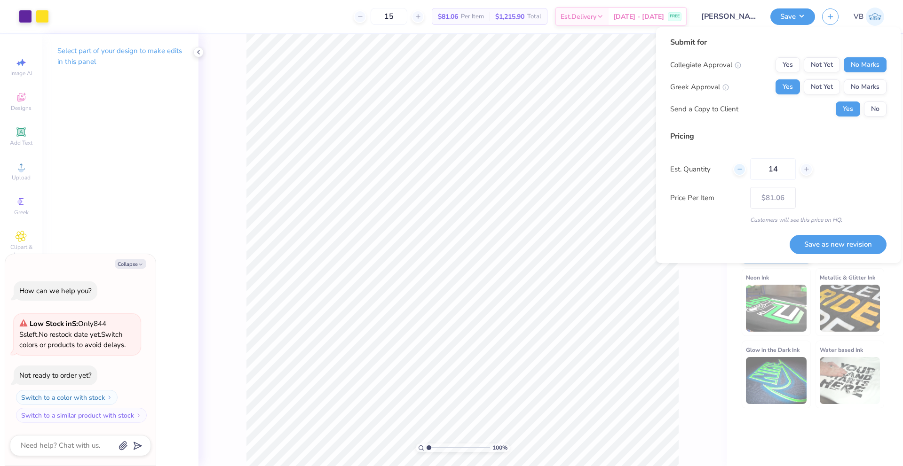
type input "14"
type input "$81.69"
click at [807, 171] on icon at bounding box center [806, 169] width 7 height 7
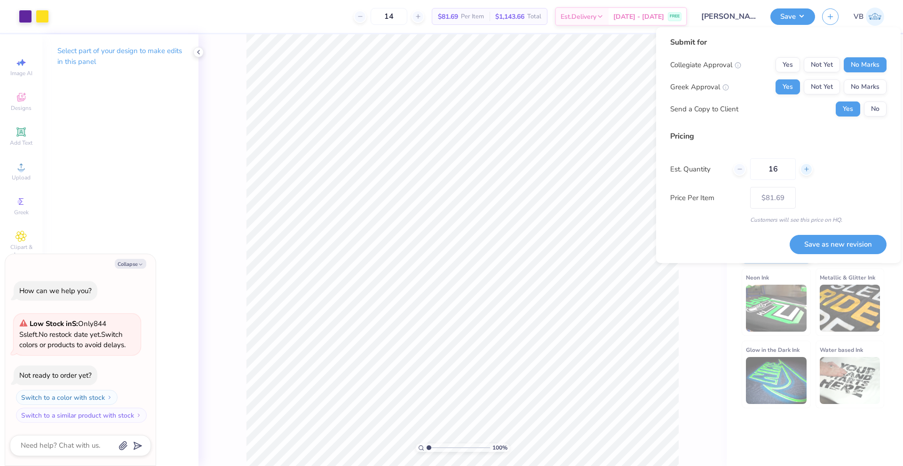
type input "17"
type input "$80.05"
click at [806, 171] on icon at bounding box center [806, 169] width 7 height 7
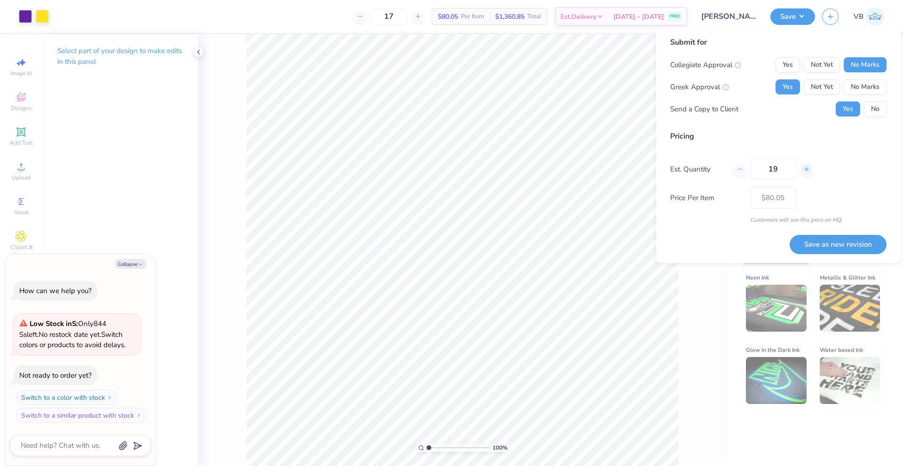
click at [806, 171] on icon at bounding box center [806, 169] width 7 height 7
type input "20"
click at [812, 135] on div "Pricing" at bounding box center [778, 136] width 216 height 11
click at [815, 247] on button "Save as new revision" at bounding box center [837, 244] width 97 height 19
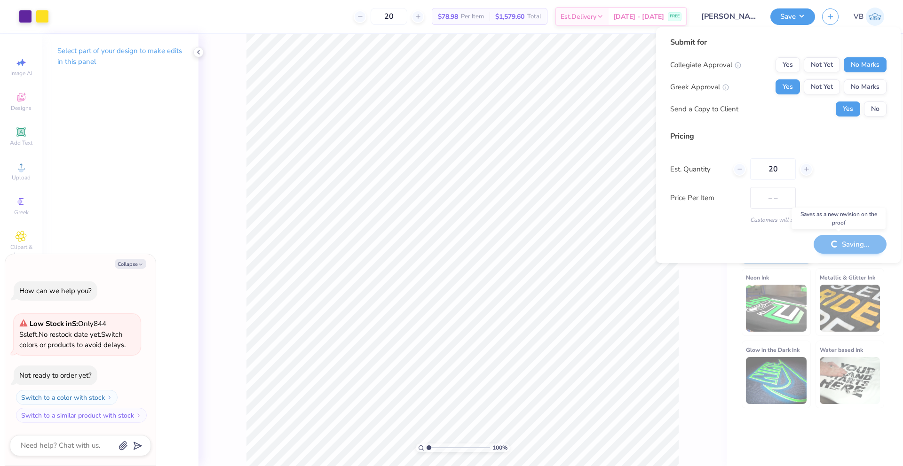
type input "$78.98"
type textarea "x"
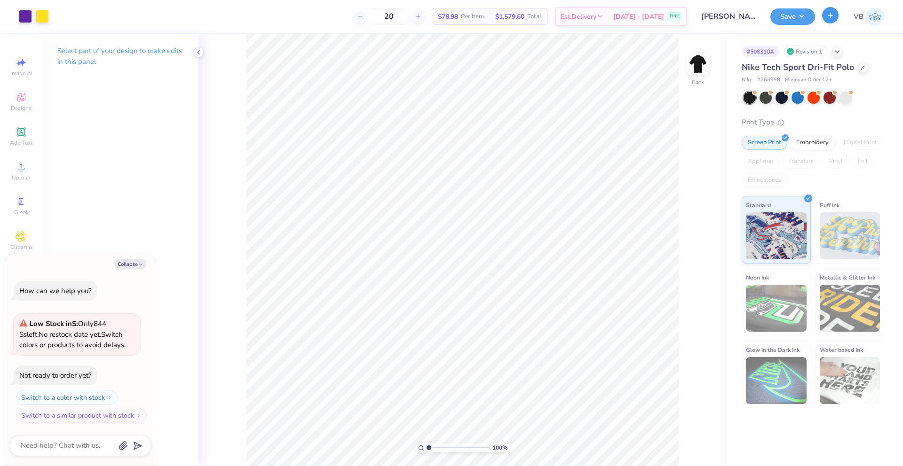
click at [833, 18] on icon "button" at bounding box center [830, 15] width 8 height 8
type textarea "x"
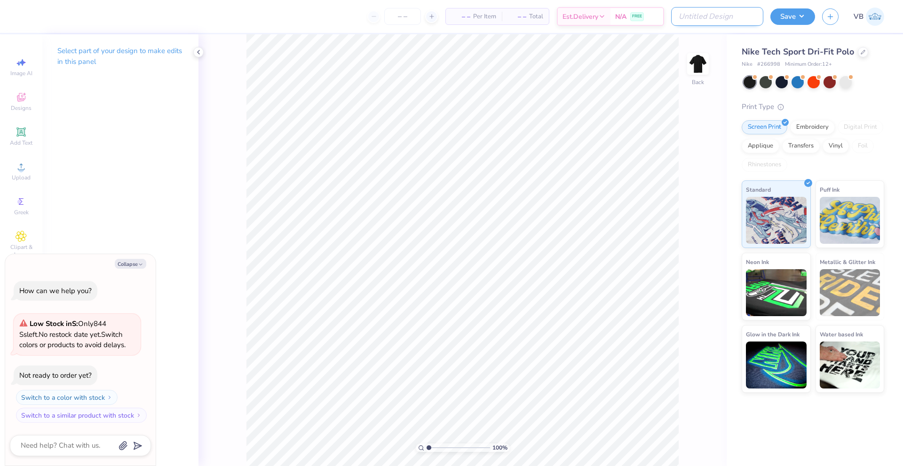
click at [735, 12] on input "Design Title" at bounding box center [717, 16] width 92 height 19
type input "G"
type textarea "x"
type input "Ga"
type textarea "x"
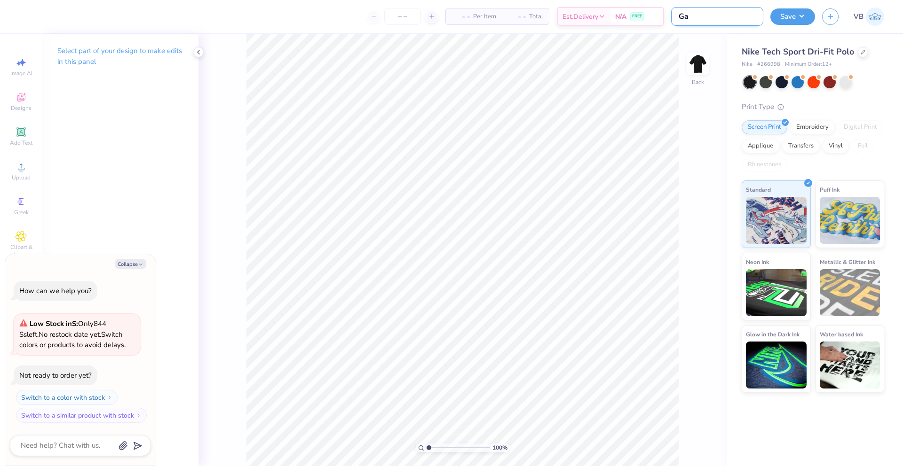
type input "Gam"
type textarea "x"
type input "Ga"
type textarea "x"
type input "G"
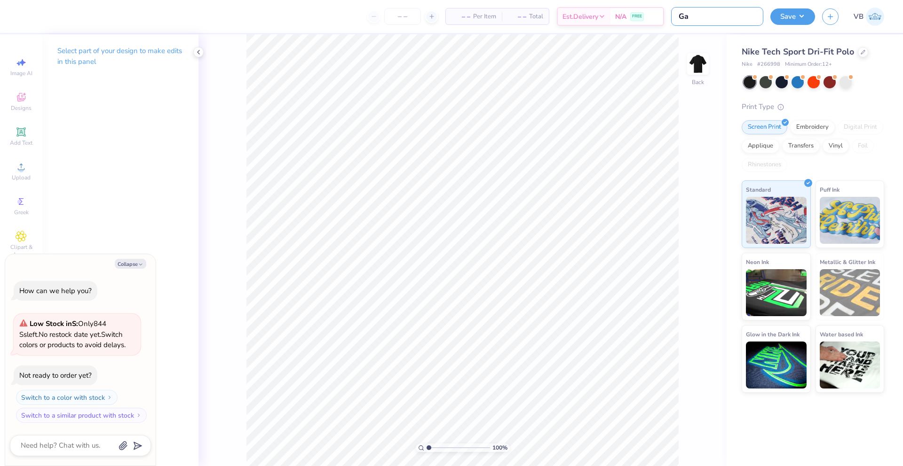
type textarea "x"
type input "S"
type textarea "x"
type input "SA"
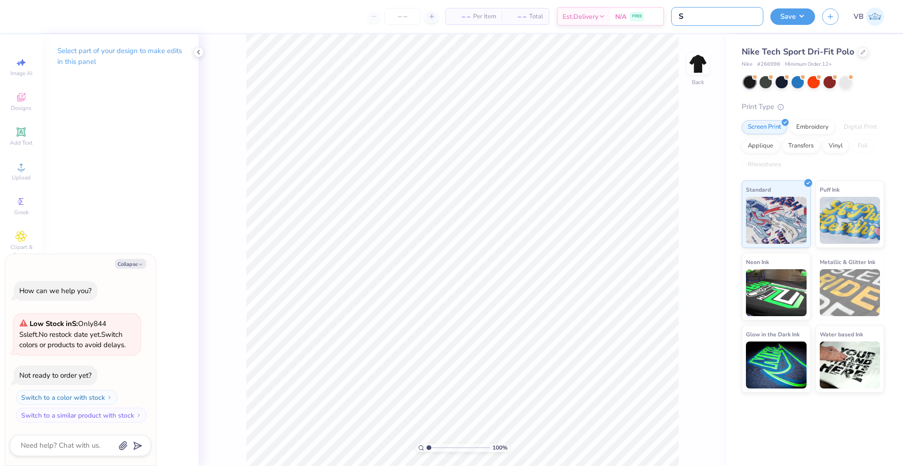
type textarea "x"
type input "[PERSON_NAME]"
type textarea "x"
type input "SAMM"
type textarea "x"
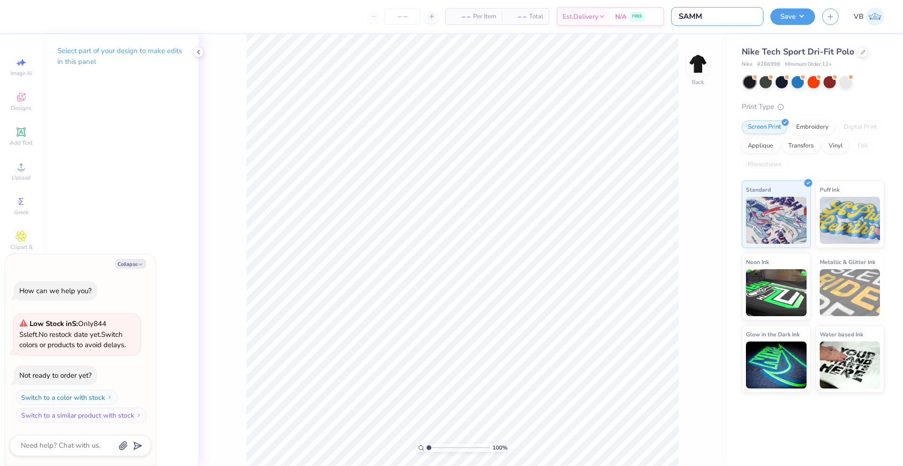
type input "[PERSON_NAME]"
type textarea "x"
type input "[PERSON_NAME]"
type textarea "x"
type input "[PERSON_NAME]"
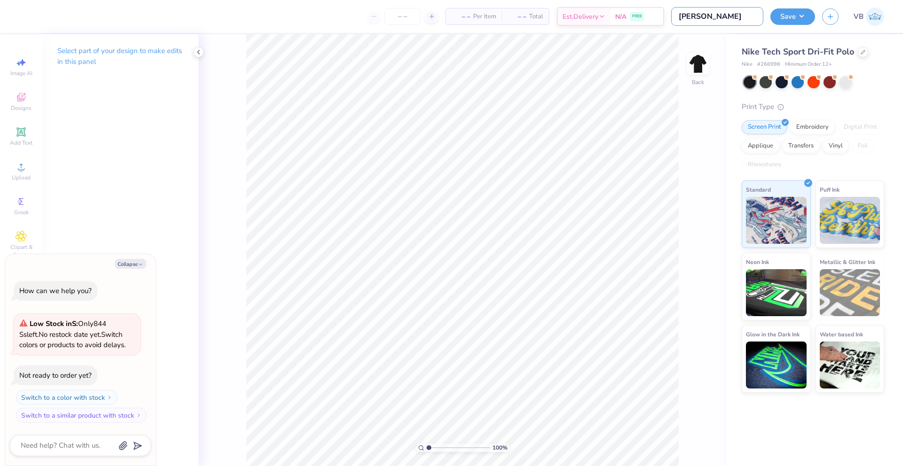
type textarea "x"
type input "SAMM"
type textarea "x"
type input "[PERSON_NAME]"
type textarea "x"
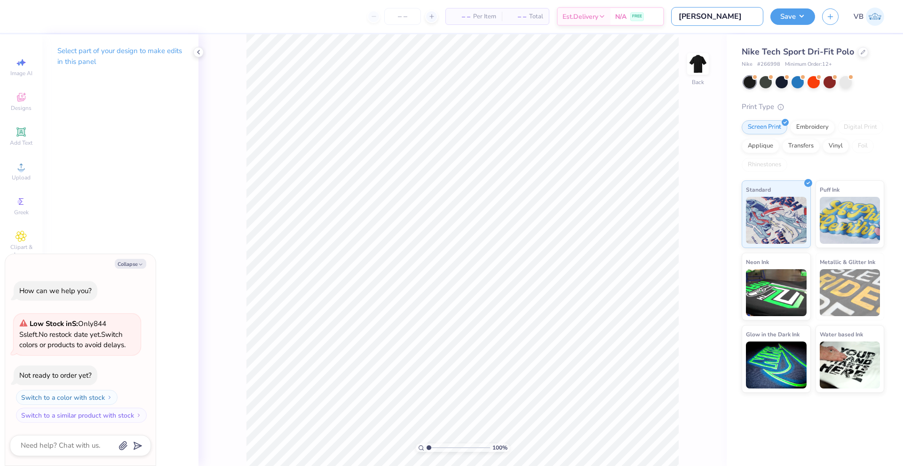
type input "[PERSON_NAME]"
type textarea "x"
type input "[PERSON_NAME]"
type textarea "x"
type input "[PERSON_NAME]"
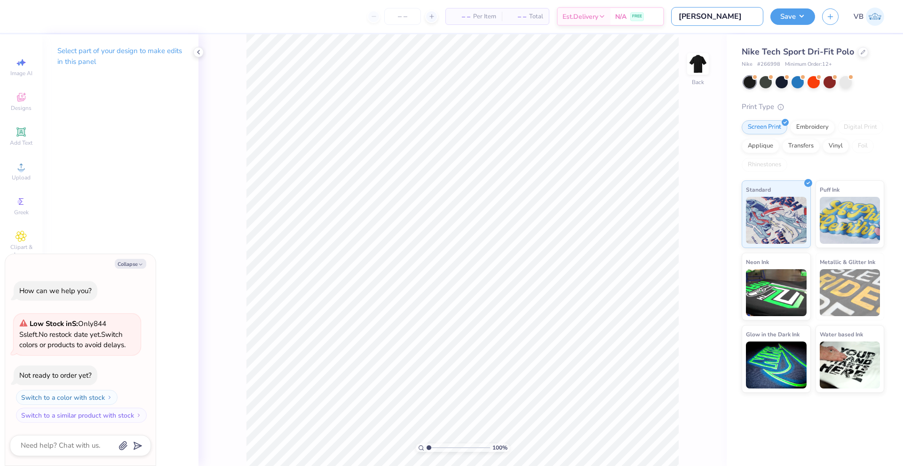
type textarea "x"
type input "[PERSON_NAME]"
type textarea "x"
type input "[PERSON_NAME]"
type textarea "x"
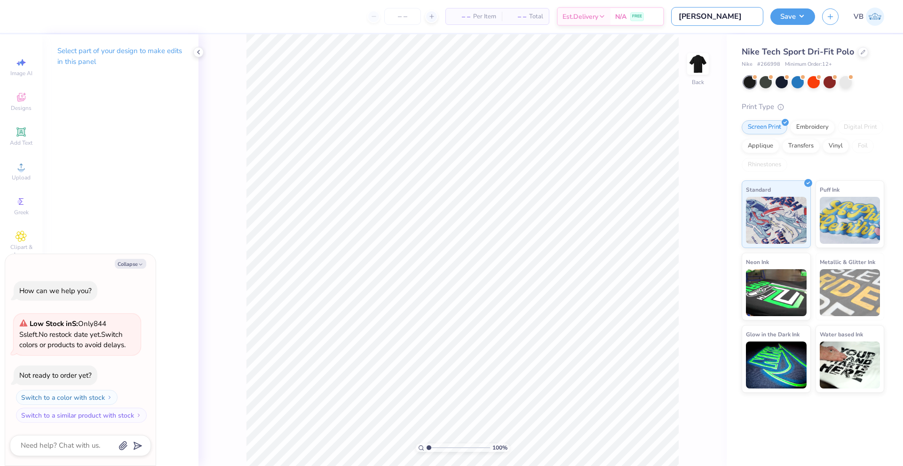
type input "[PERSON_NAME]"
type textarea "x"
type input "[PERSON_NAME] Game"
type textarea "x"
type input "[PERSON_NAME] Game"
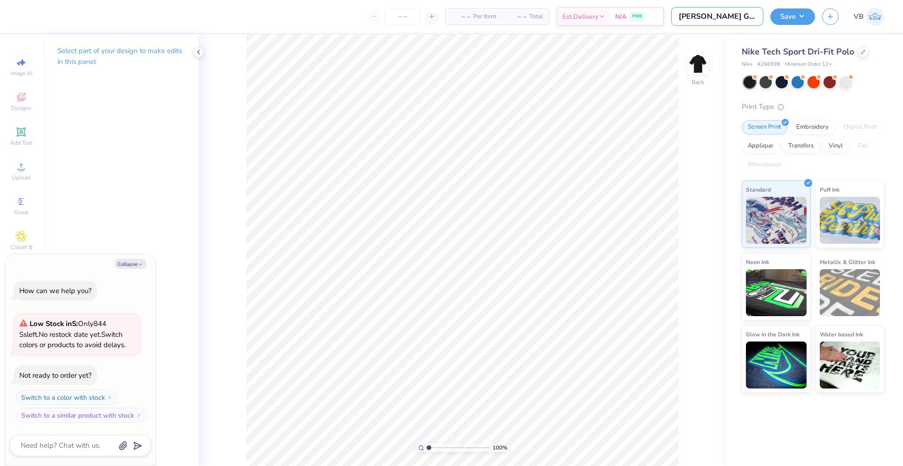
type textarea "x"
type input "[PERSON_NAME] Game d"
type textarea "x"
type input "[PERSON_NAME] Game da"
type textarea "x"
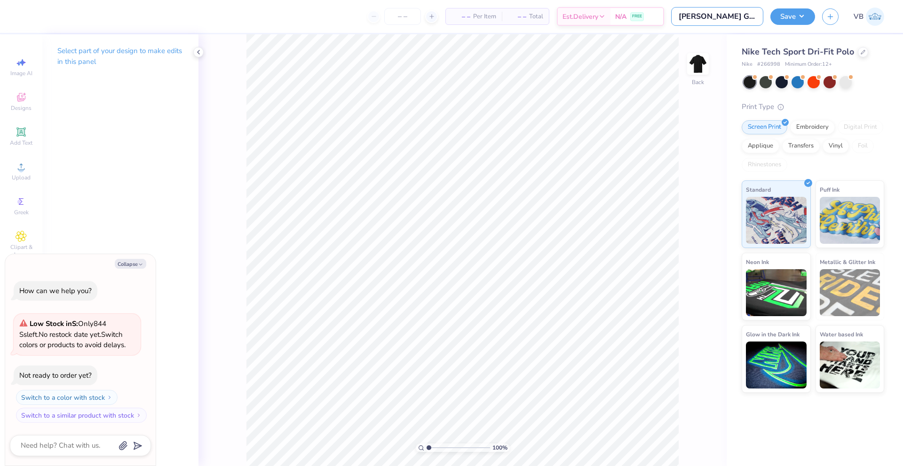
type input "[PERSON_NAME] Game day"
type textarea "x"
type input "[PERSON_NAME] Game day"
type textarea "x"
type input "[PERSON_NAME] Game day"
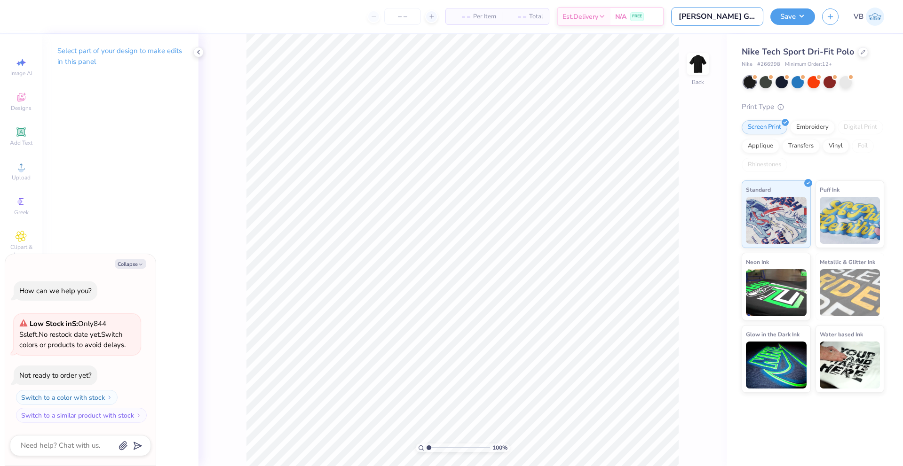
type textarea "x"
type input "[PERSON_NAME] Game da"
type textarea "x"
type input "[PERSON_NAME] Game d"
type textarea "x"
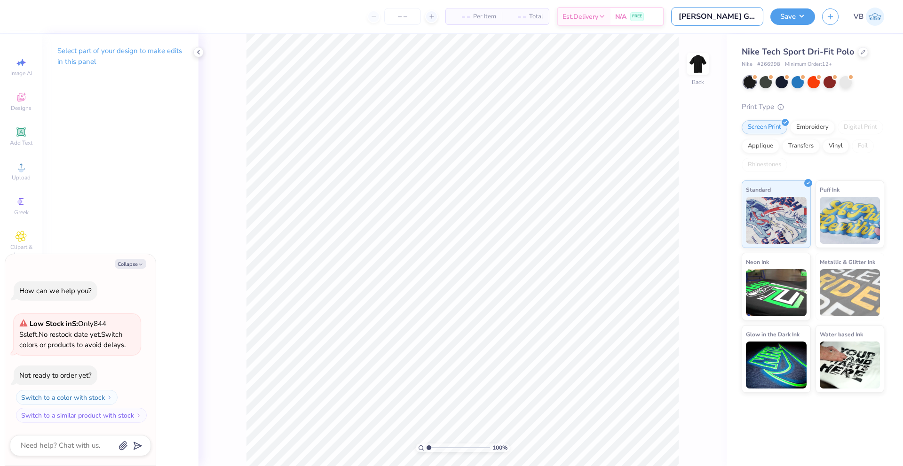
type input "[PERSON_NAME] Game"
type textarea "x"
type input "[PERSON_NAME] Game"
type textarea "x"
type input "[PERSON_NAME] Gamed"
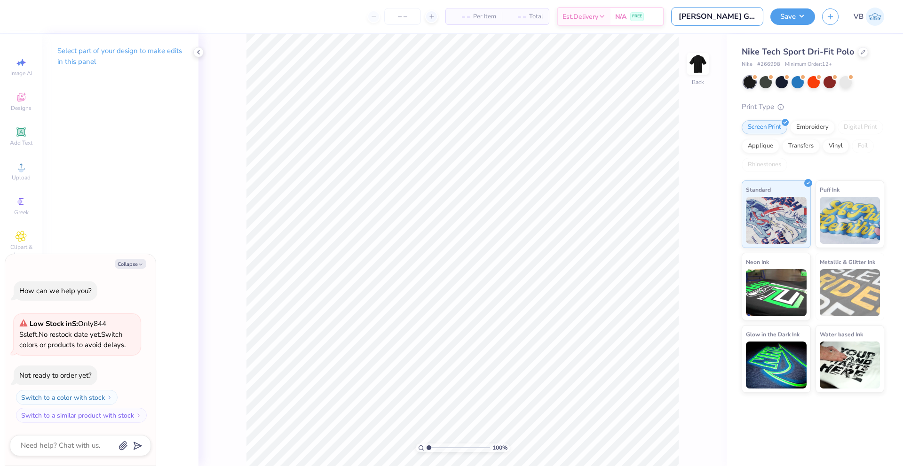
type textarea "x"
type input "[PERSON_NAME]"
type textarea "x"
type input "[PERSON_NAME] Gameday"
type textarea "x"
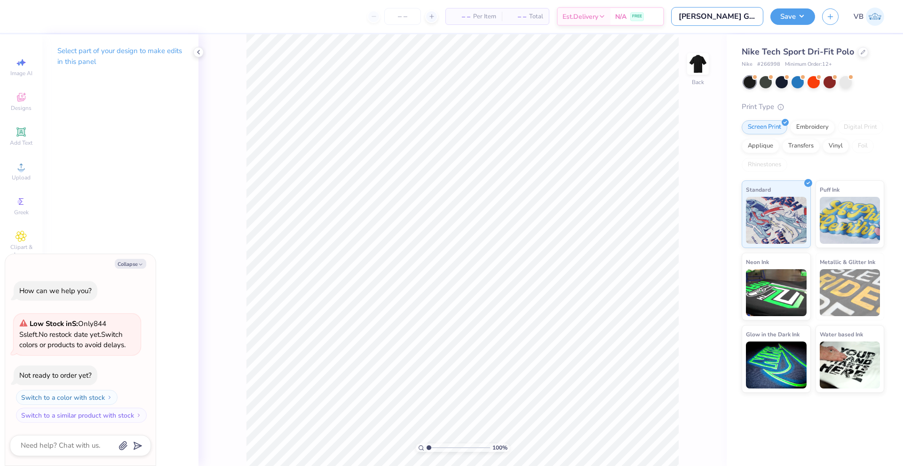
type input "[PERSON_NAME] Gameday"
type textarea "x"
type input "[PERSON_NAME] Gameday"
type textarea "x"
type input "[PERSON_NAME]"
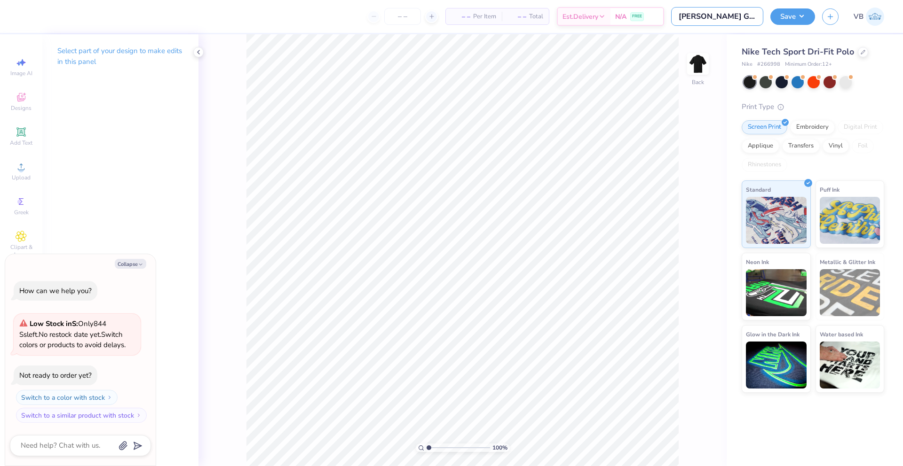
type textarea "x"
type input "[PERSON_NAME] Gamed"
type textarea "x"
type input "[PERSON_NAME] Game"
type textarea "x"
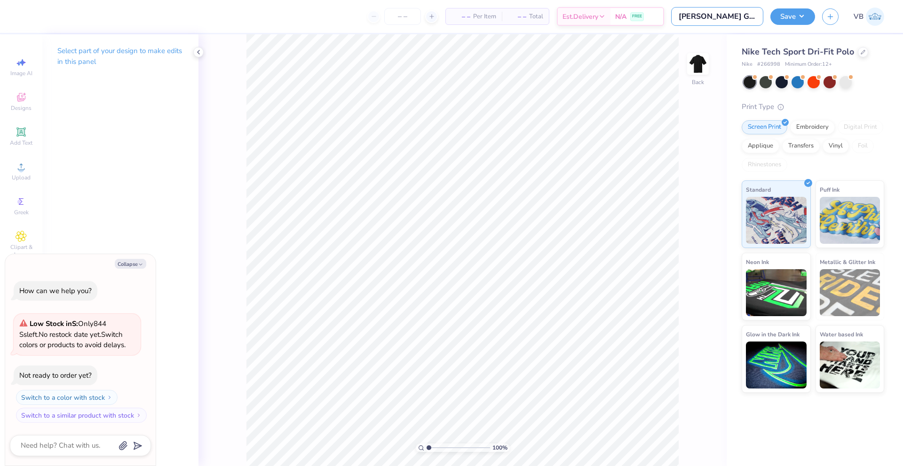
type input "[PERSON_NAME] Game"
type textarea "x"
type input "[PERSON_NAME] Game d"
type textarea "x"
type input "[PERSON_NAME] Game da"
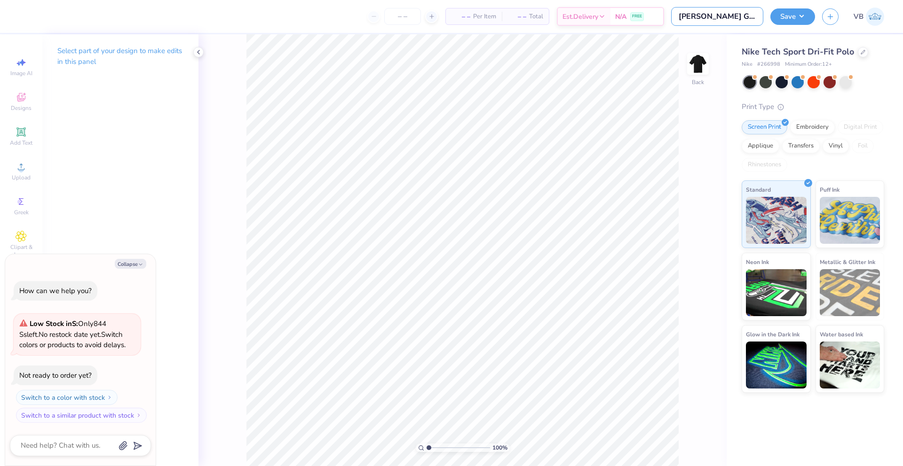
type textarea "x"
type input "[PERSON_NAME] Game day"
type textarea "x"
type input "[PERSON_NAME] Game day"
type textarea "x"
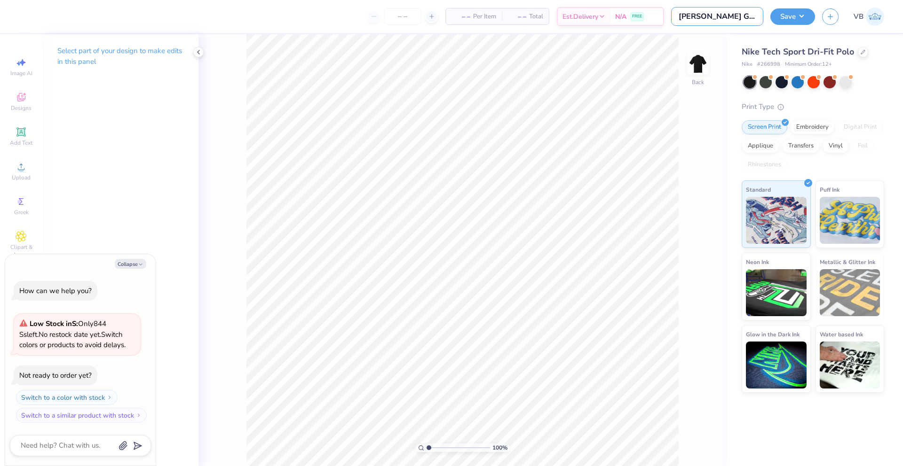
type input "[PERSON_NAME] Game day t"
type textarea "x"
type input "[PERSON_NAME] Game day te"
type textarea "x"
type input "[PERSON_NAME] Game day tee"
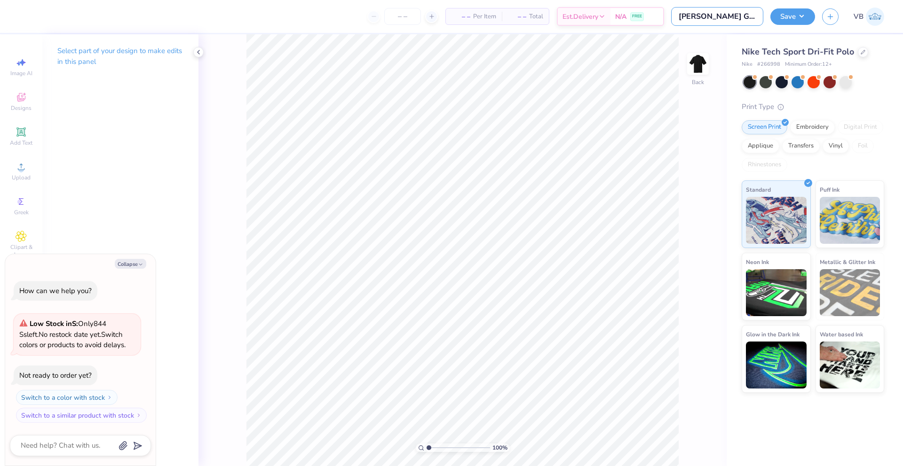
type textarea "x"
type input "[PERSON_NAME] Game day tees"
type textarea "x"
type input "[PERSON_NAME] Game day tees"
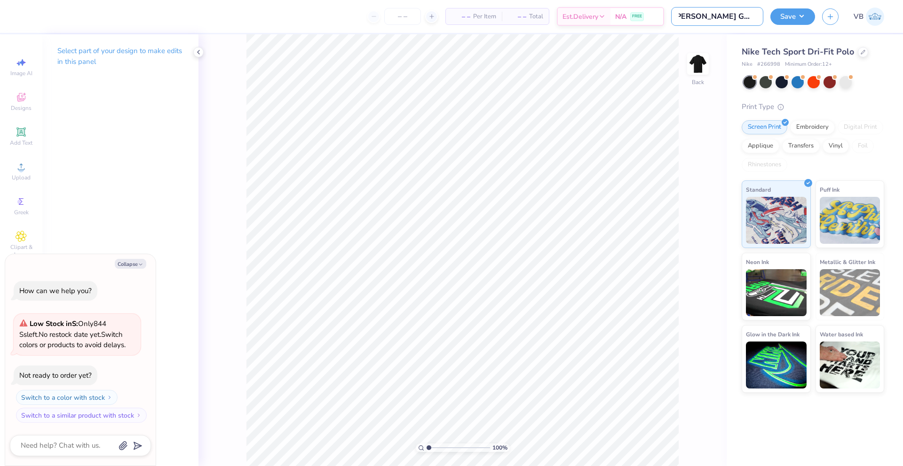
type textarea "x"
type input "[PERSON_NAME] Game day tees"
type textarea "x"
type input "[PERSON_NAME] Game day tee"
type textarea "x"
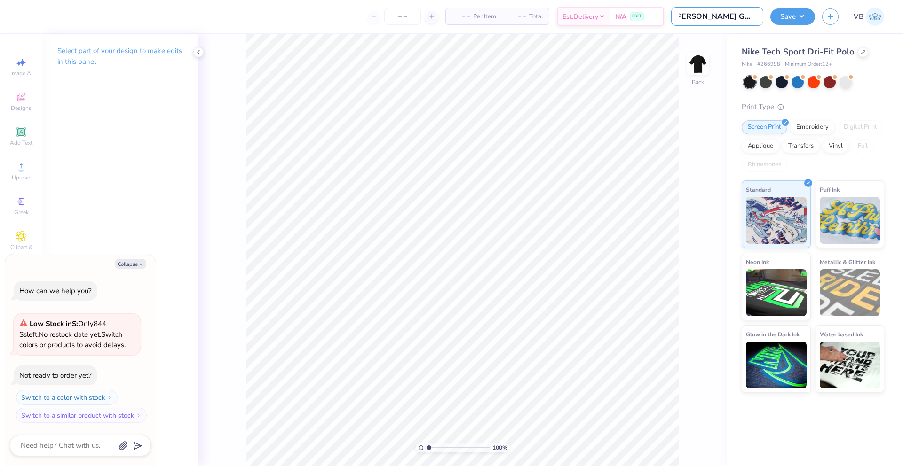
scroll to position [0, 1]
type input "[PERSON_NAME] Game day te"
type textarea "x"
type input "[PERSON_NAME] Game day t"
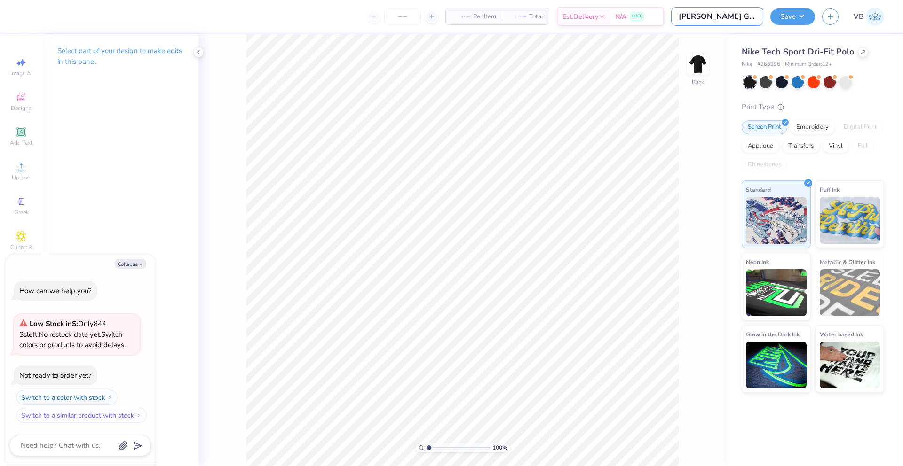
type textarea "x"
type input "[PERSON_NAME] Game day"
type textarea "x"
type input "[PERSON_NAME] Game day s"
type textarea "x"
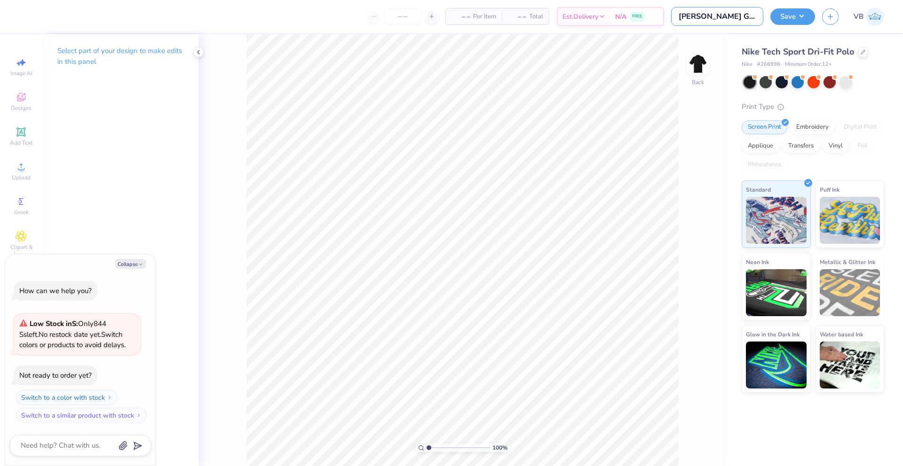
type input "[PERSON_NAME] Game day sih"
type textarea "x"
type input "[PERSON_NAME] Game day si"
type textarea "x"
type input "[PERSON_NAME] Game day s"
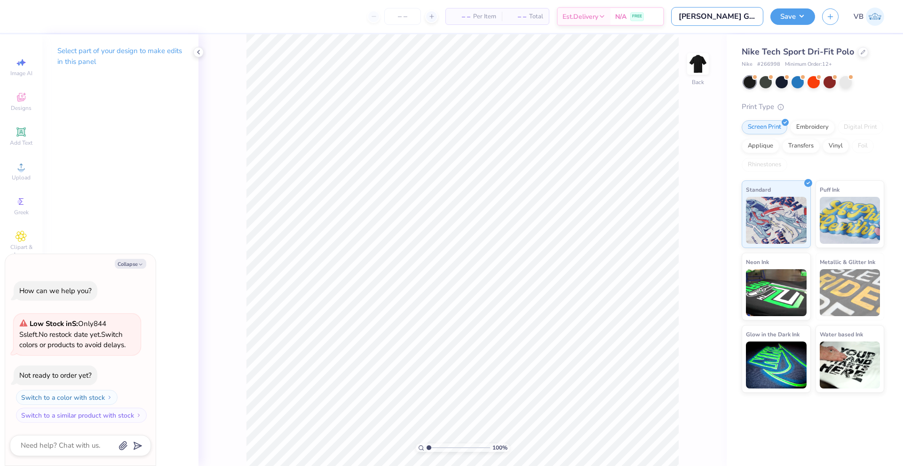
type textarea "x"
type input "[PERSON_NAME] Game day sh"
type textarea "x"
type input "[PERSON_NAME] Game day [PERSON_NAME]"
type textarea "x"
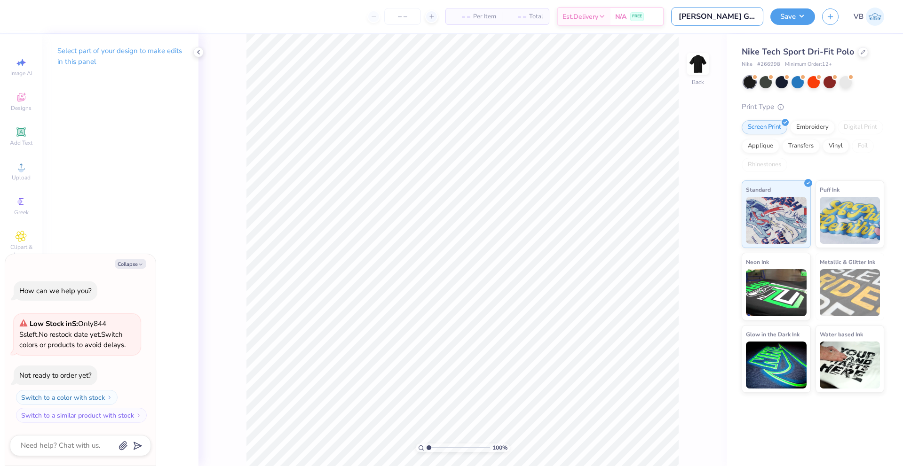
type input "[PERSON_NAME] Game day shir"
type textarea "x"
type input "[PERSON_NAME] Game day shirt"
type textarea "x"
type input "[PERSON_NAME] Game day shirts"
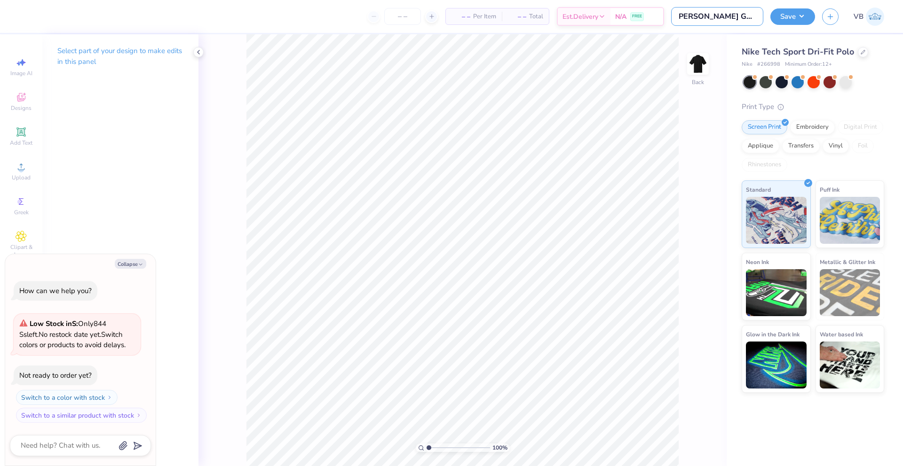
type textarea "x"
type input "[PERSON_NAME] Game day shirts"
type textarea "x"
type input "[PERSON_NAME] Game day shirts"
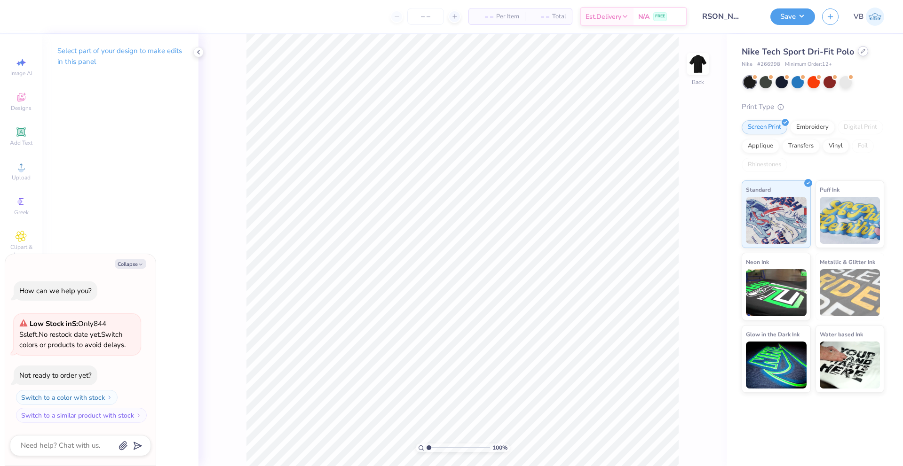
scroll to position [0, 0]
click at [860, 57] on div "Nike Tech Sport Dri-Fit Polo" at bounding box center [813, 52] width 142 height 13
click at [861, 52] on icon at bounding box center [862, 51] width 5 height 5
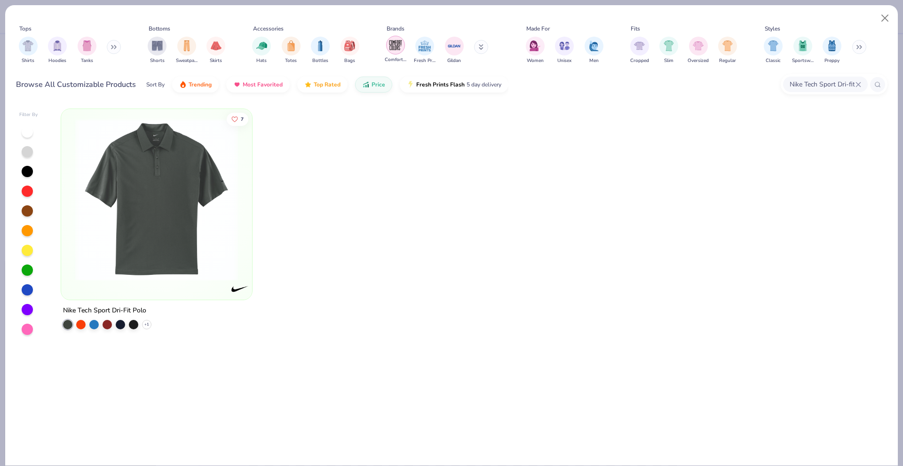
click at [393, 45] on img "filter for Comfort Colors" at bounding box center [395, 45] width 14 height 14
type textarea "x"
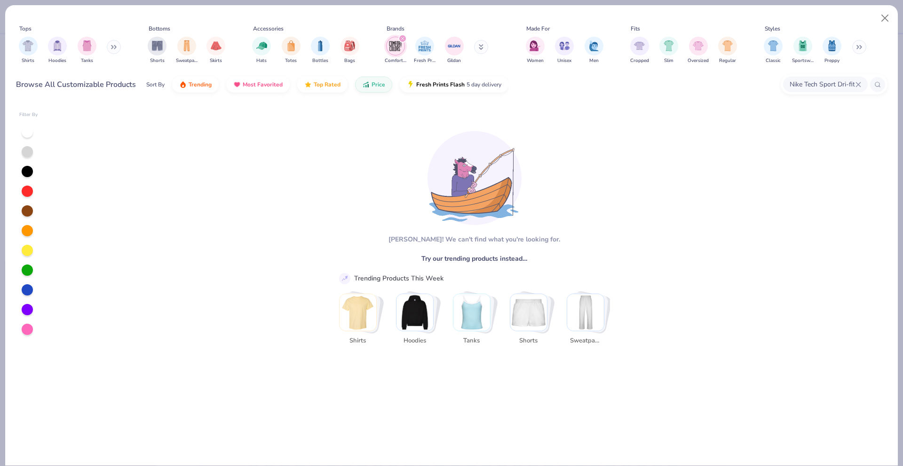
click at [856, 75] on div "Nike Tech Sport Dri-fit polo" at bounding box center [834, 84] width 107 height 20
click at [857, 84] on icon at bounding box center [858, 84] width 4 height 4
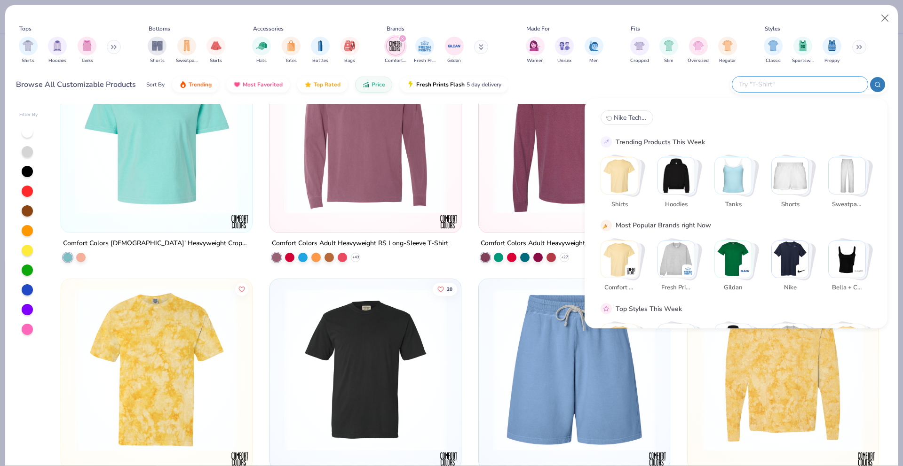
scroll to position [303, 0]
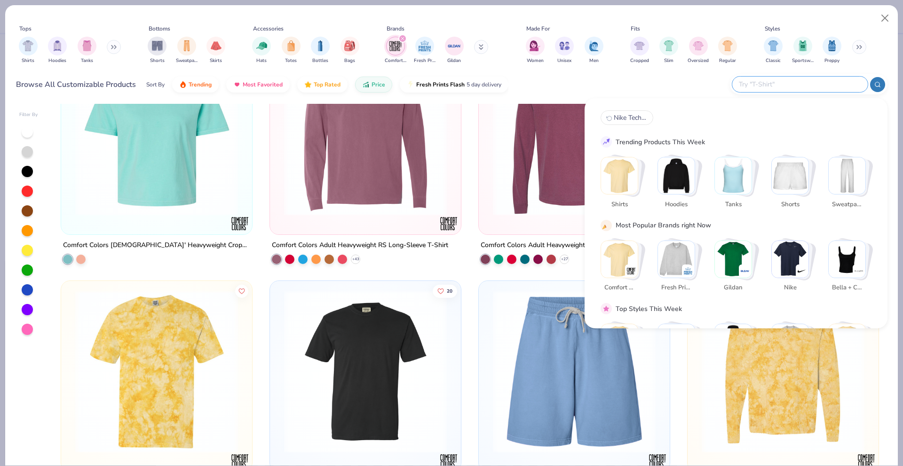
click at [858, 49] on button at bounding box center [859, 47] width 14 height 14
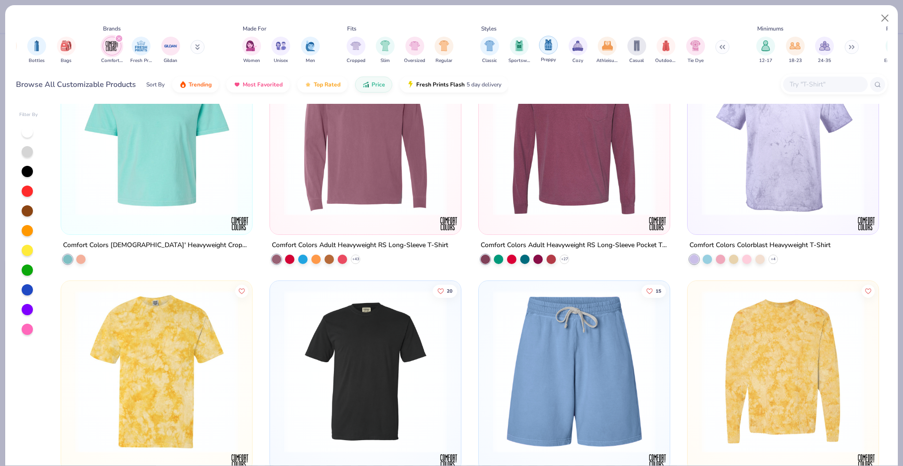
scroll to position [0, 306]
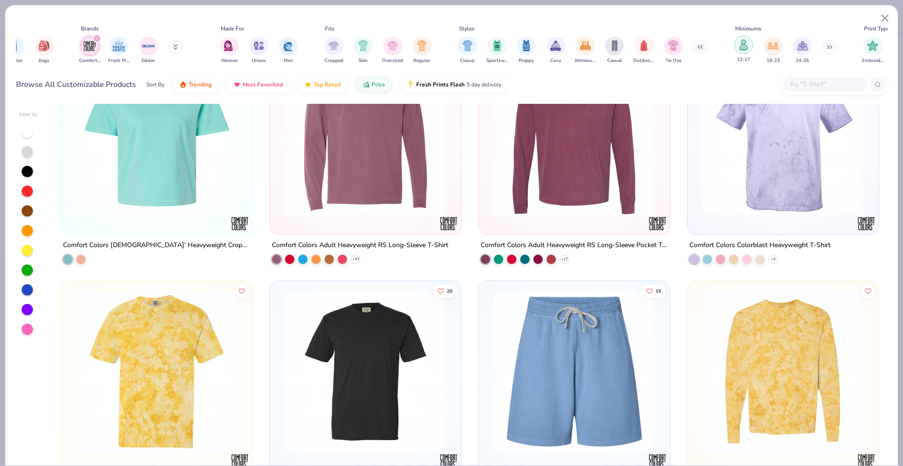
click at [741, 52] on div "filter for 12-17" at bounding box center [743, 45] width 19 height 19
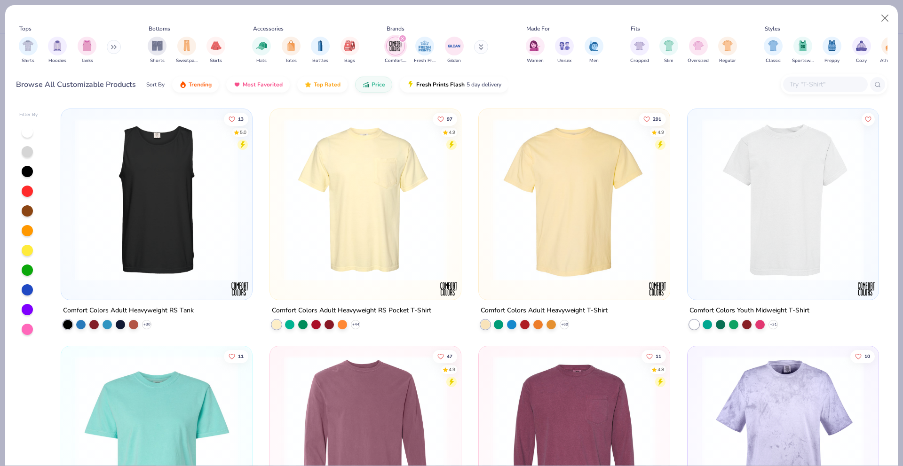
click at [113, 47] on icon at bounding box center [114, 47] width 6 height 5
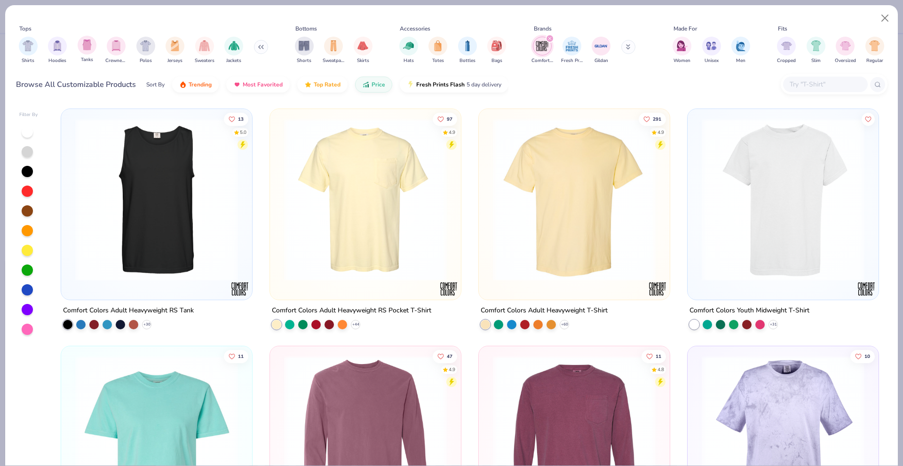
type textarea "x"
